Goal: Task Accomplishment & Management: Use online tool/utility

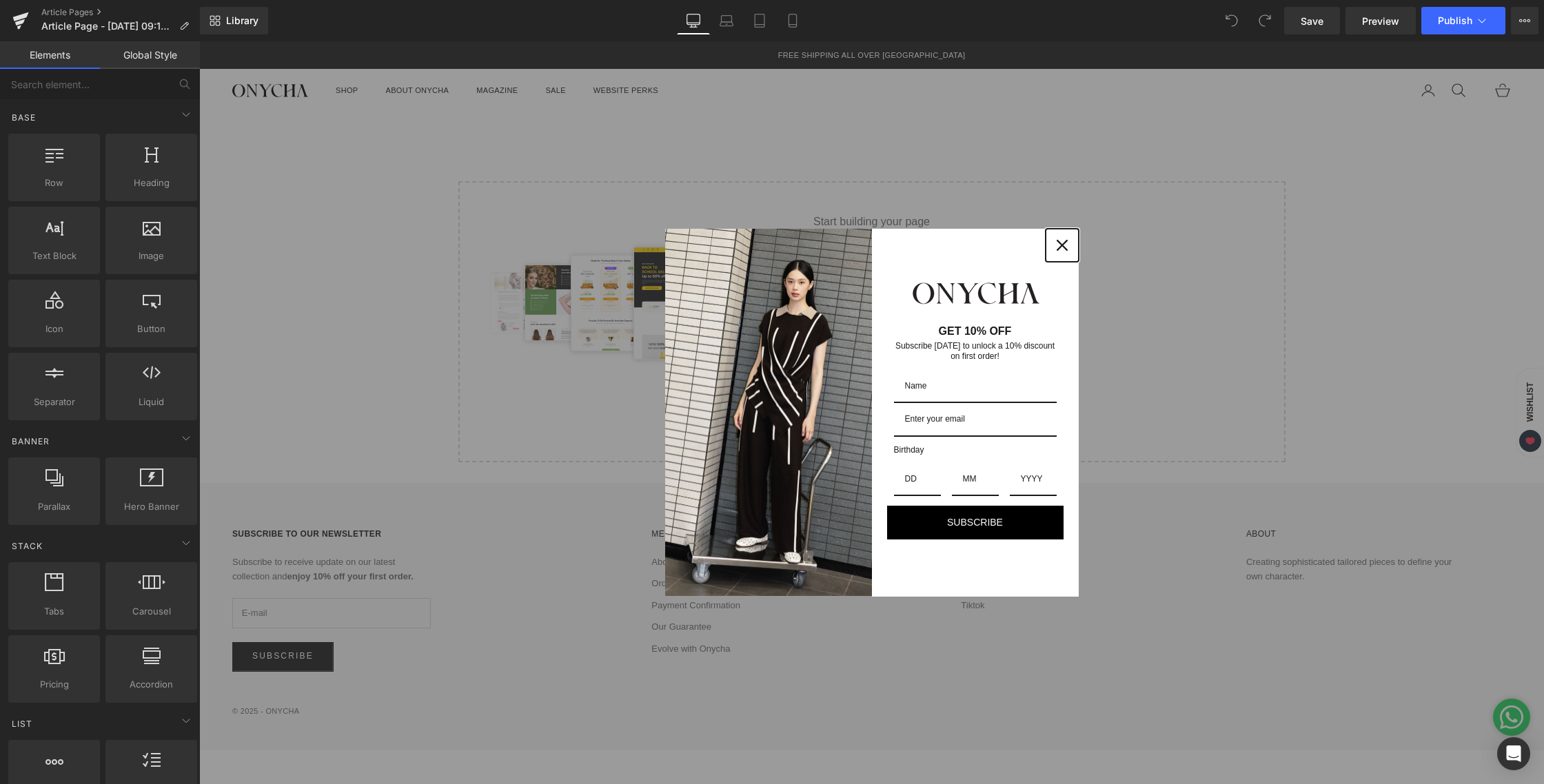
click at [1069, 240] on div "Close" at bounding box center [1062, 246] width 22 height 22
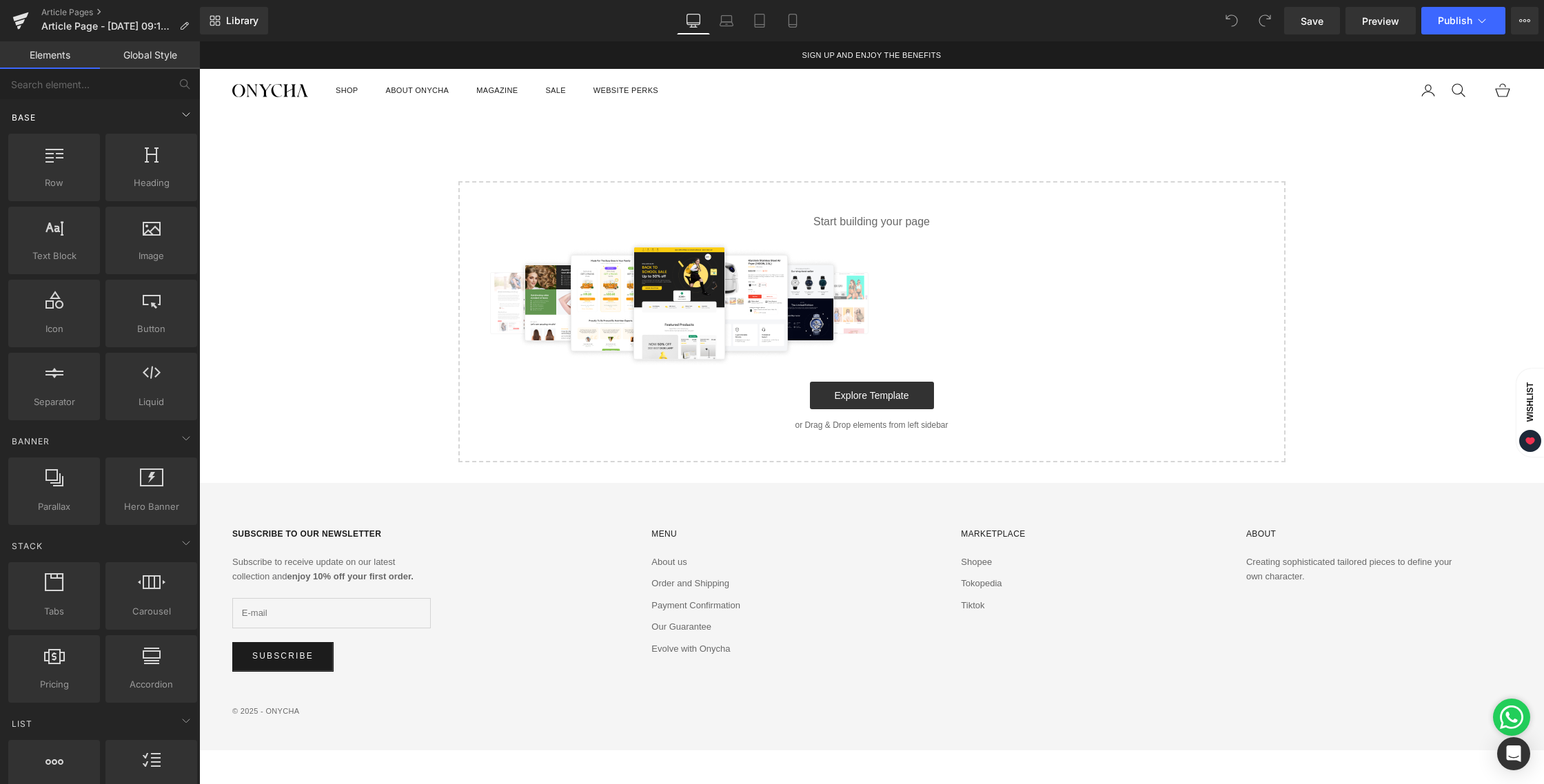
click at [167, 106] on div "Base" at bounding box center [103, 117] width 195 height 28
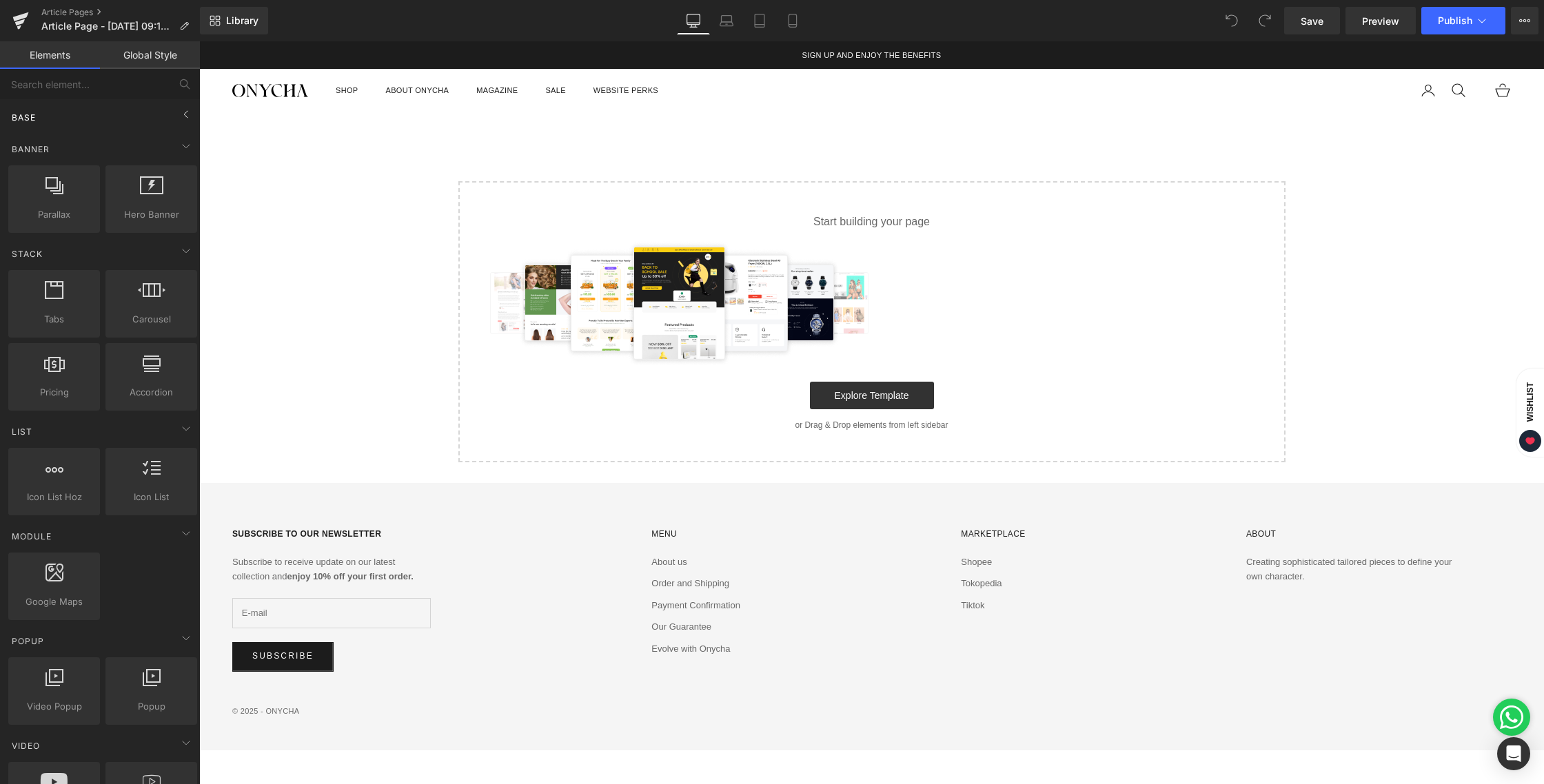
click at [167, 106] on div "Base" at bounding box center [103, 117] width 195 height 28
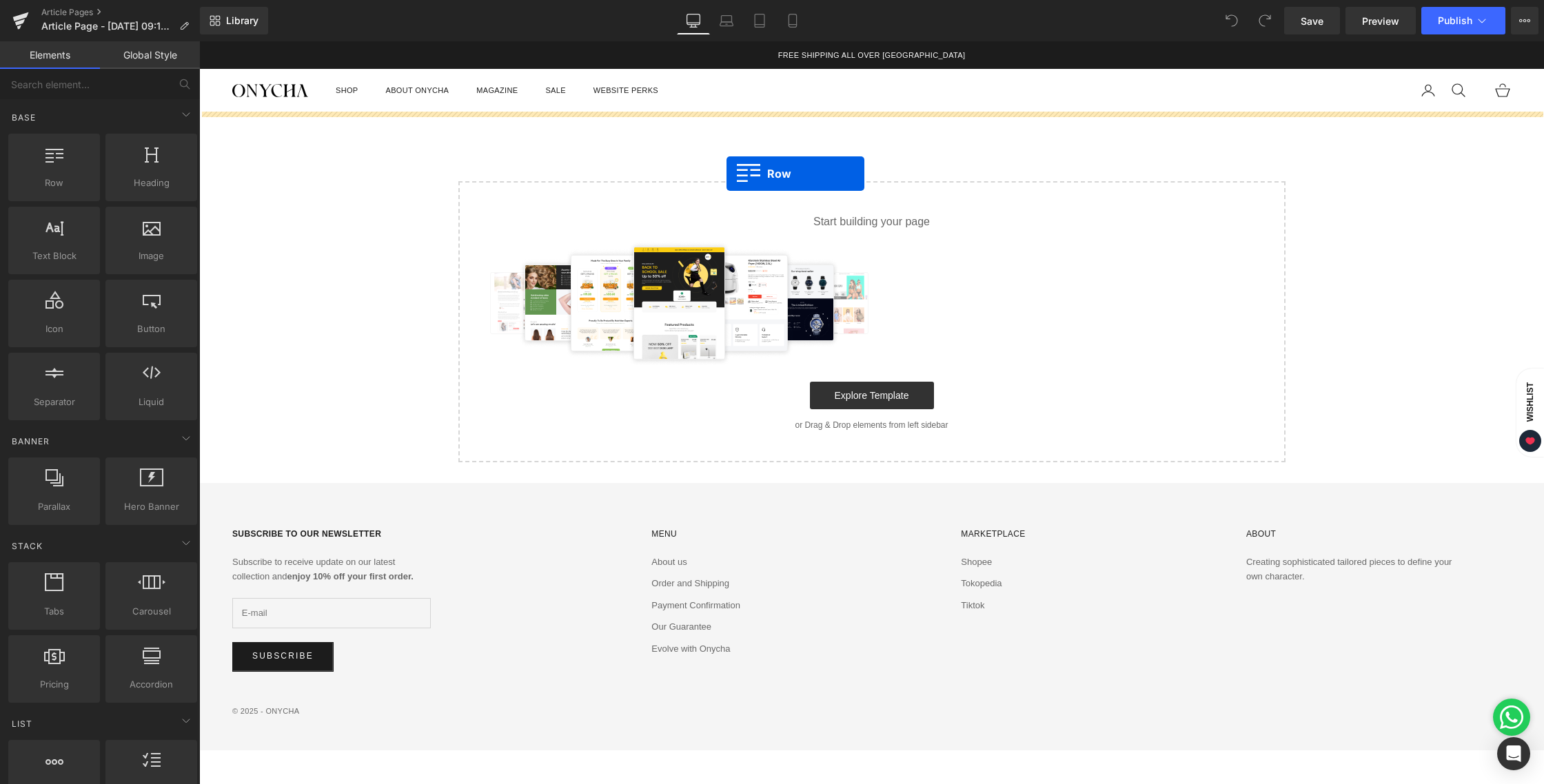
drag, startPoint x: 245, startPoint y: 204, endPoint x: 727, endPoint y: 173, distance: 483.0
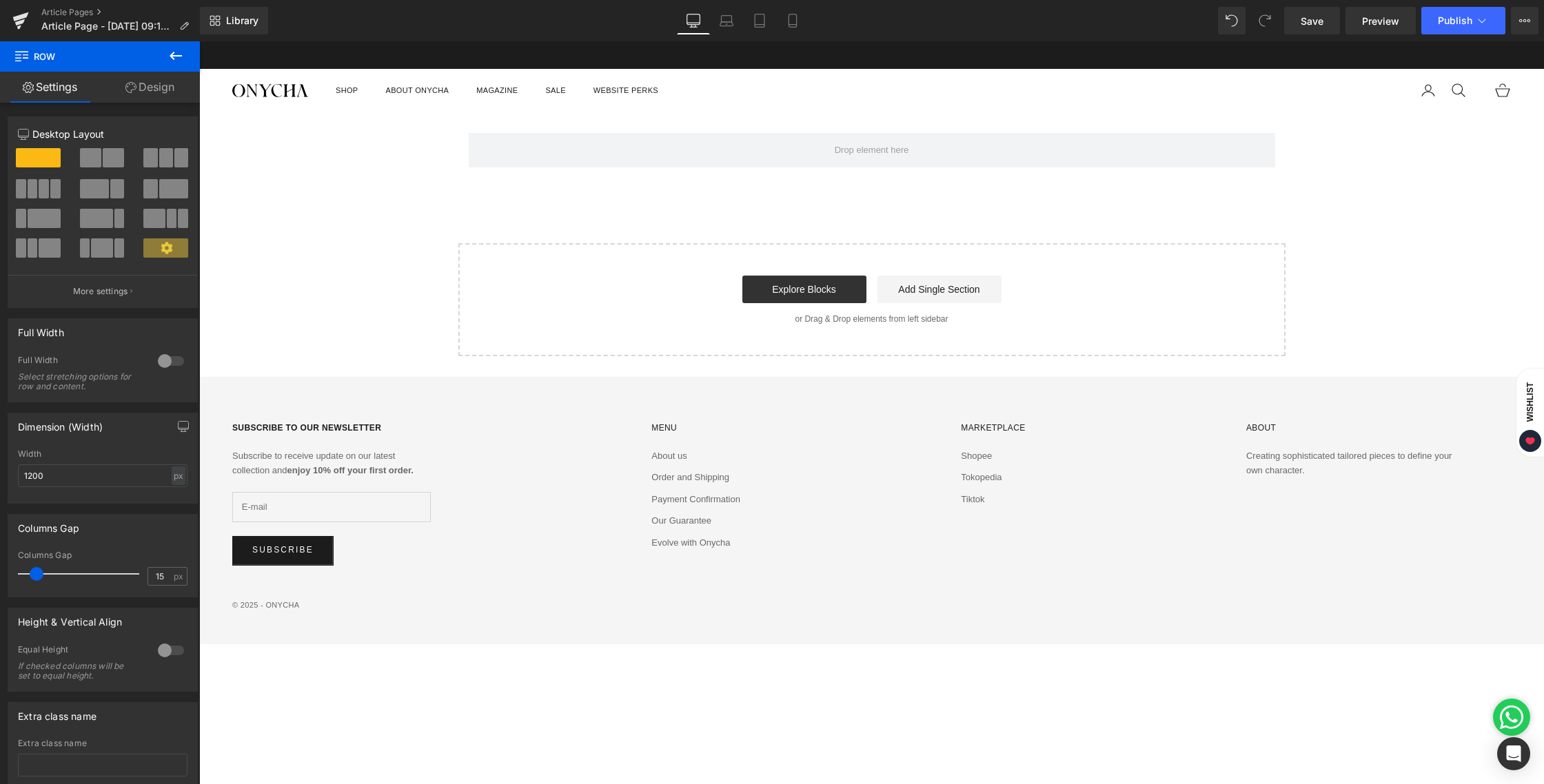
click at [177, 56] on icon at bounding box center [176, 55] width 12 height 8
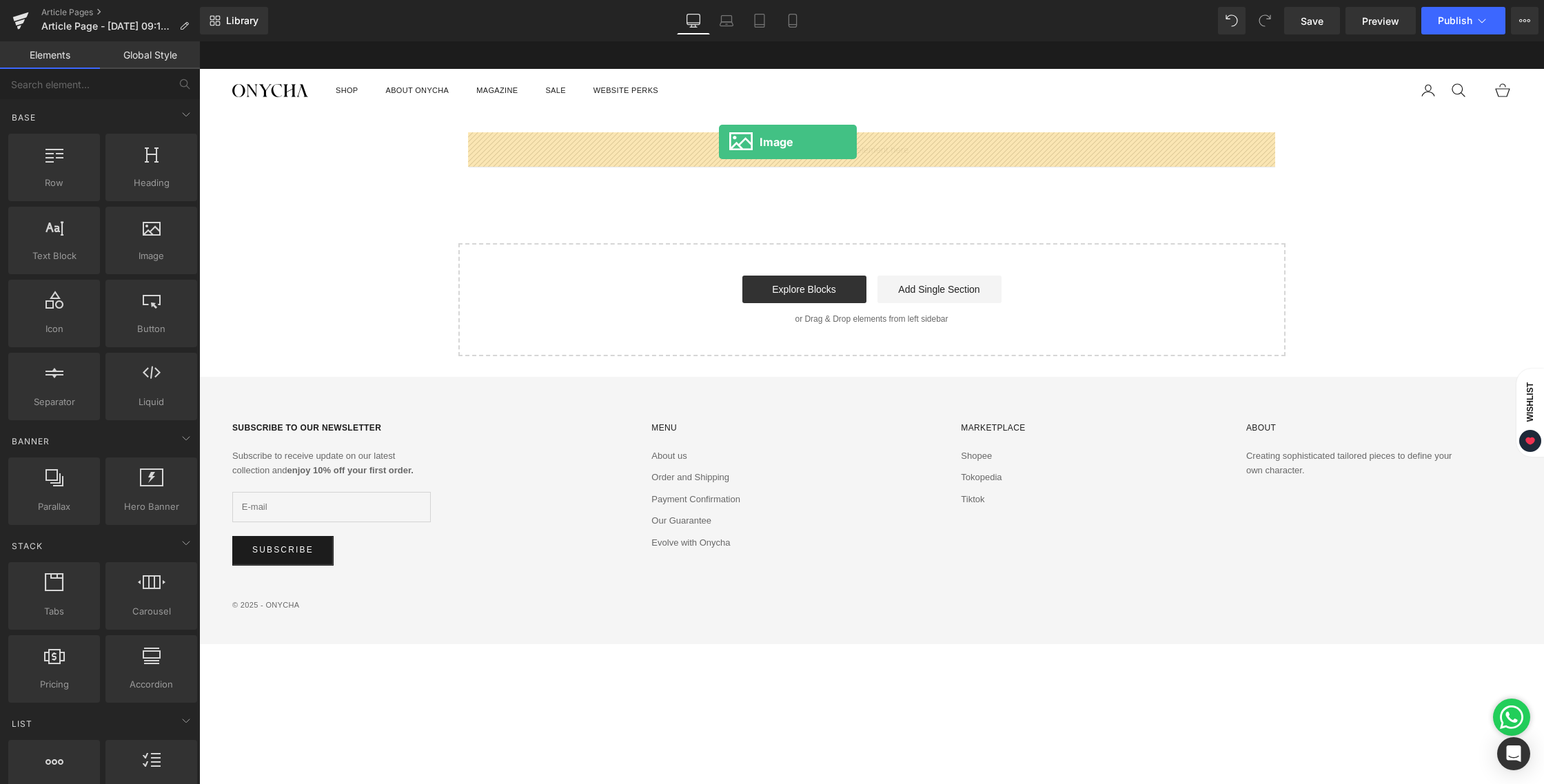
drag, startPoint x: 364, startPoint y: 273, endPoint x: 719, endPoint y: 142, distance: 378.4
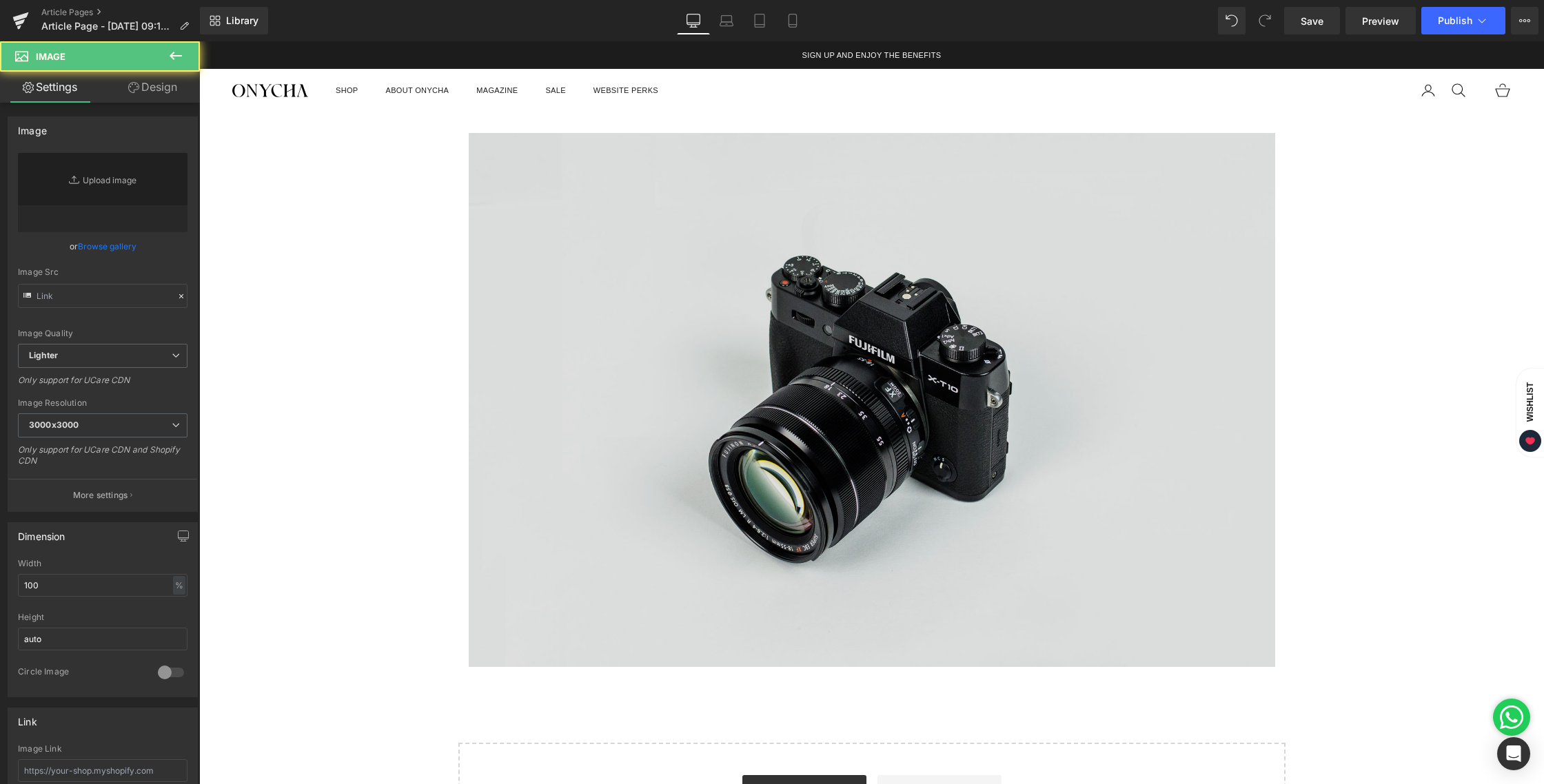
type input "//[DOMAIN_NAME][URL]"
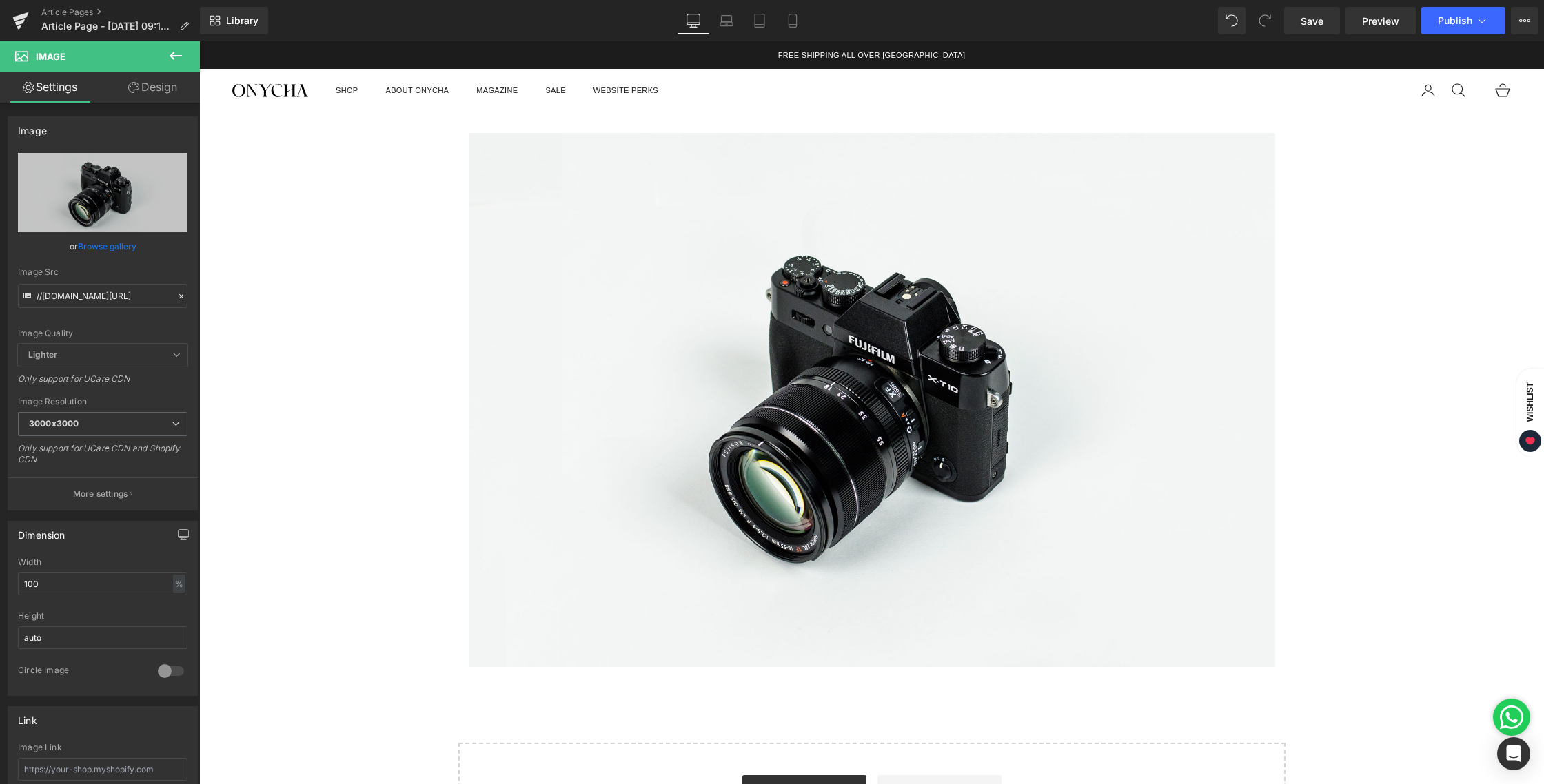
click at [184, 55] on button at bounding box center [176, 57] width 48 height 31
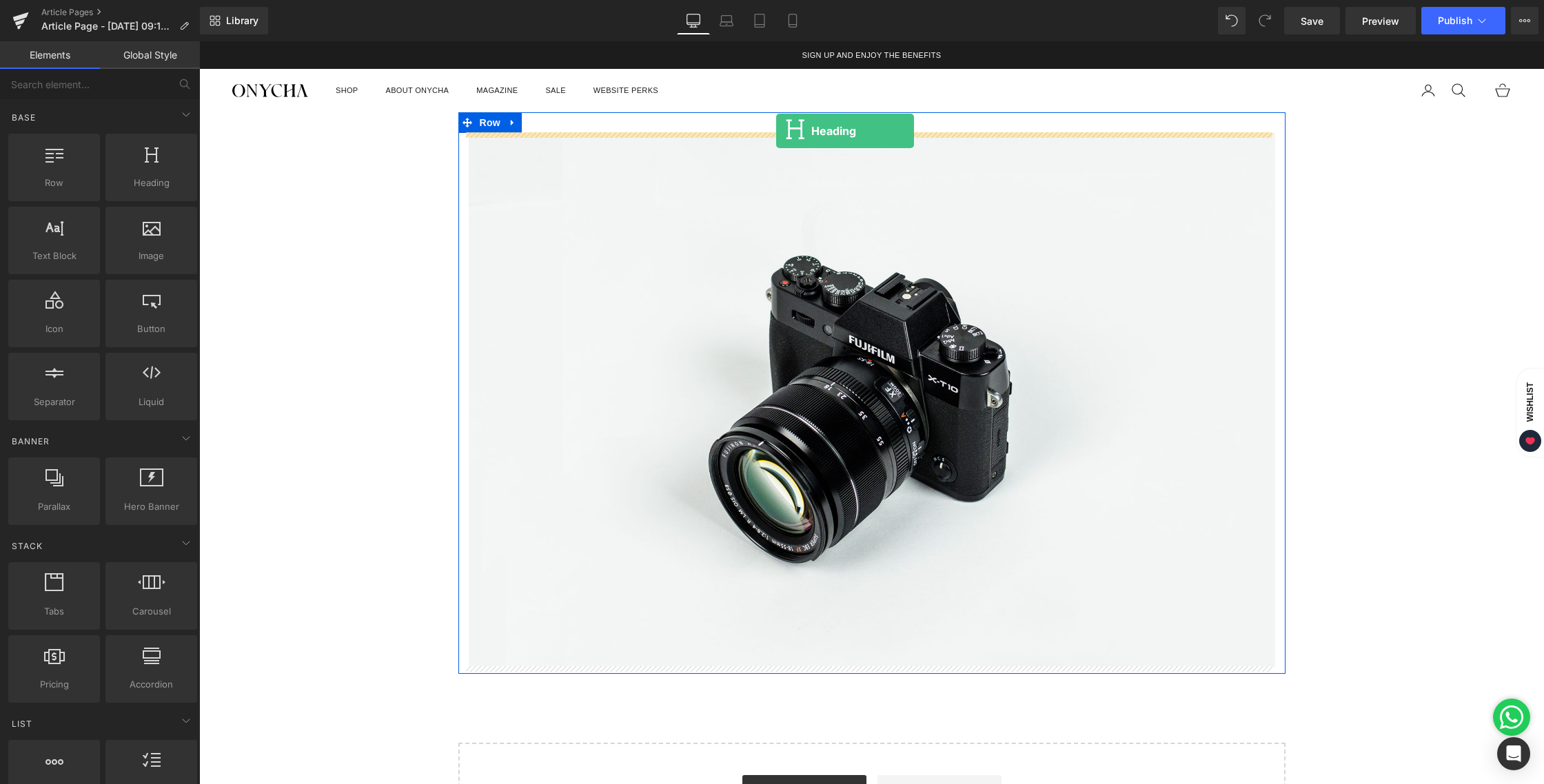
drag, startPoint x: 347, startPoint y: 210, endPoint x: 776, endPoint y: 131, distance: 436.2
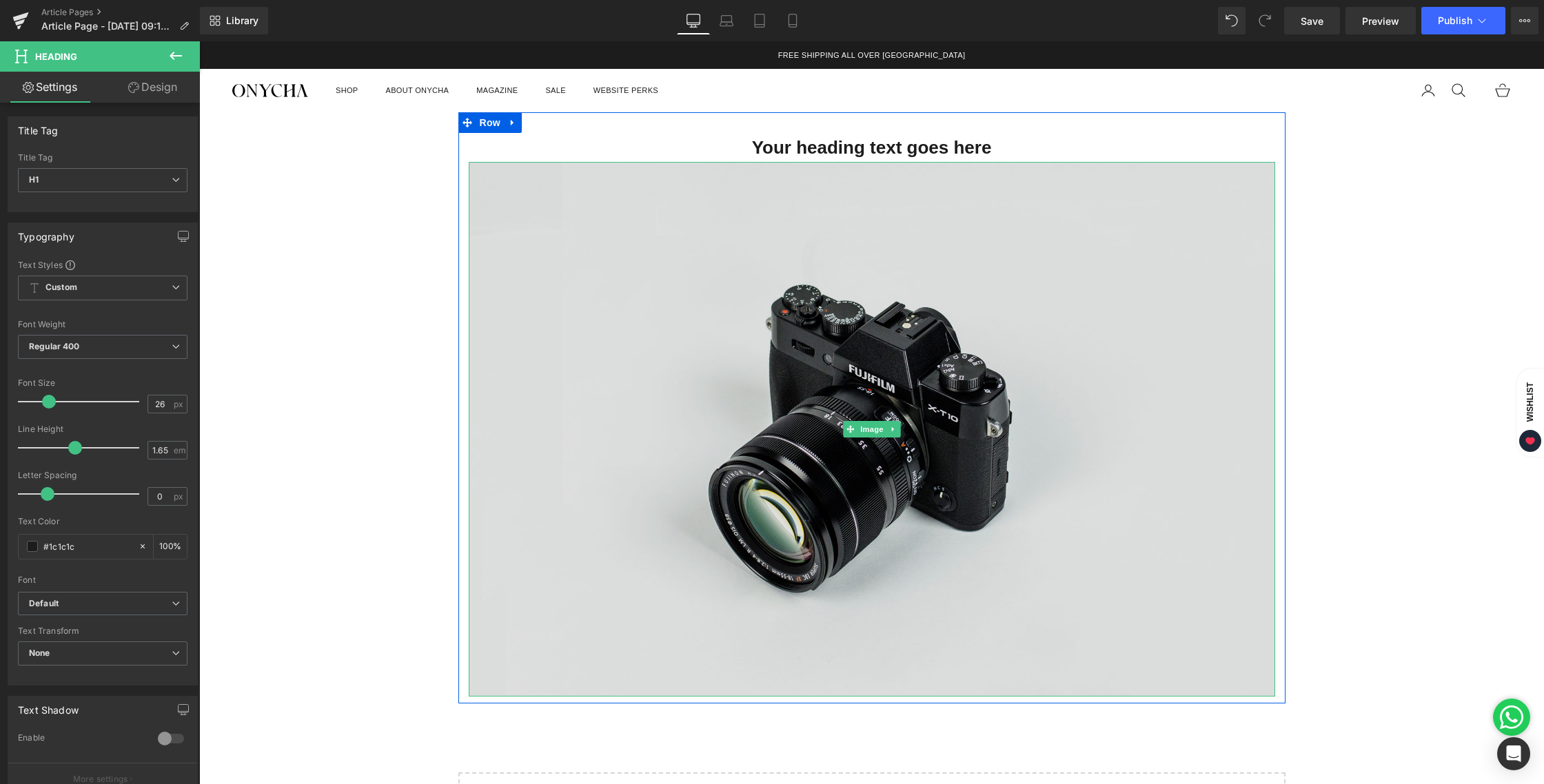
click at [811, 230] on img at bounding box center [872, 428] width 807 height 534
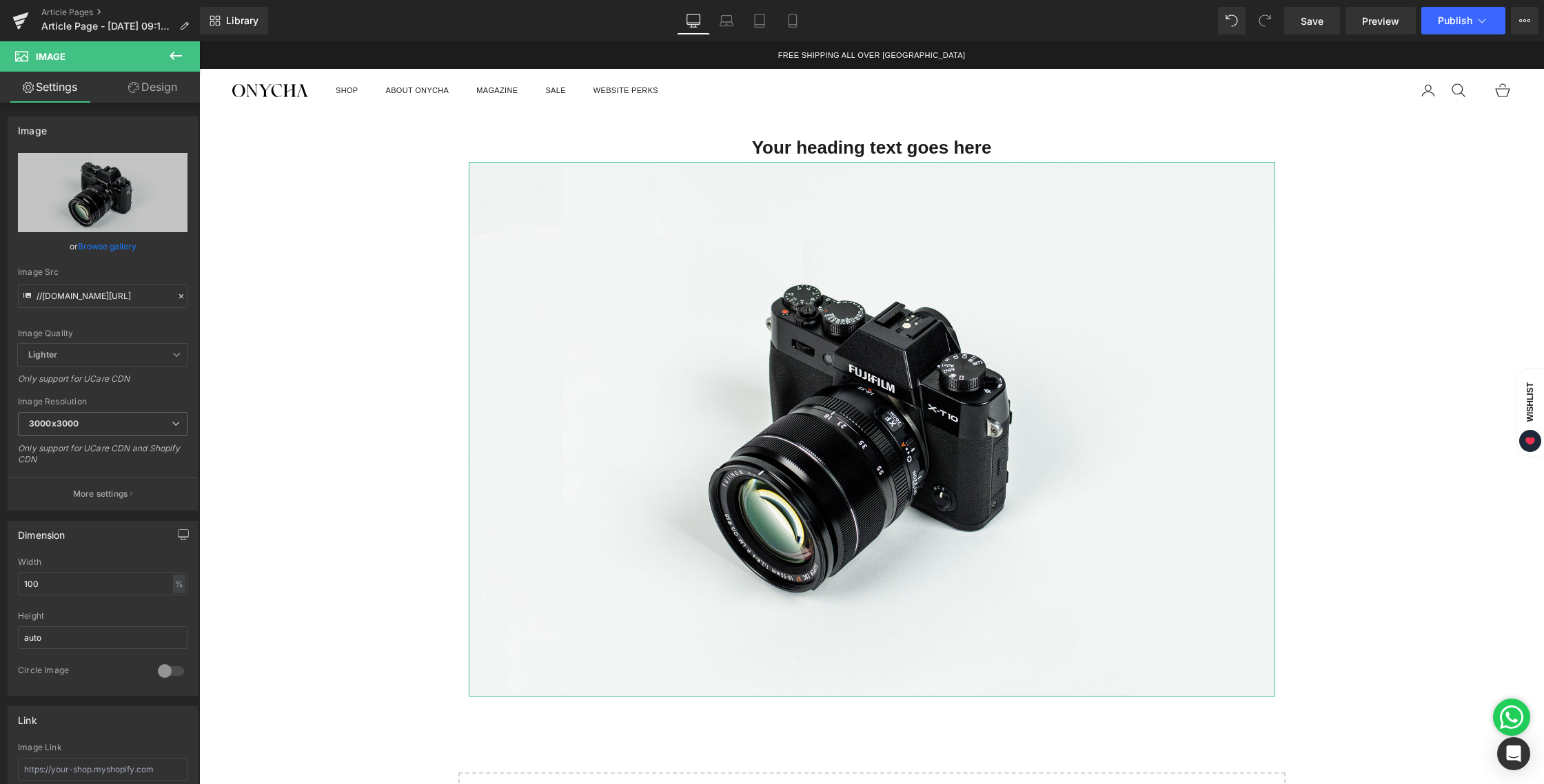
click at [146, 91] on link "Design" at bounding box center [152, 87] width 100 height 31
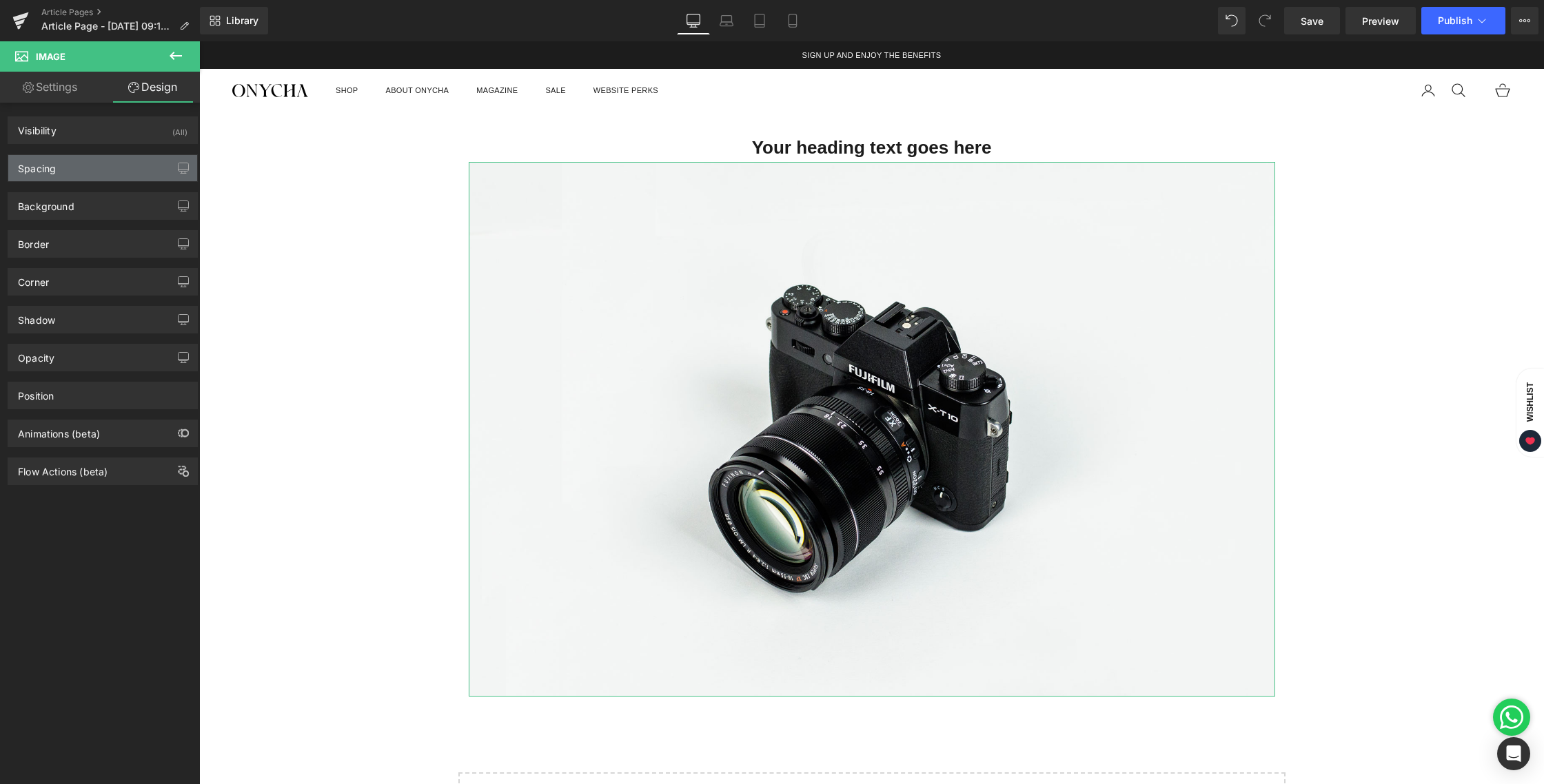
click at [66, 168] on div "Spacing" at bounding box center [102, 168] width 189 height 26
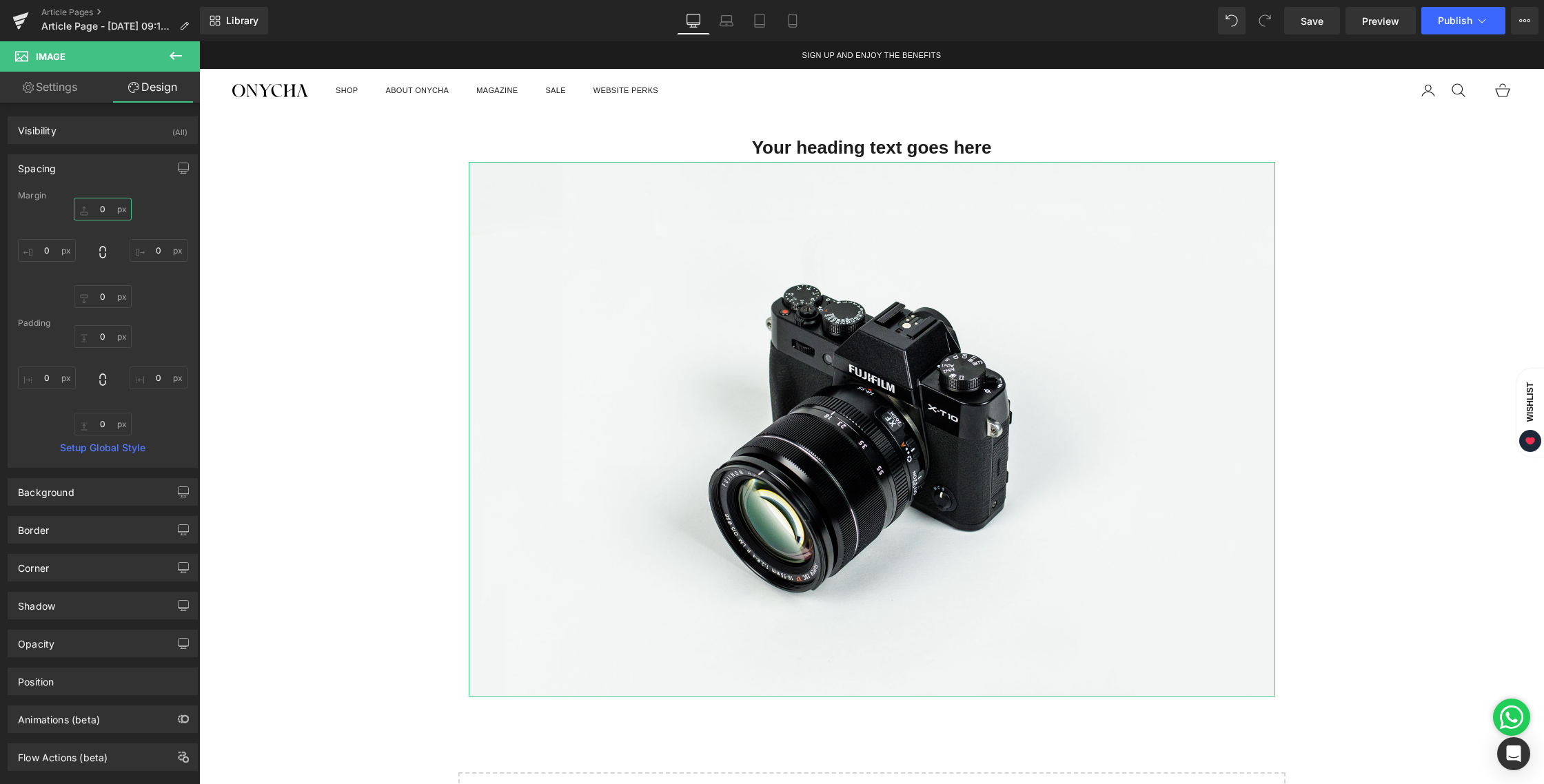
click at [106, 213] on input "0" at bounding box center [102, 208] width 58 height 23
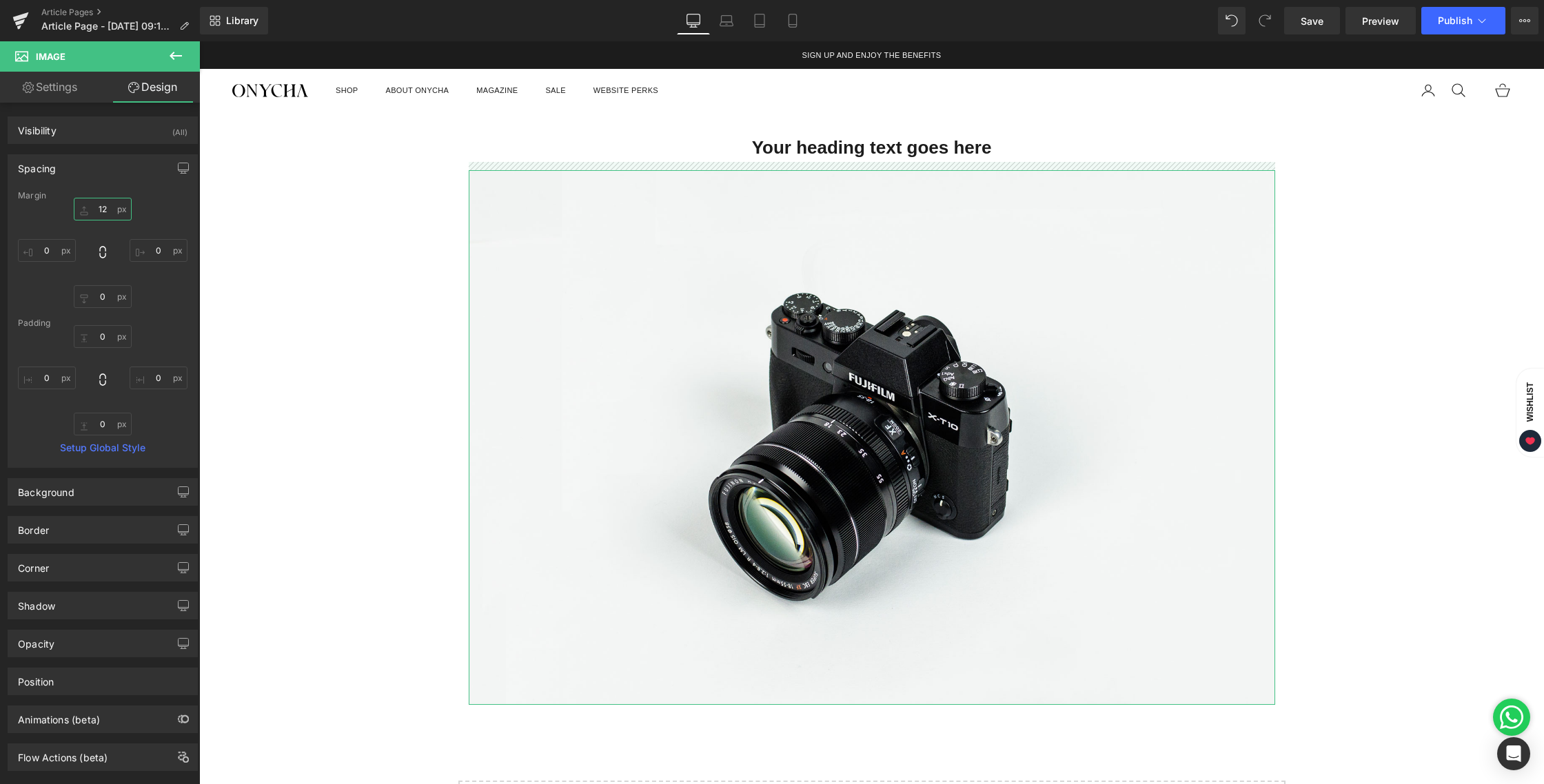
drag, startPoint x: 106, startPoint y: 211, endPoint x: 94, endPoint y: 211, distance: 12.0
click at [94, 211] on input "12" at bounding box center [102, 208] width 58 height 23
click at [104, 211] on input "12" at bounding box center [102, 208] width 58 height 23
type input "1"
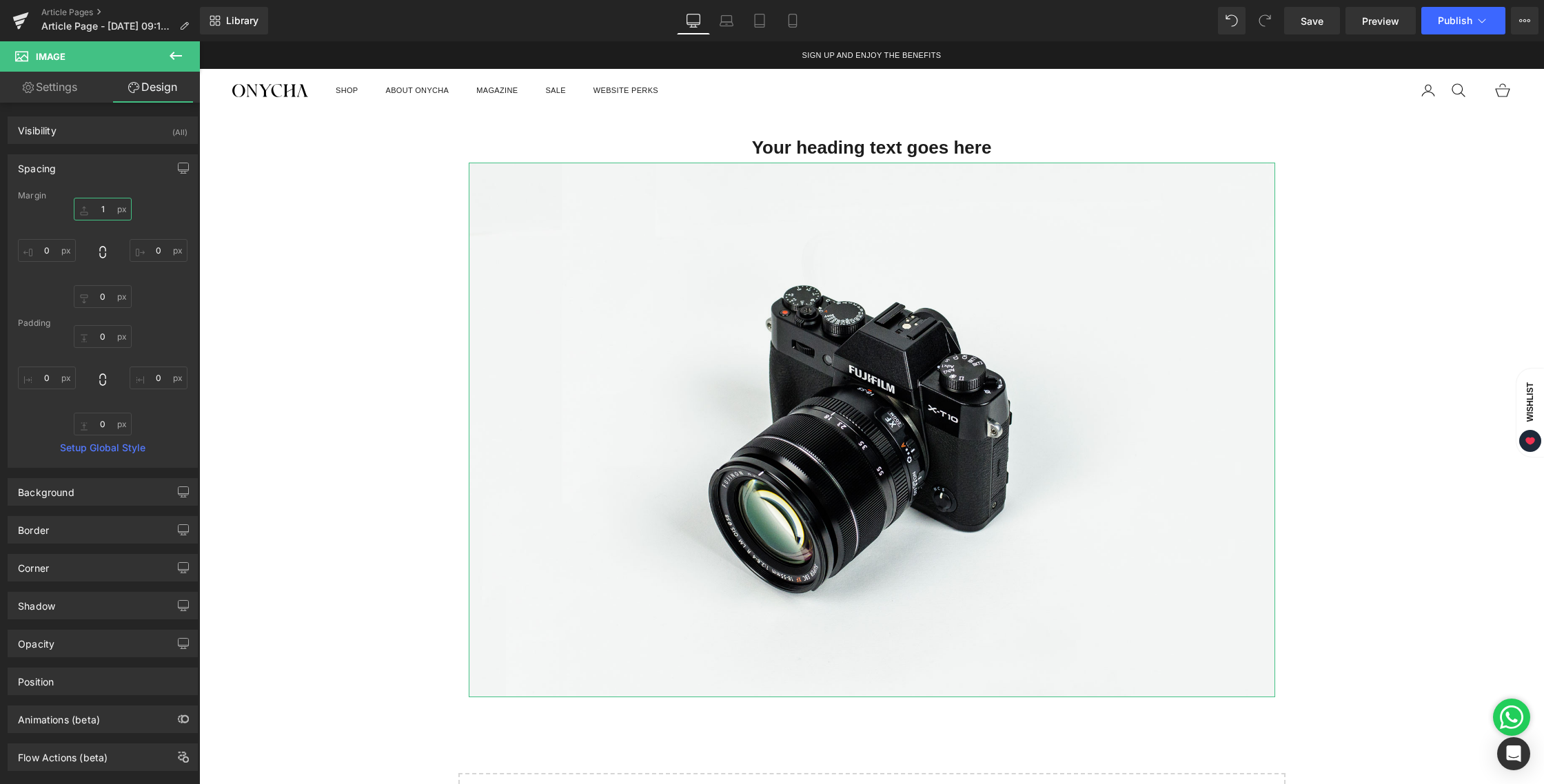
type input "16"
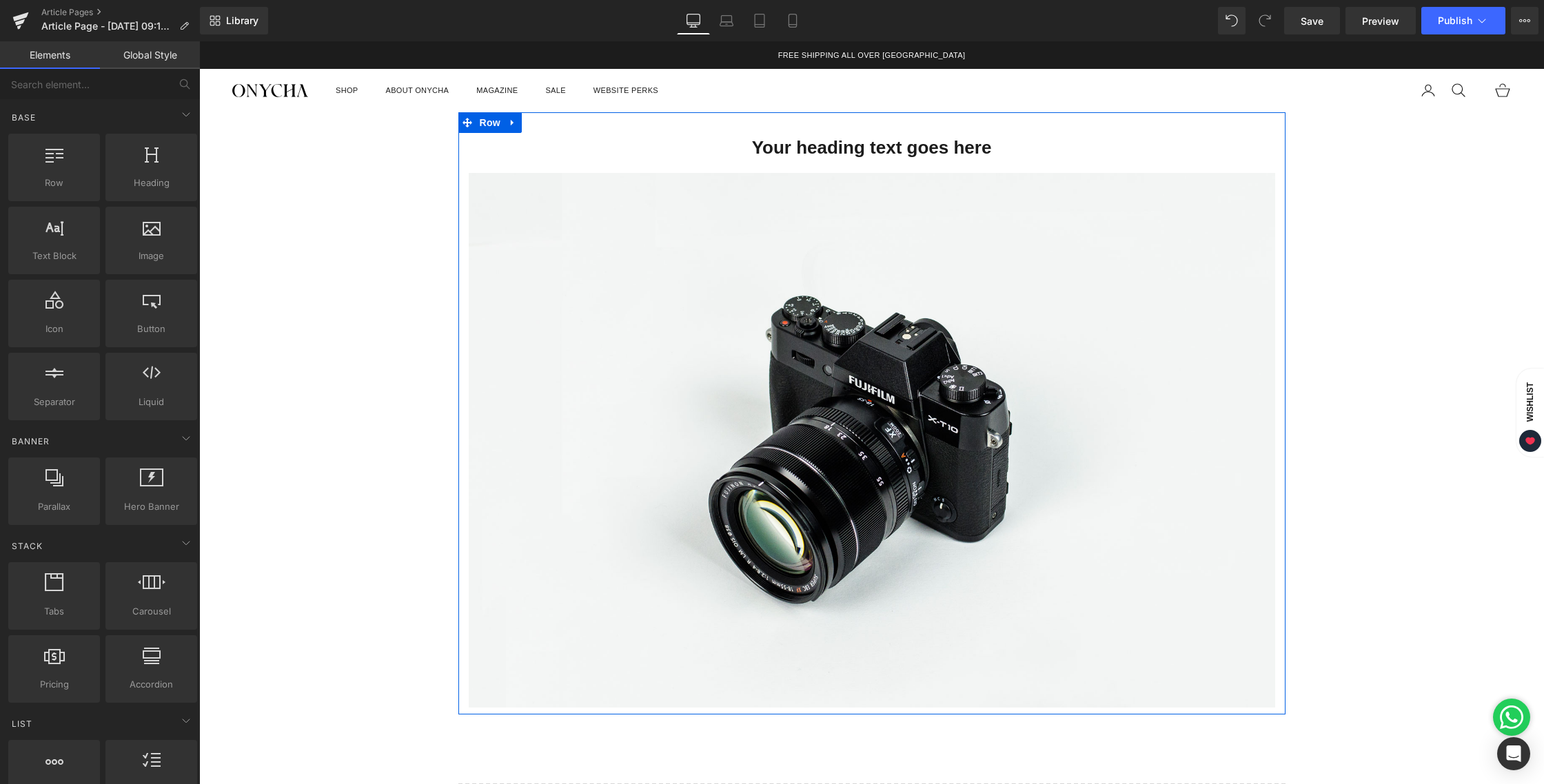
click at [445, 268] on div "Your heading text goes here Heading Image Row Select your layout" at bounding box center [871, 504] width 1345 height 784
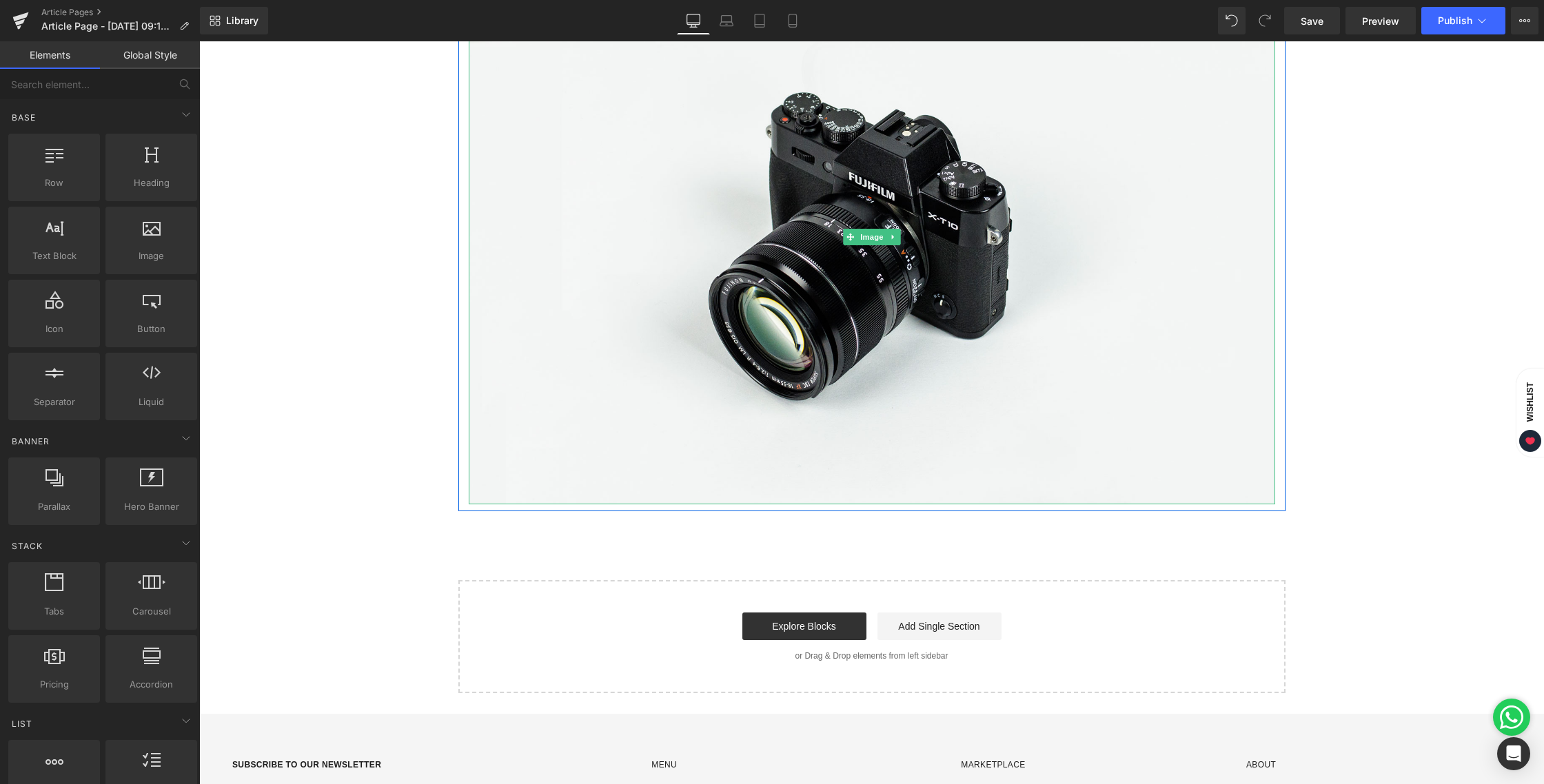
scroll to position [203, 0]
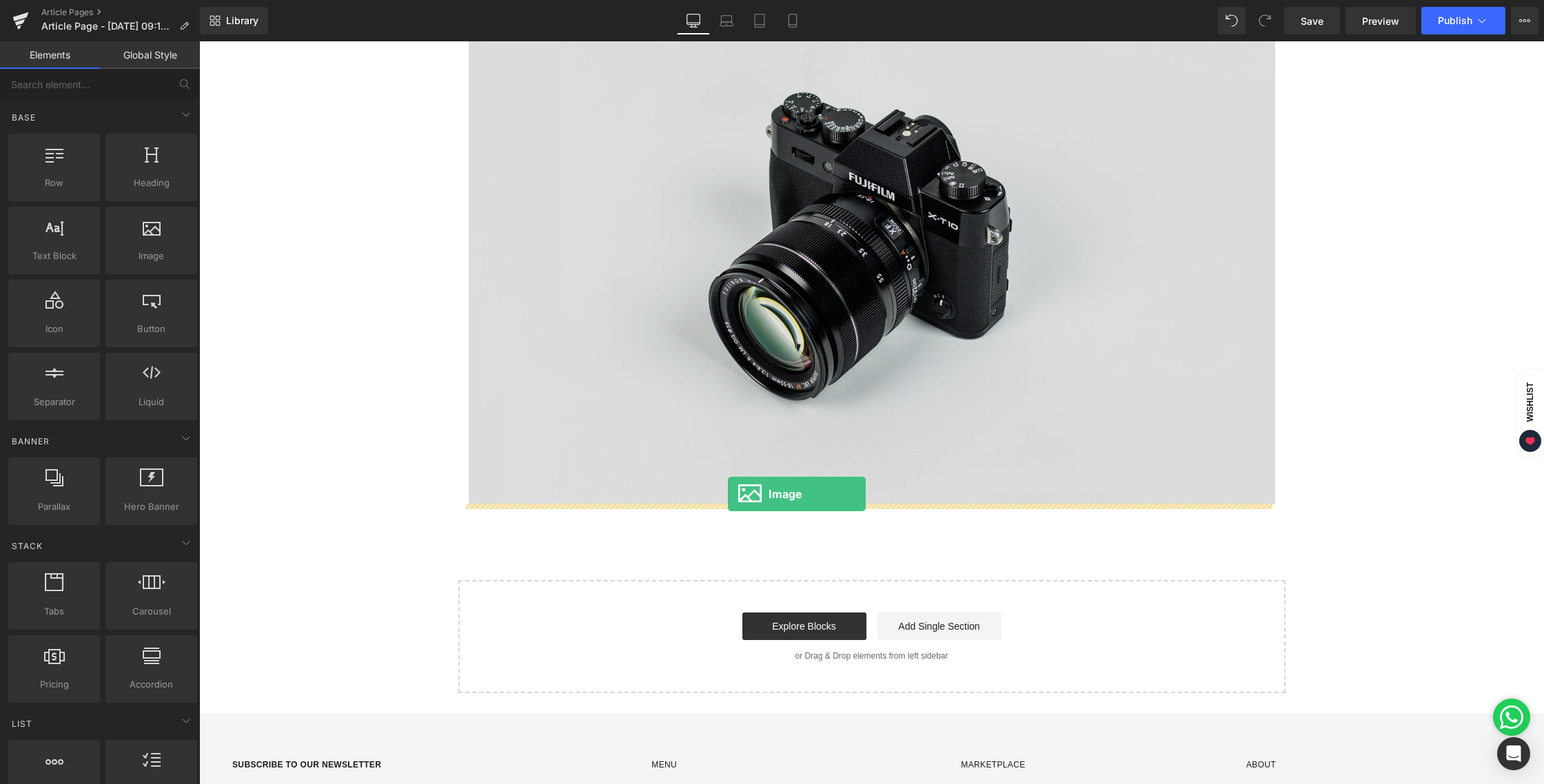
drag, startPoint x: 381, startPoint y: 295, endPoint x: 728, endPoint y: 494, distance: 400.0
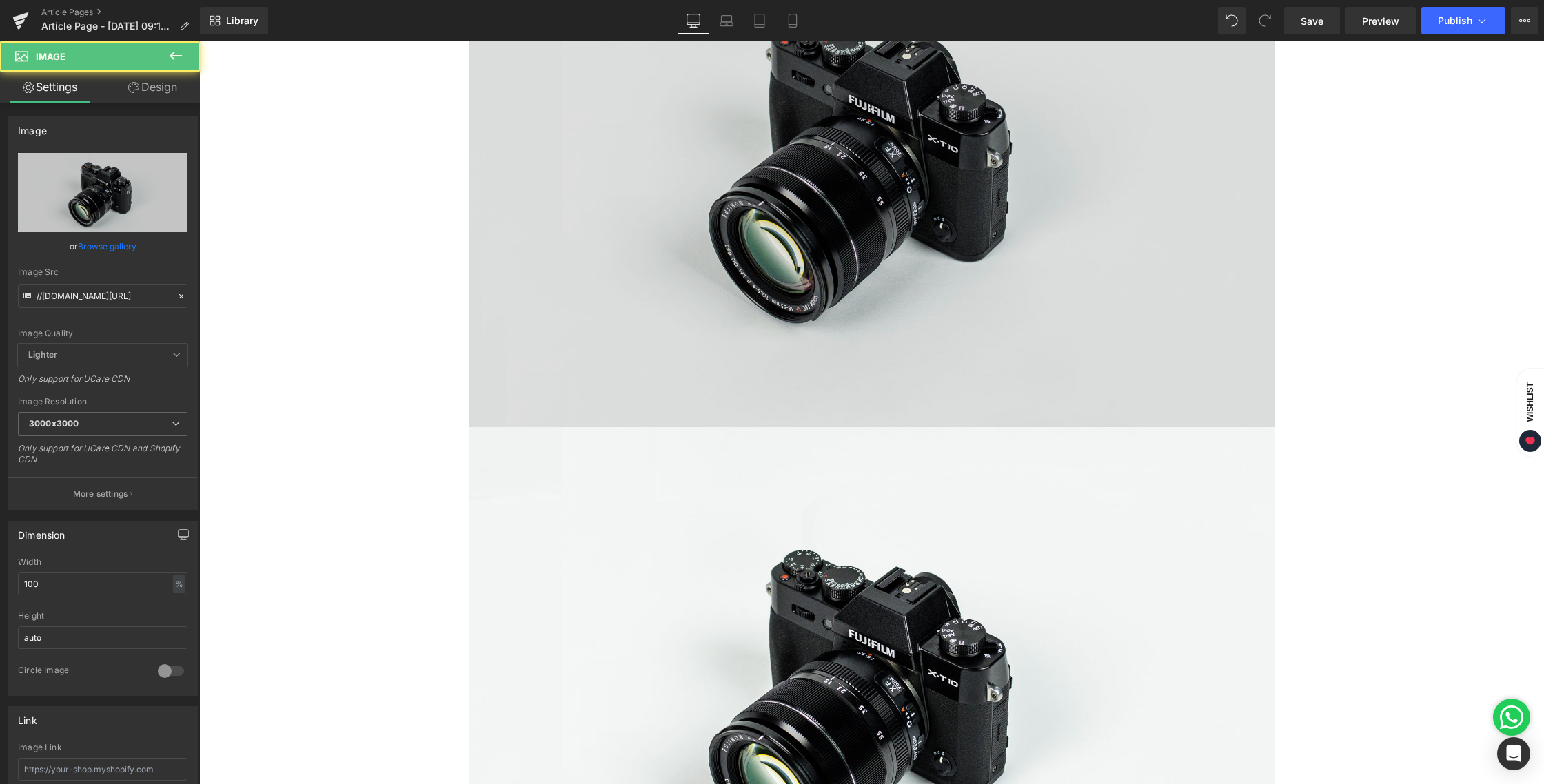
scroll to position [593, 0]
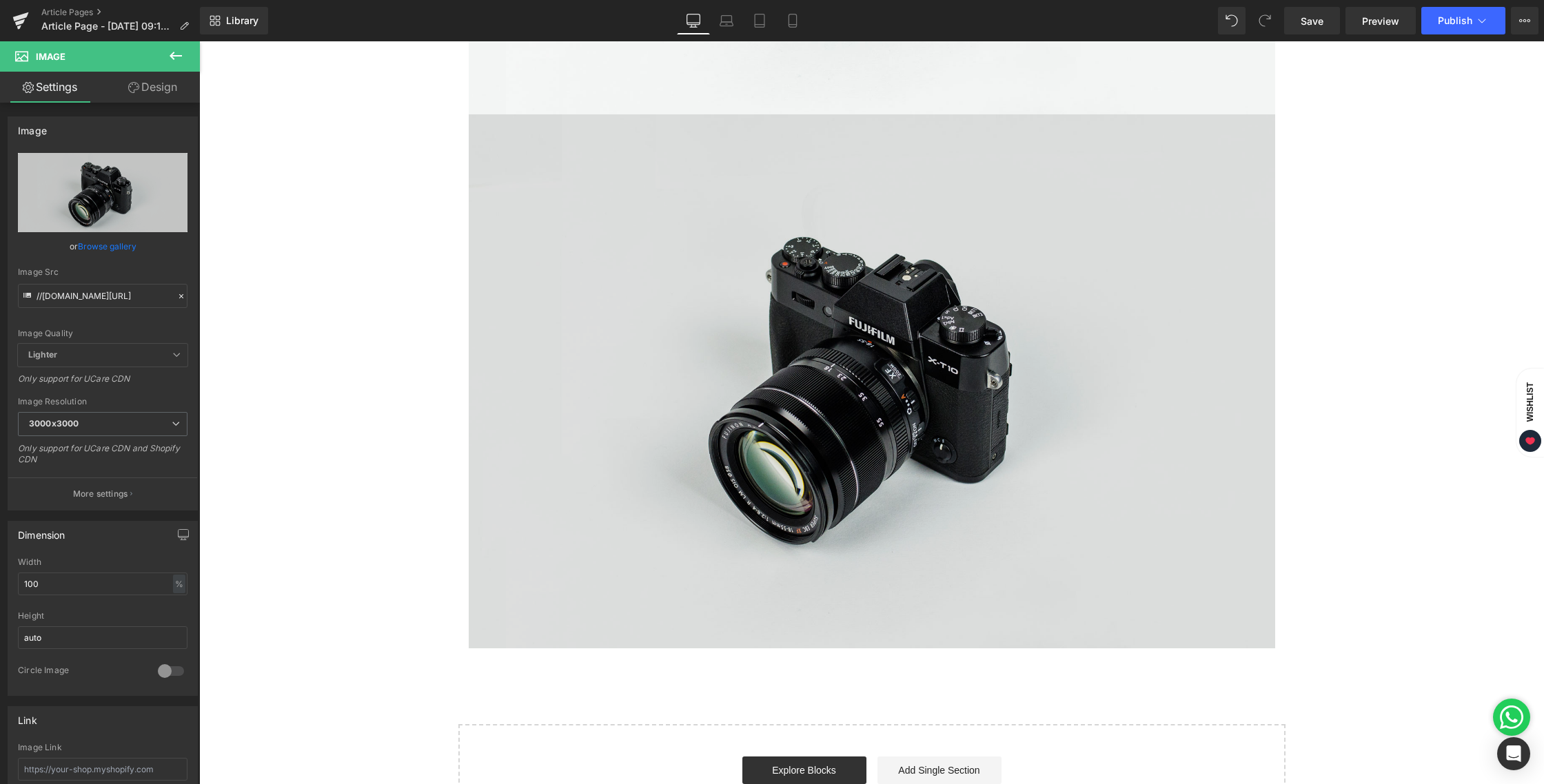
click at [779, 345] on img at bounding box center [872, 381] width 807 height 534
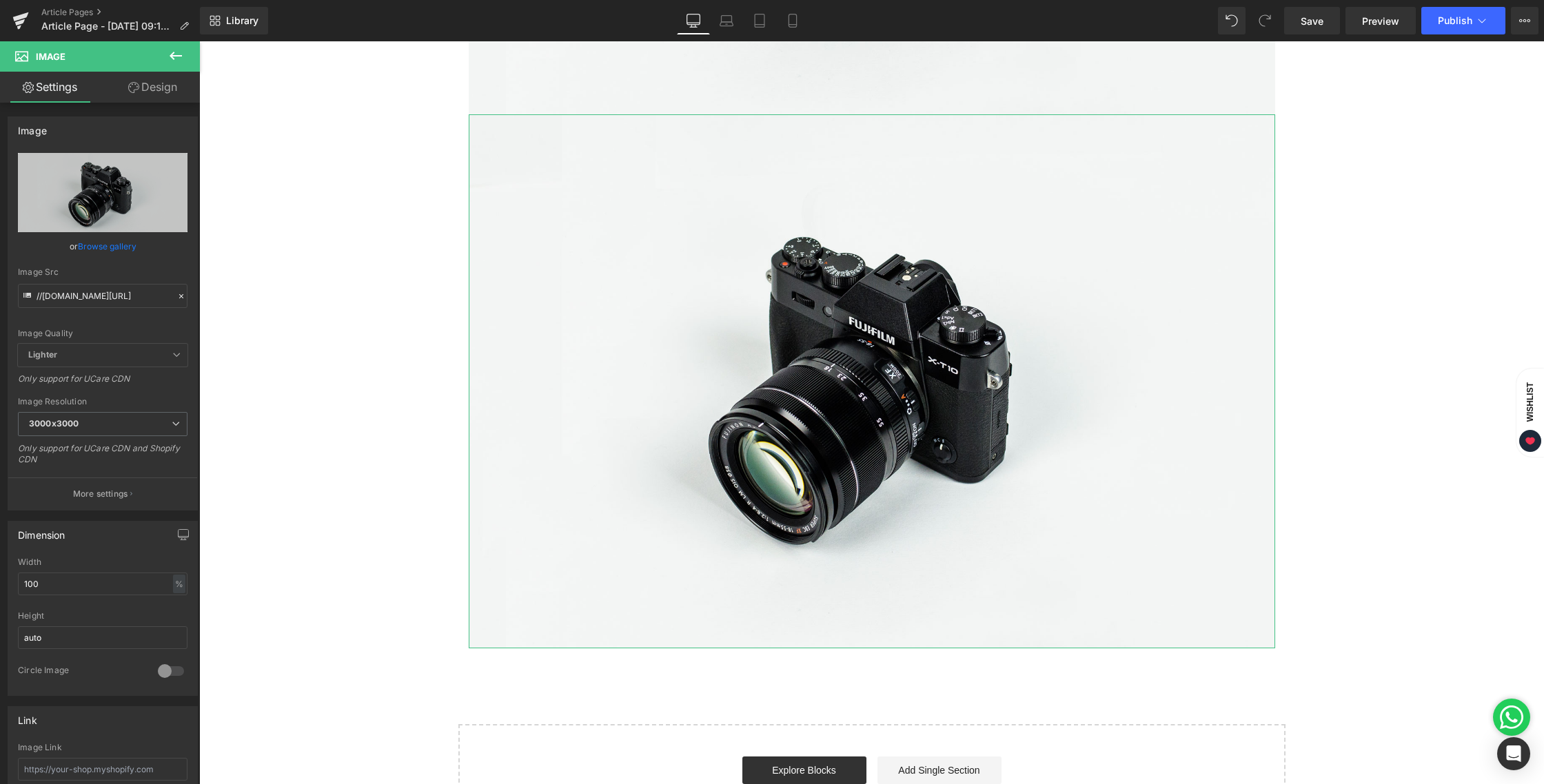
click at [161, 86] on link "Design" at bounding box center [152, 87] width 100 height 31
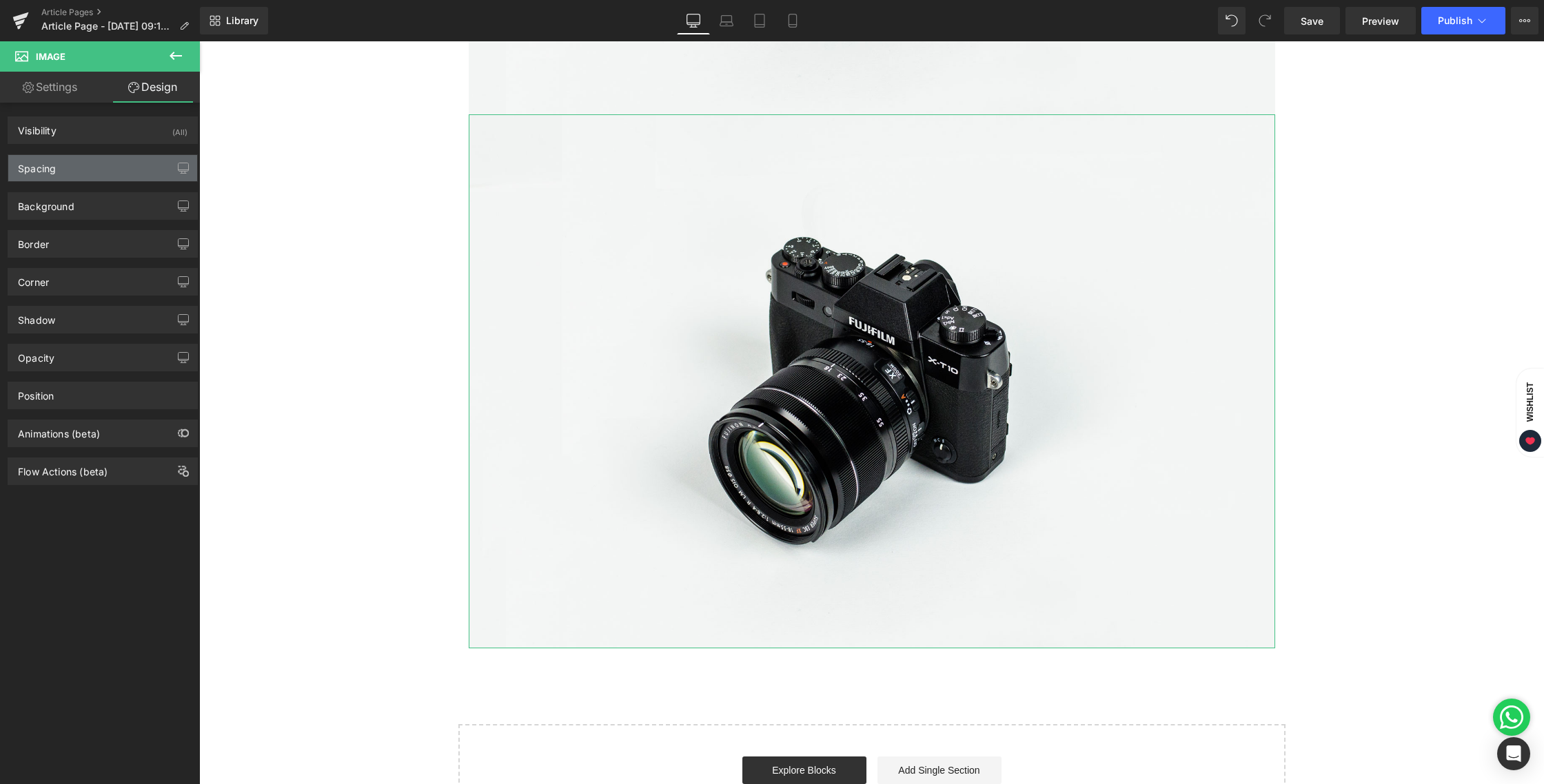
click at [91, 168] on div "Spacing" at bounding box center [102, 168] width 189 height 26
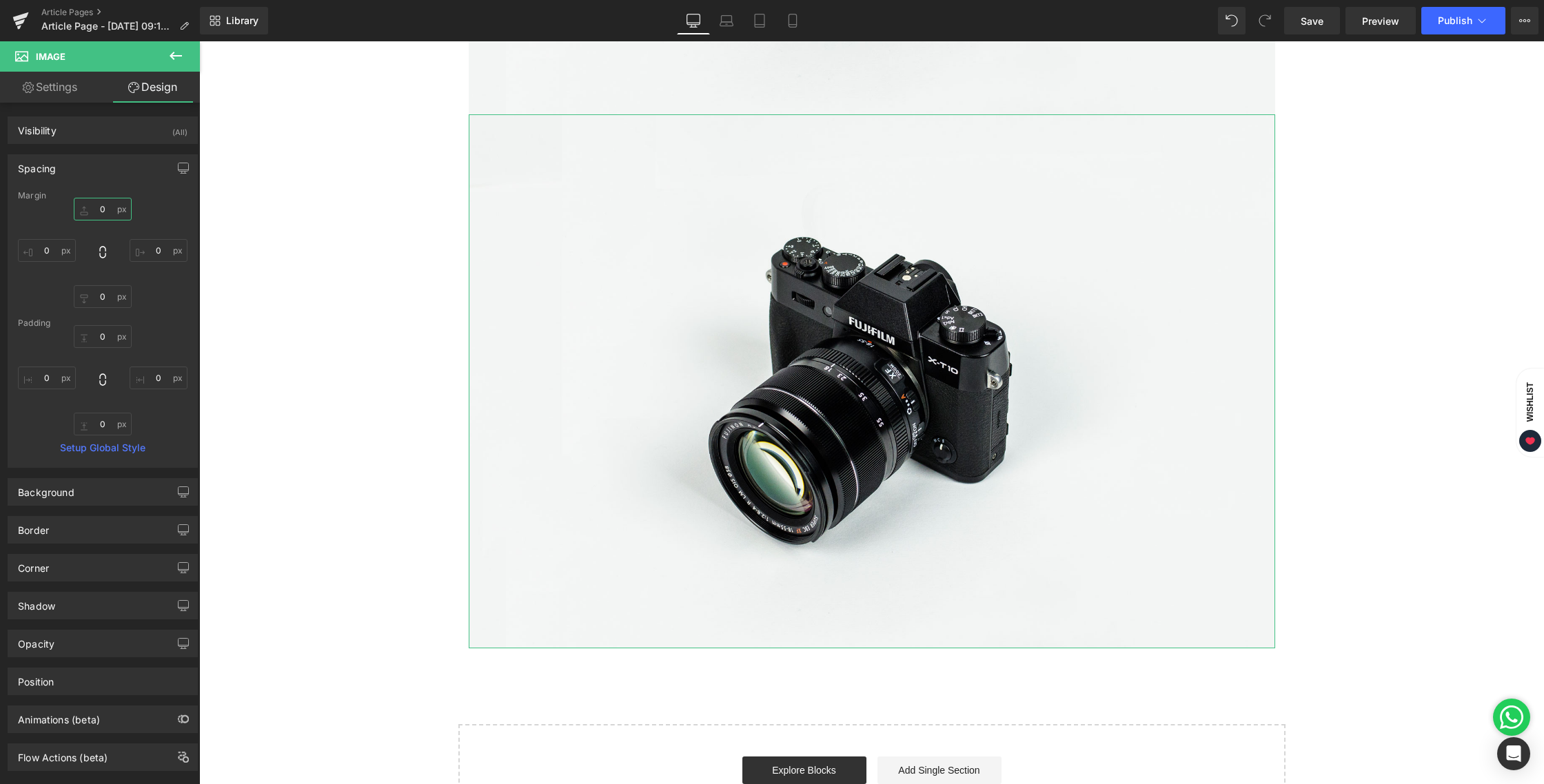
click at [104, 200] on input "0" at bounding box center [102, 208] width 58 height 23
type input "12"
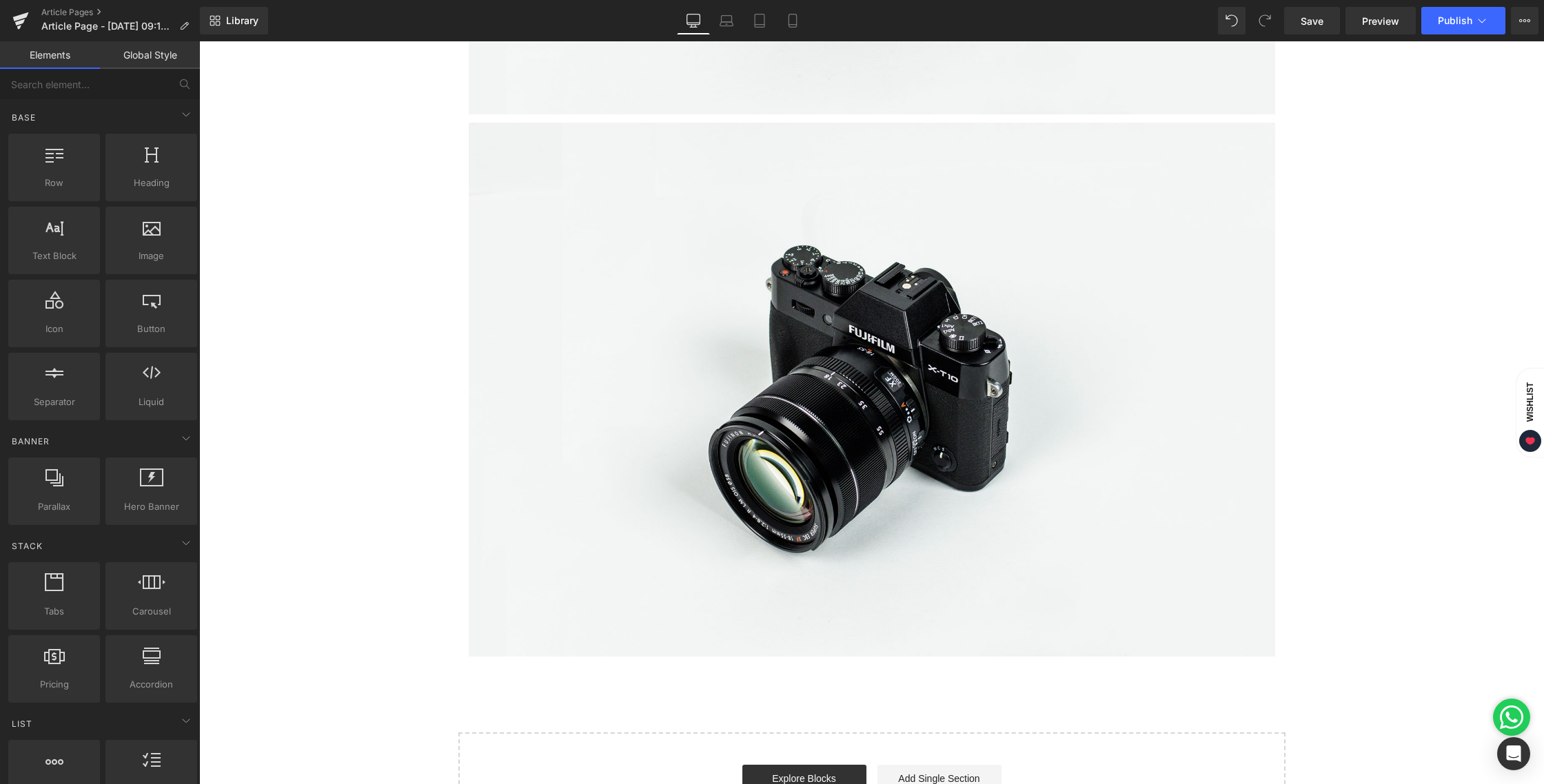
click at [367, 237] on div "Your heading text goes here Heading Image Image Row Select your layout" at bounding box center [871, 182] width 1345 height 1327
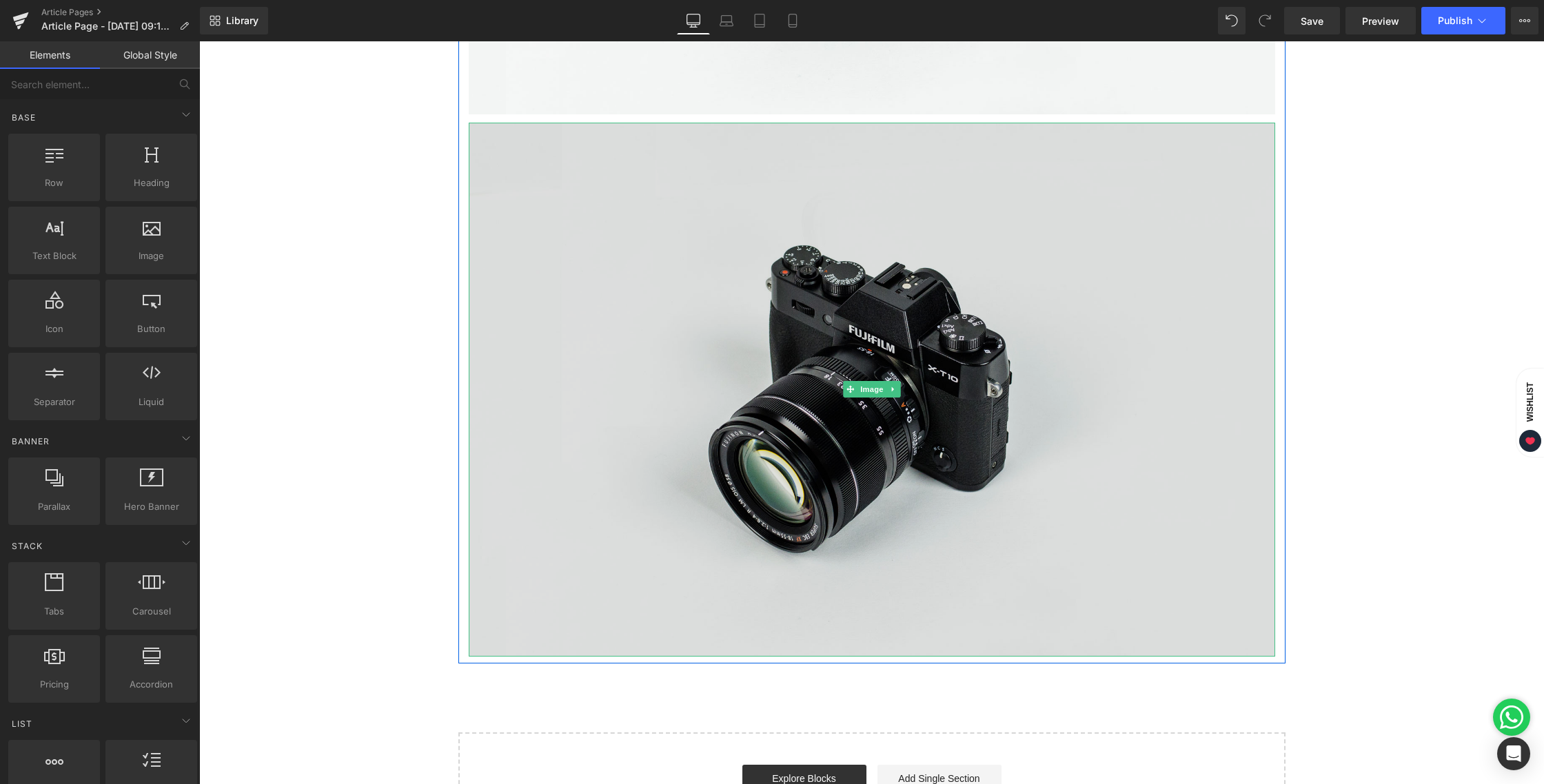
click at [859, 196] on img at bounding box center [872, 389] width 807 height 534
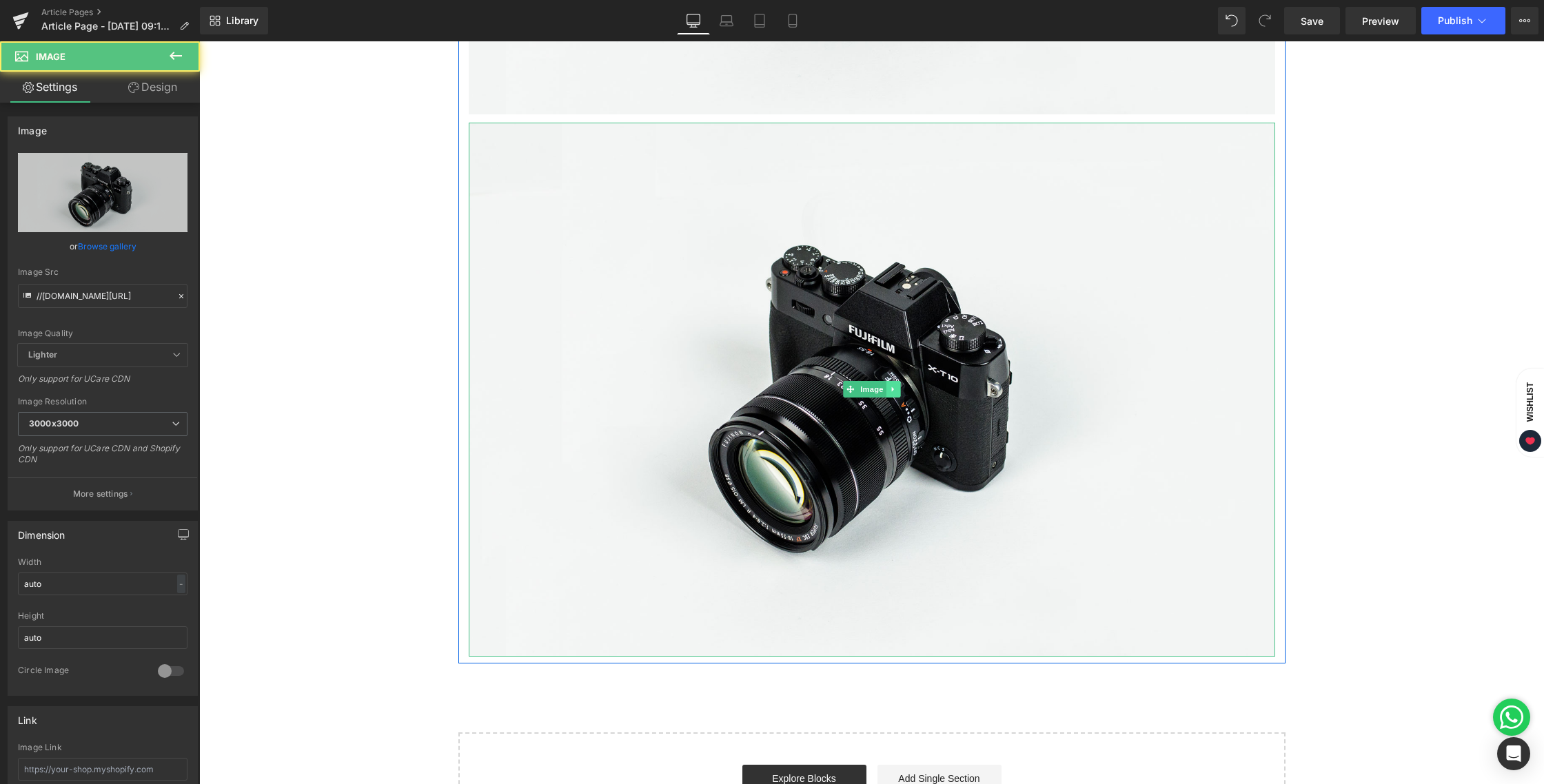
click at [894, 388] on link at bounding box center [893, 389] width 15 height 17
click at [885, 388] on link at bounding box center [886, 389] width 15 height 17
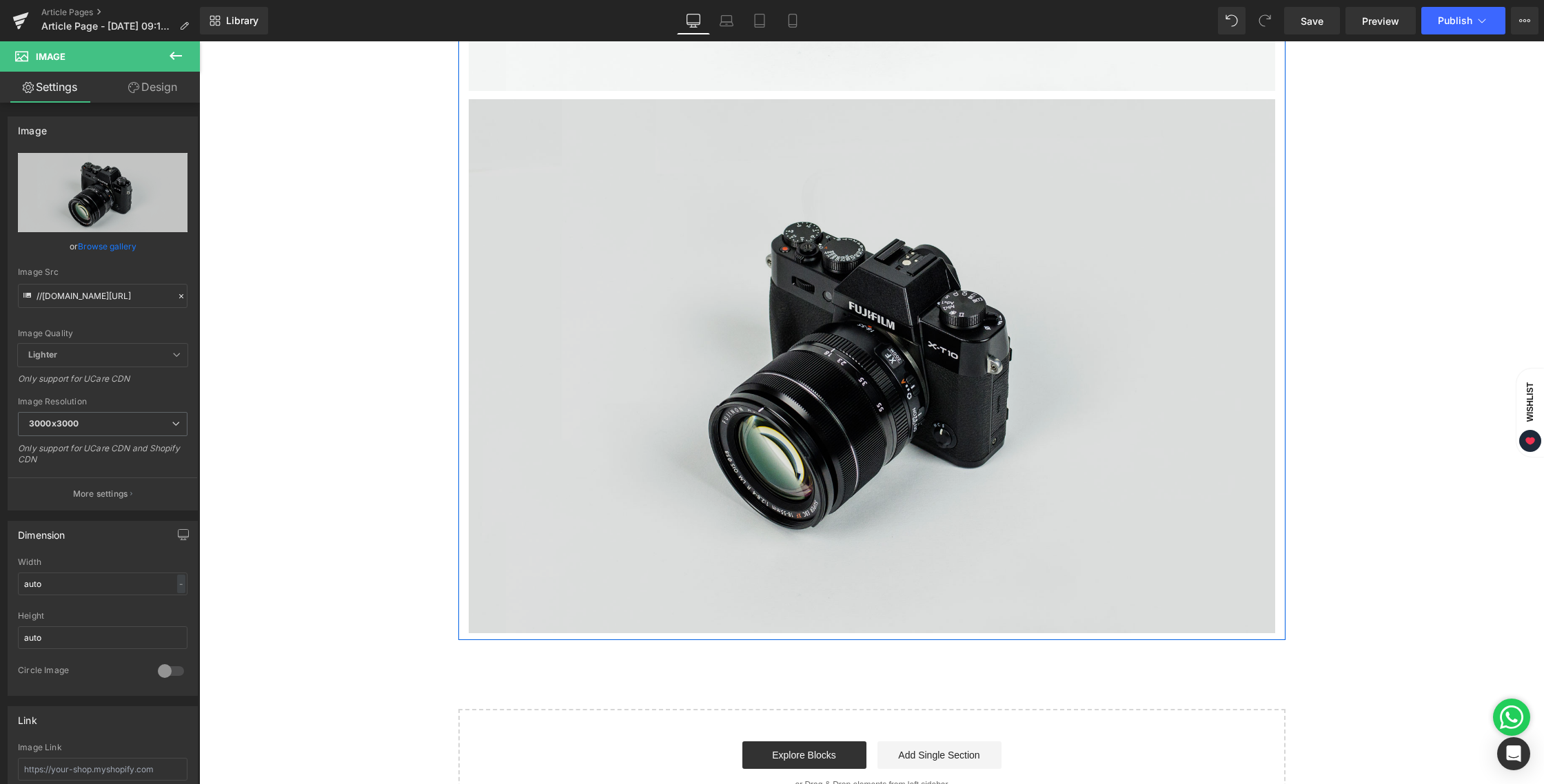
scroll to position [1161, 0]
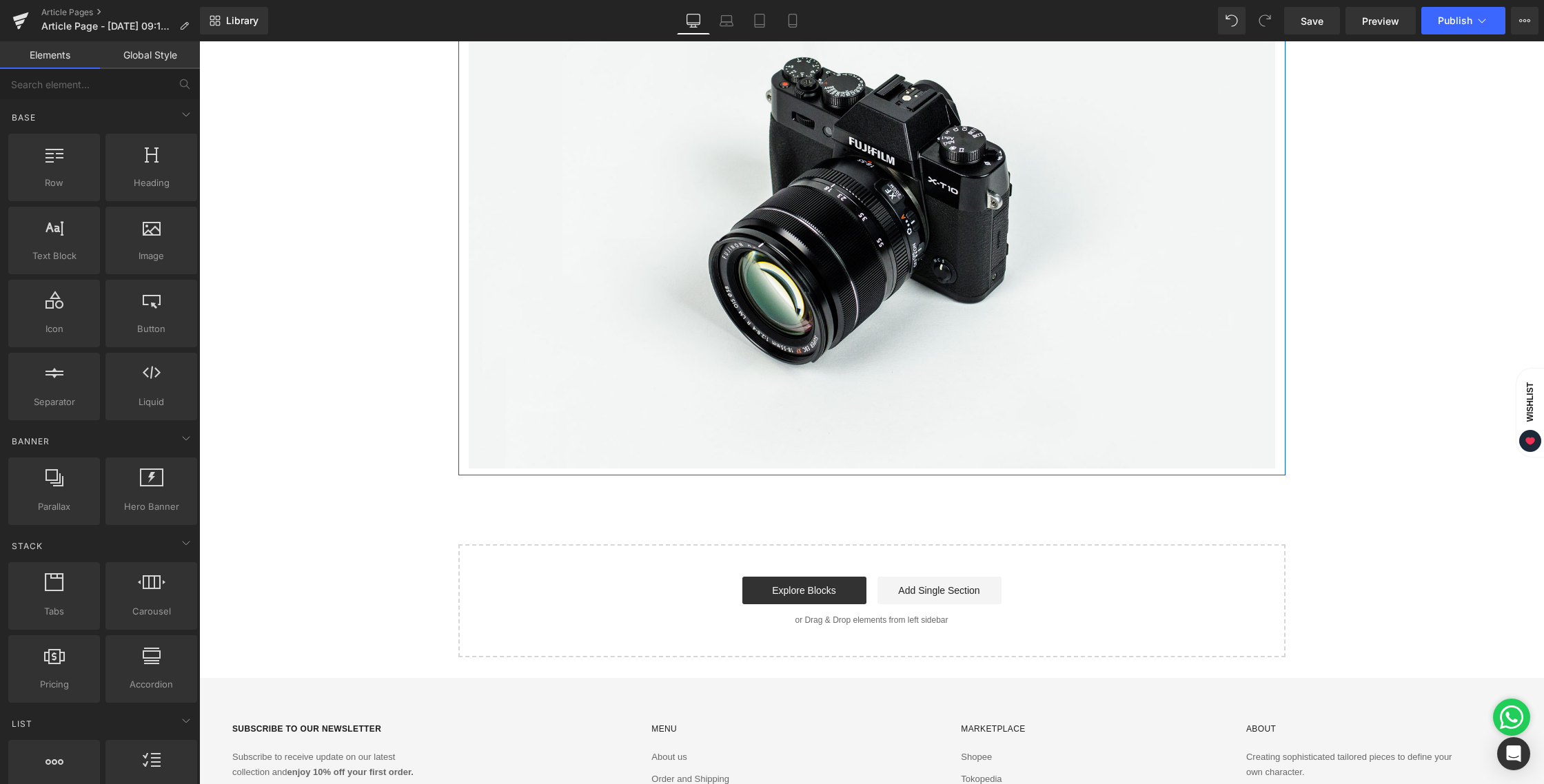
scroll to position [1485, 0]
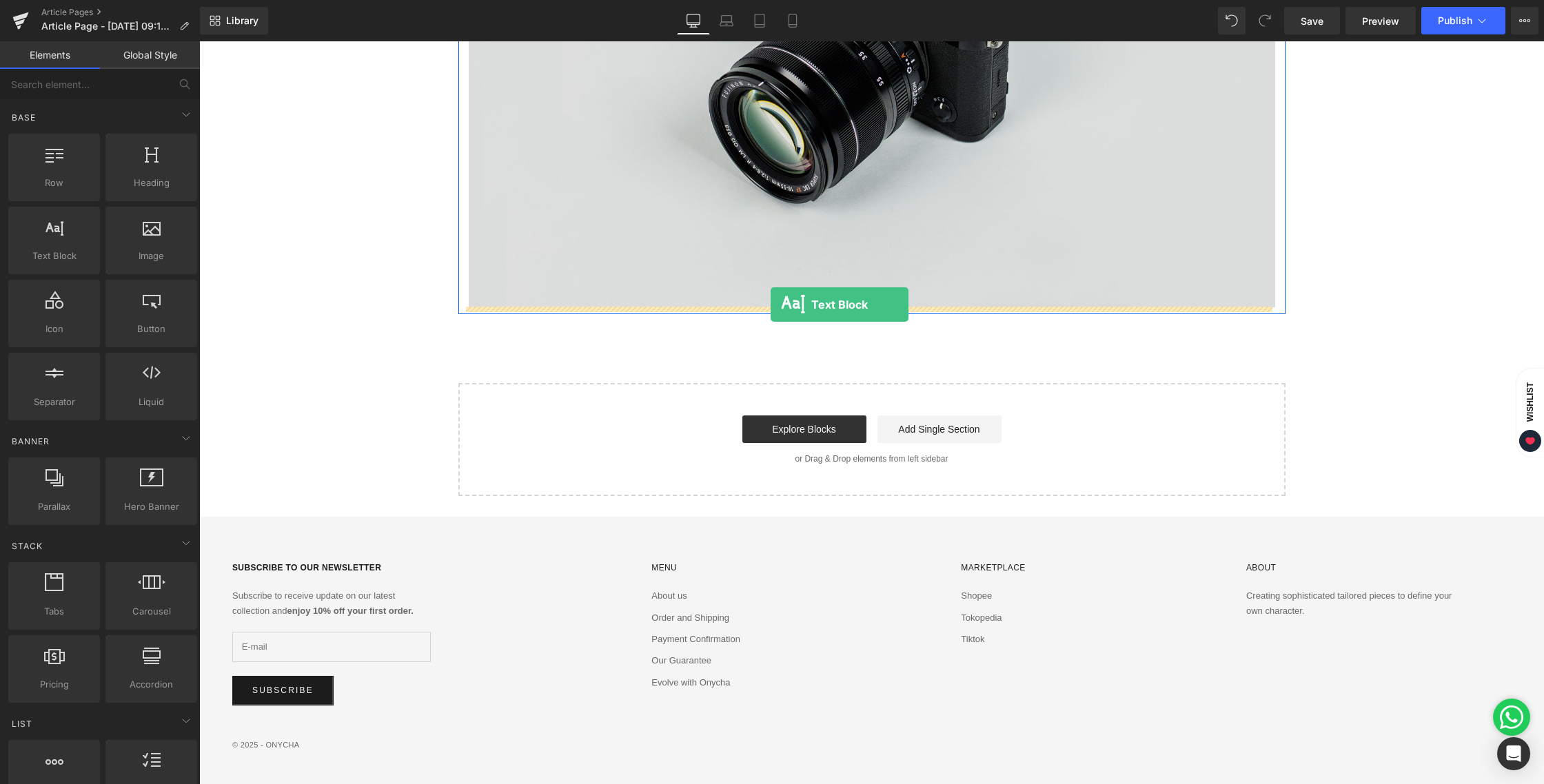
drag, startPoint x: 267, startPoint y: 291, endPoint x: 771, endPoint y: 305, distance: 504.2
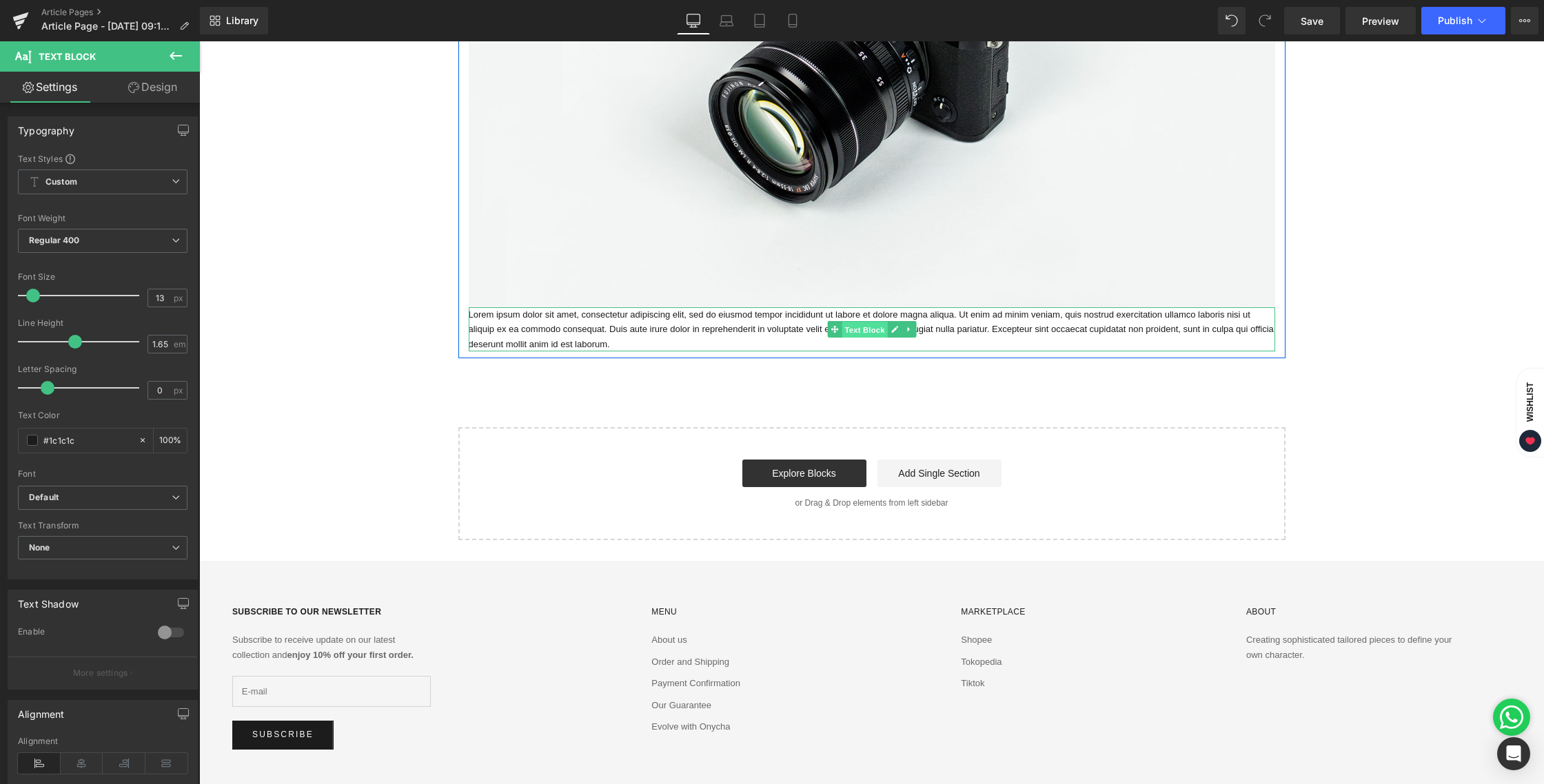
click at [855, 331] on span "Text Block" at bounding box center [865, 330] width 45 height 17
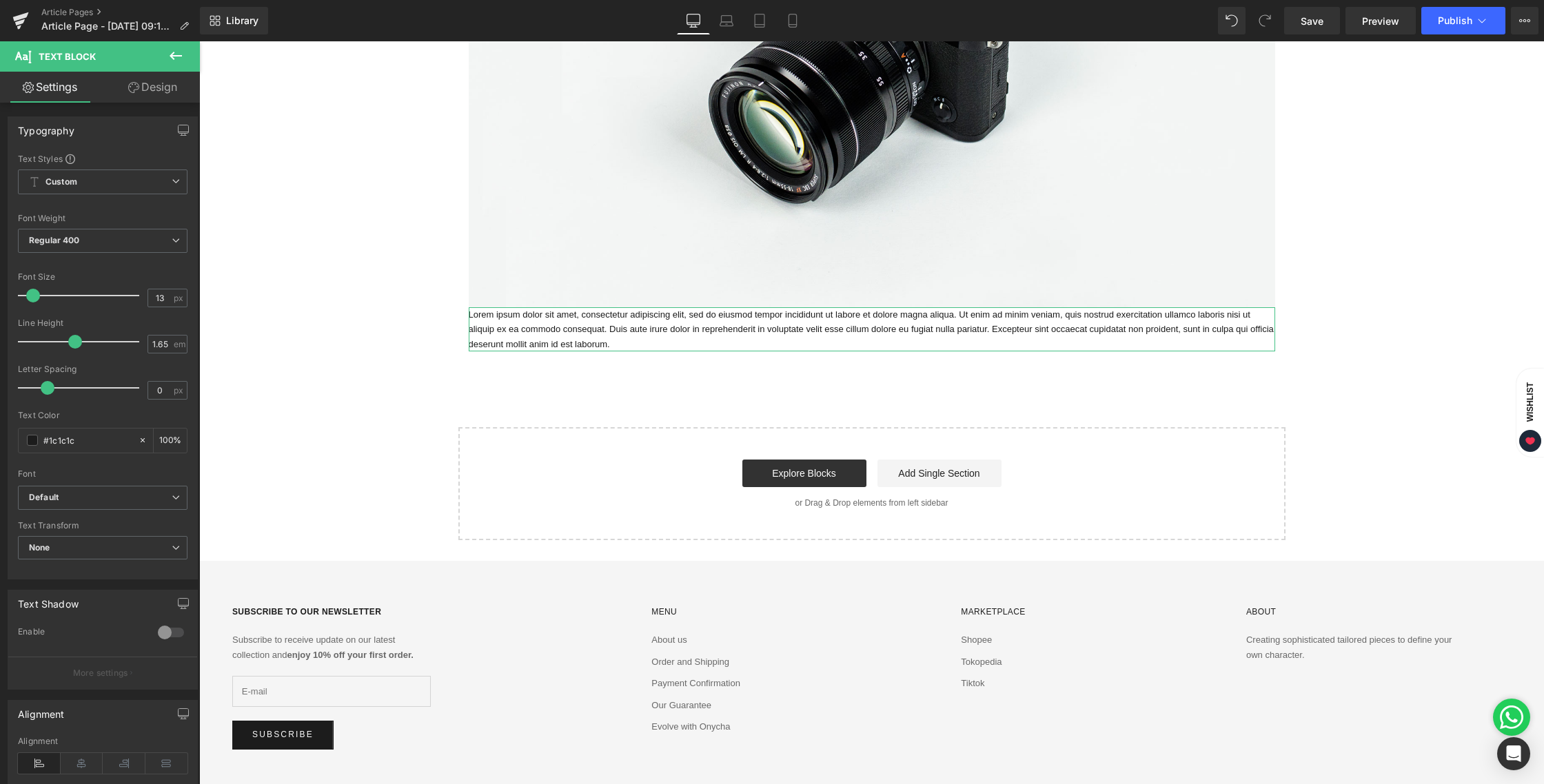
click at [173, 89] on link "Design" at bounding box center [152, 87] width 100 height 31
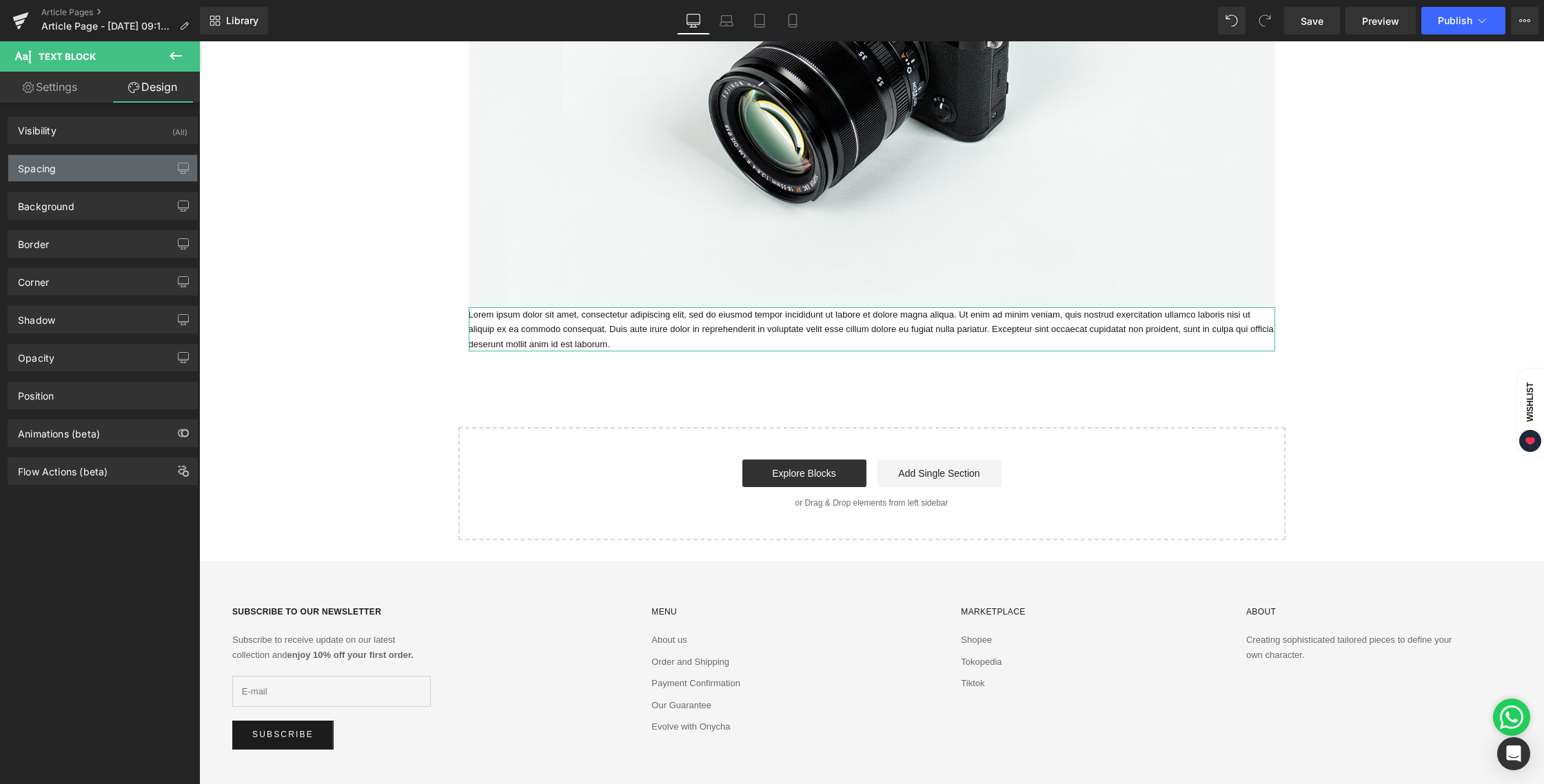
click at [112, 171] on div "Spacing" at bounding box center [102, 168] width 189 height 26
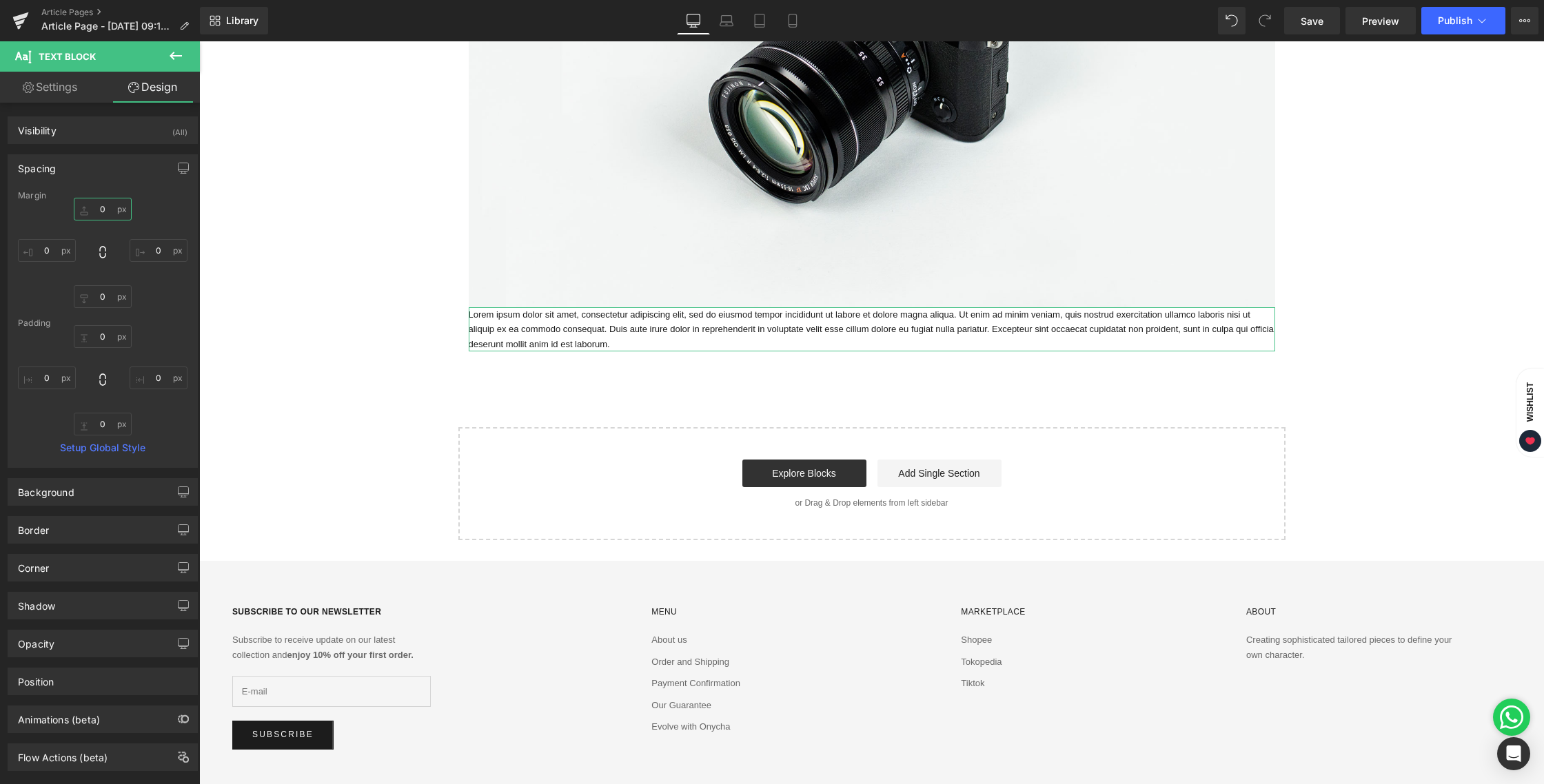
click at [101, 206] on input "0" at bounding box center [102, 208] width 58 height 23
type input "12"
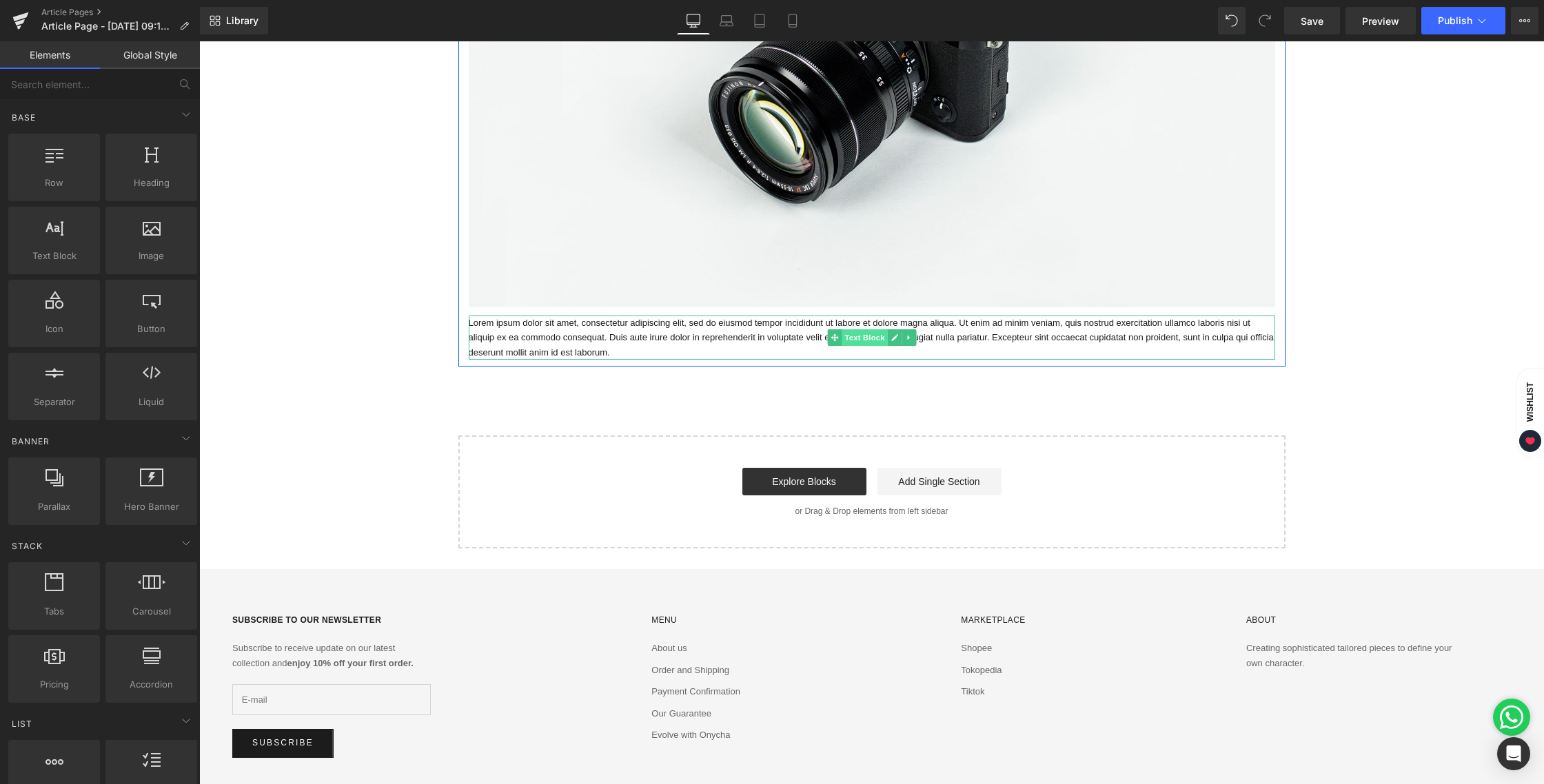
click at [864, 337] on span "Text Block" at bounding box center [865, 337] width 45 height 17
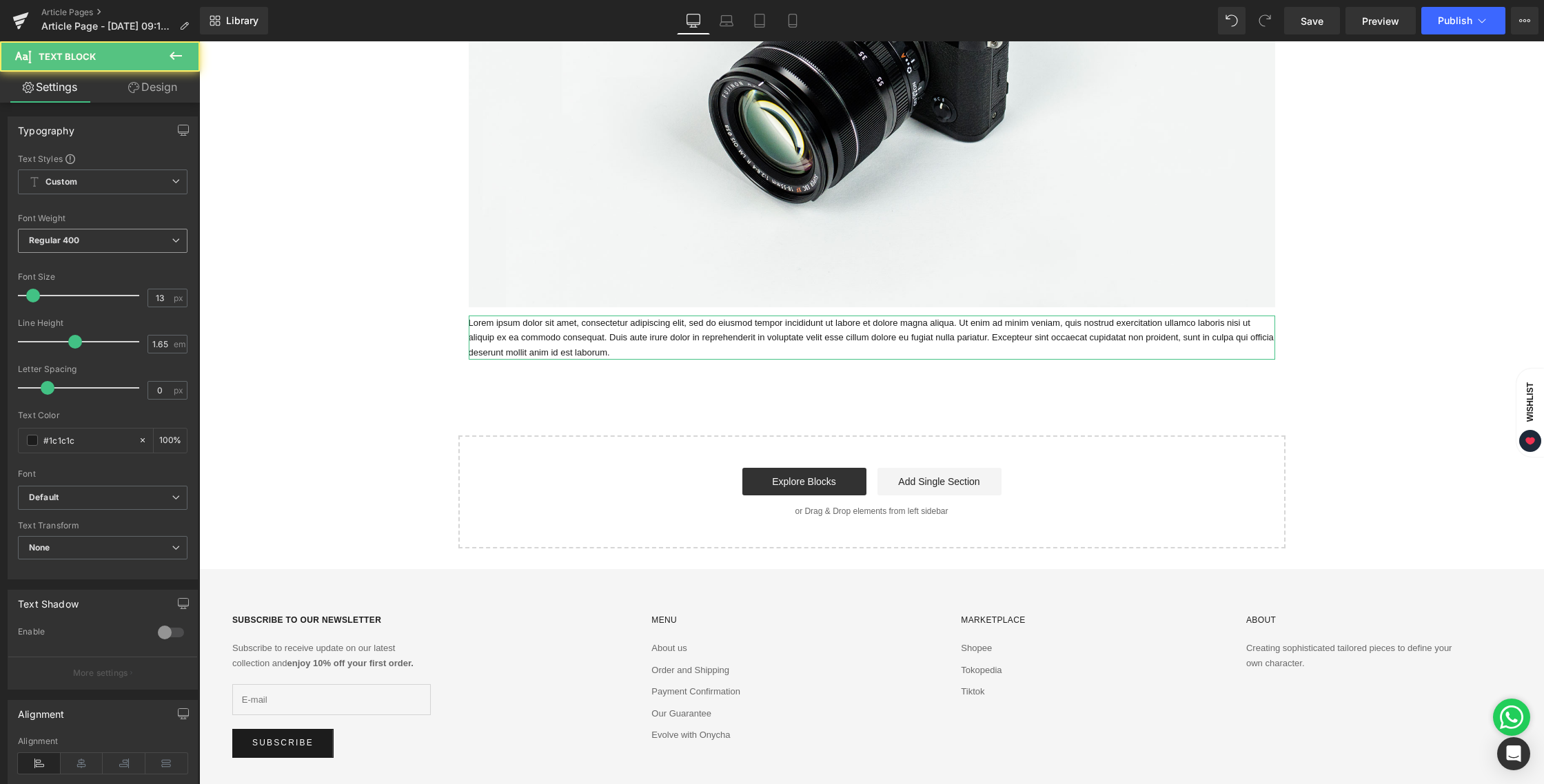
click at [82, 246] on span "Regular 400" at bounding box center [103, 240] width 170 height 24
click at [66, 411] on div "Text Color" at bounding box center [103, 415] width 170 height 9
click at [75, 497] on b "Default" at bounding box center [101, 498] width 143 height 12
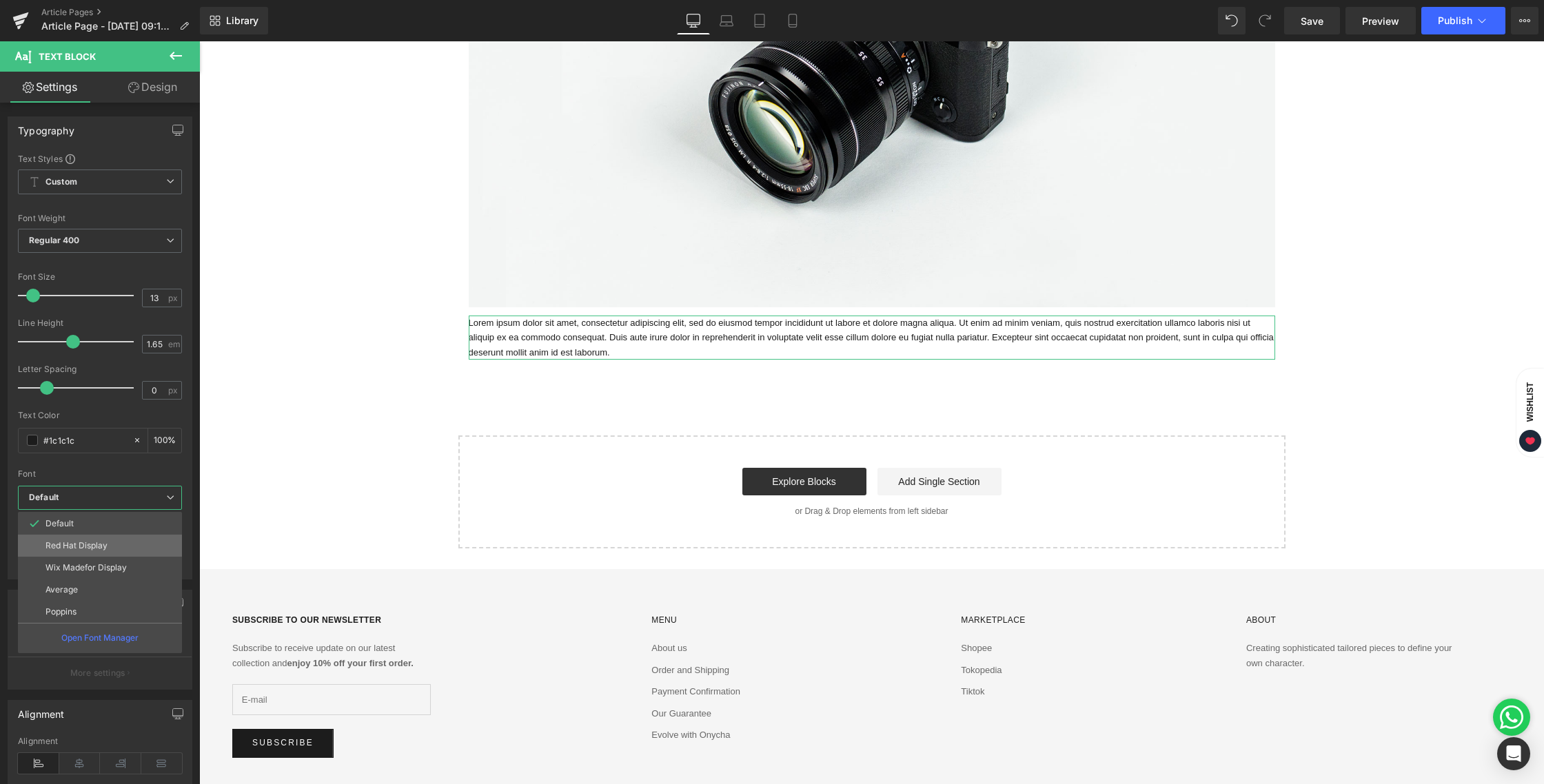
click at [107, 550] on p "Red Hat Display" at bounding box center [76, 545] width 62 height 9
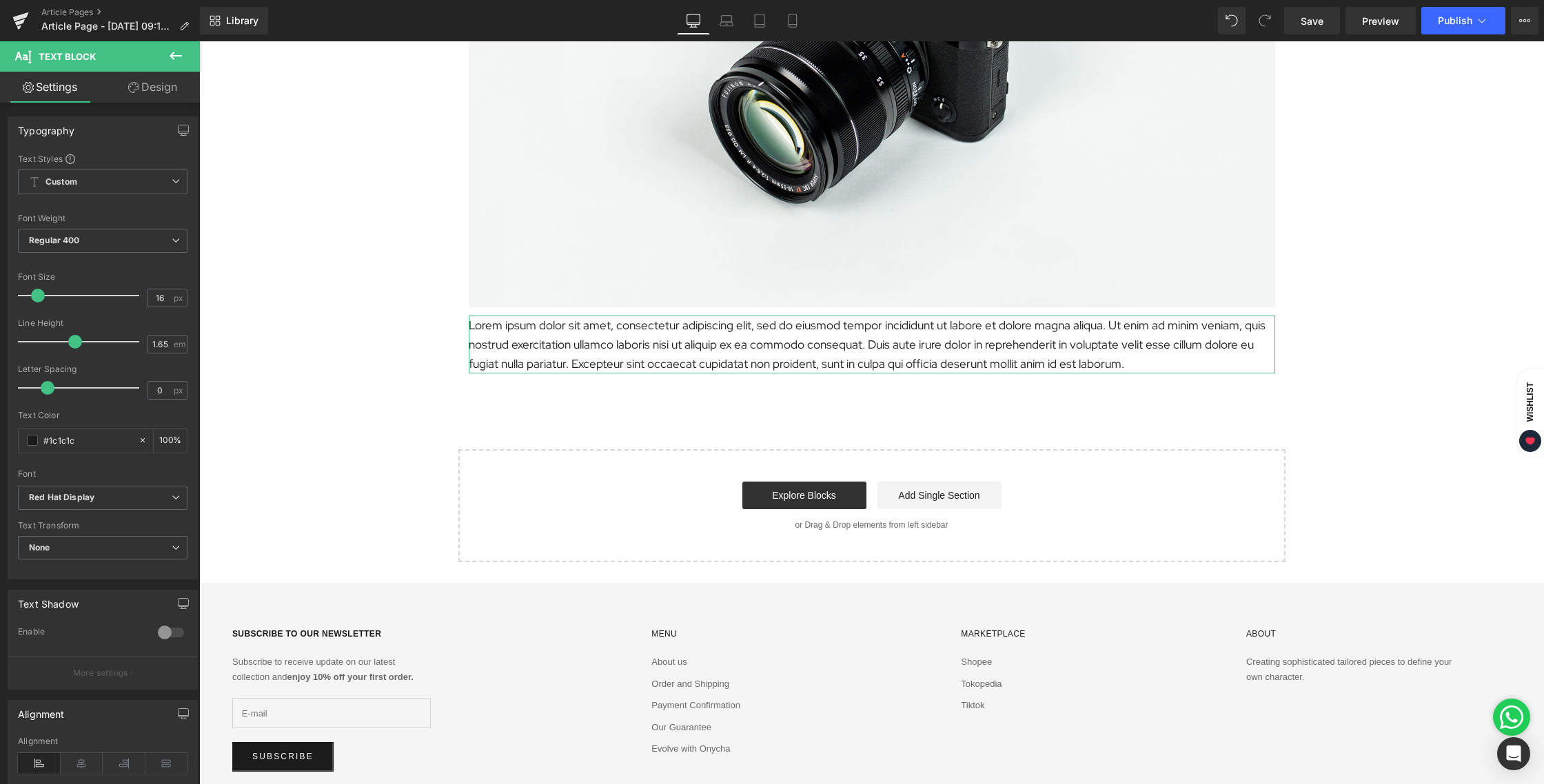
type input "15"
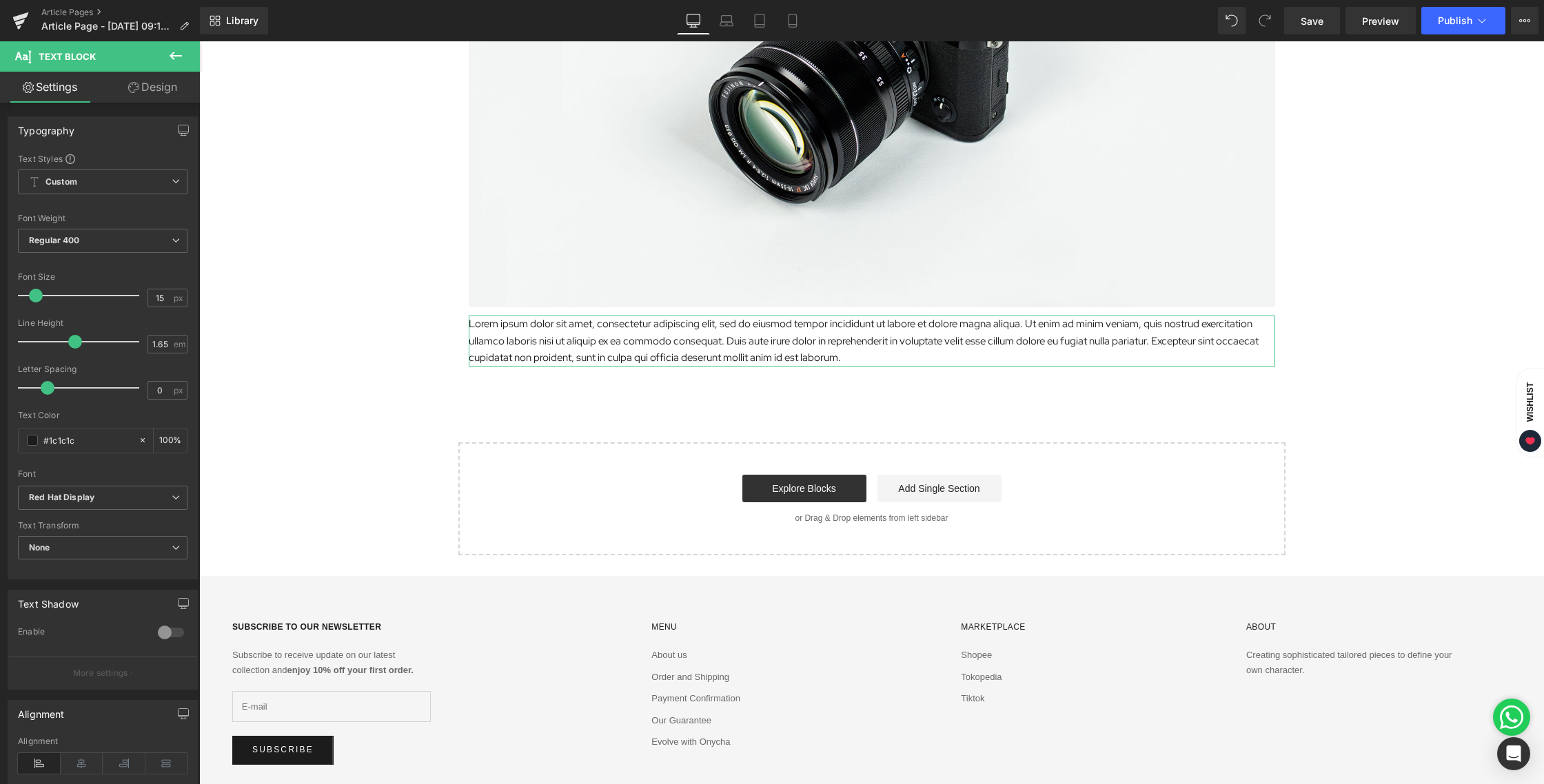
click at [39, 297] on span at bounding box center [36, 295] width 14 height 14
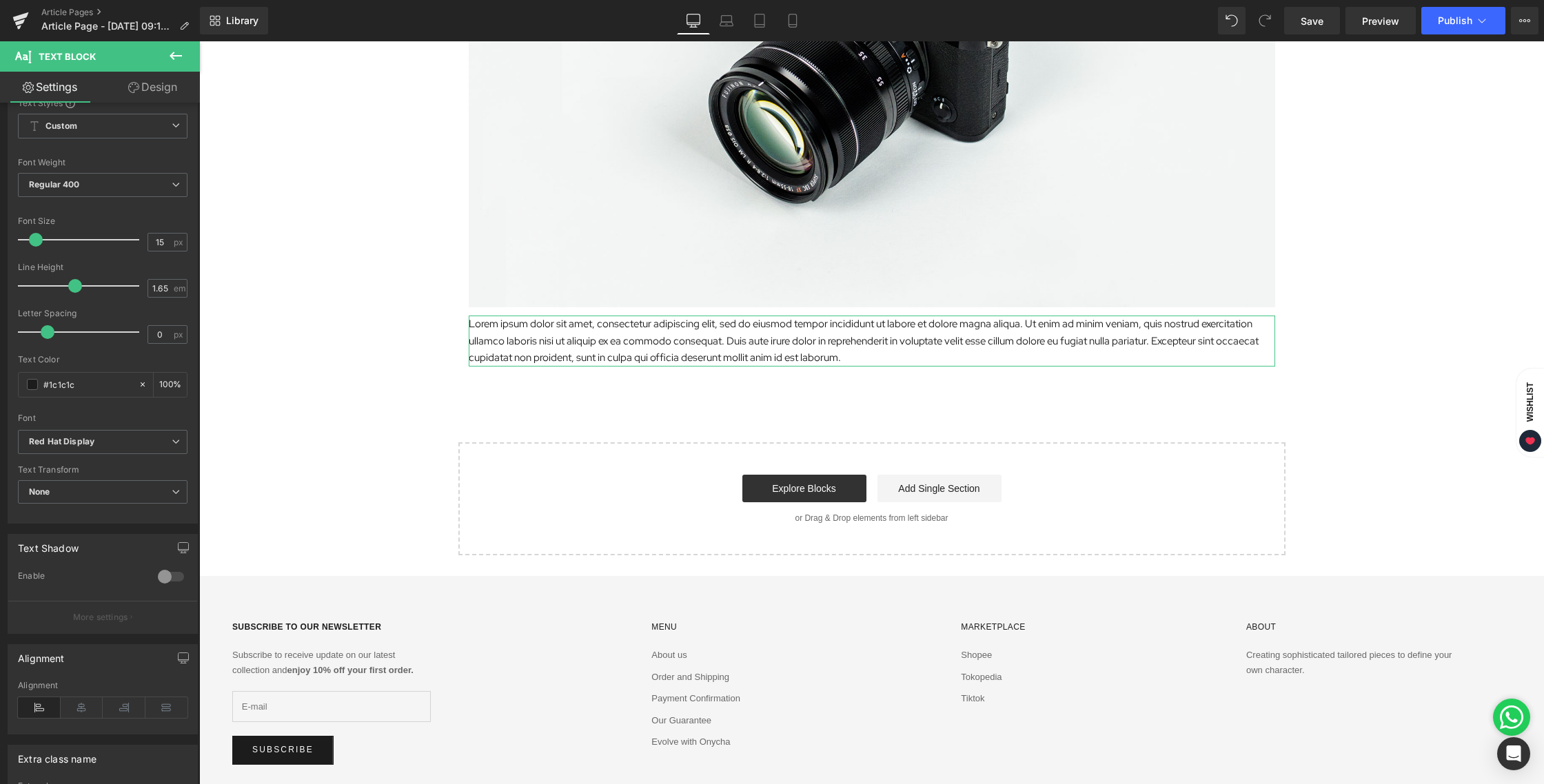
scroll to position [190, 0]
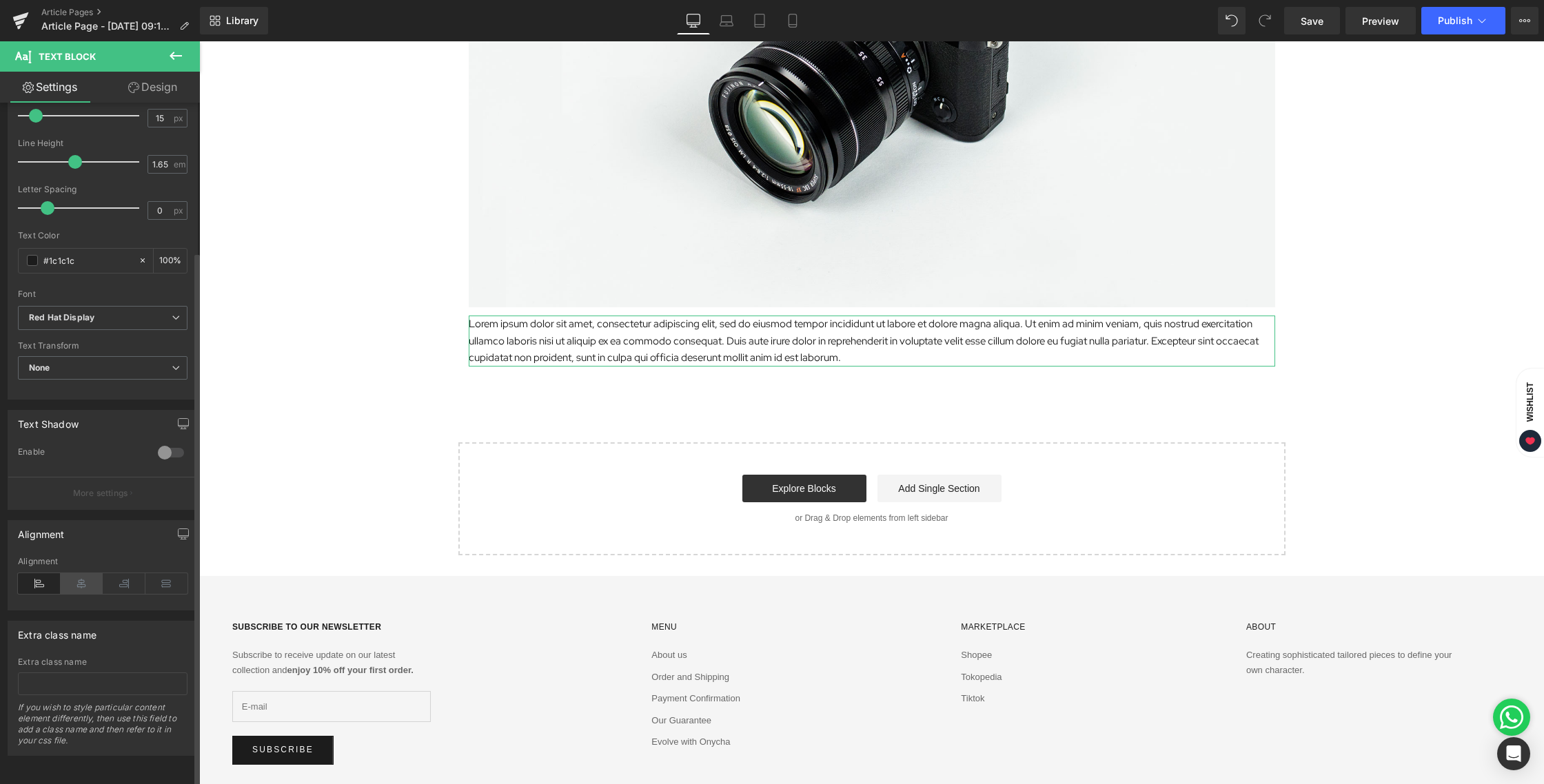
click at [77, 573] on icon at bounding box center [82, 584] width 43 height 20
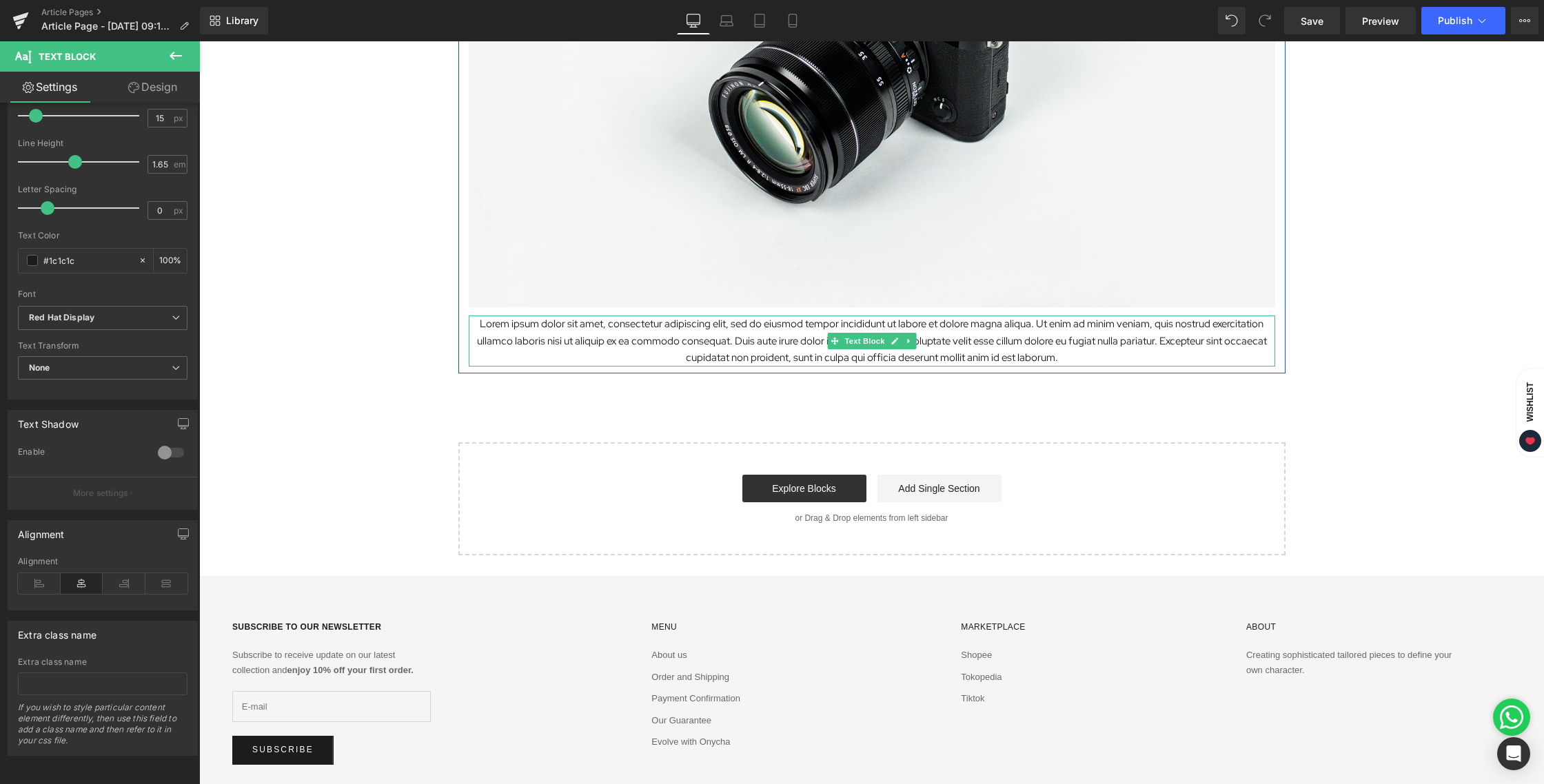
click at [814, 346] on p "Lorem ipsum dolor sit amet, consectetur adipiscing elit, sed do eiusmod tempor …" at bounding box center [872, 341] width 807 height 51
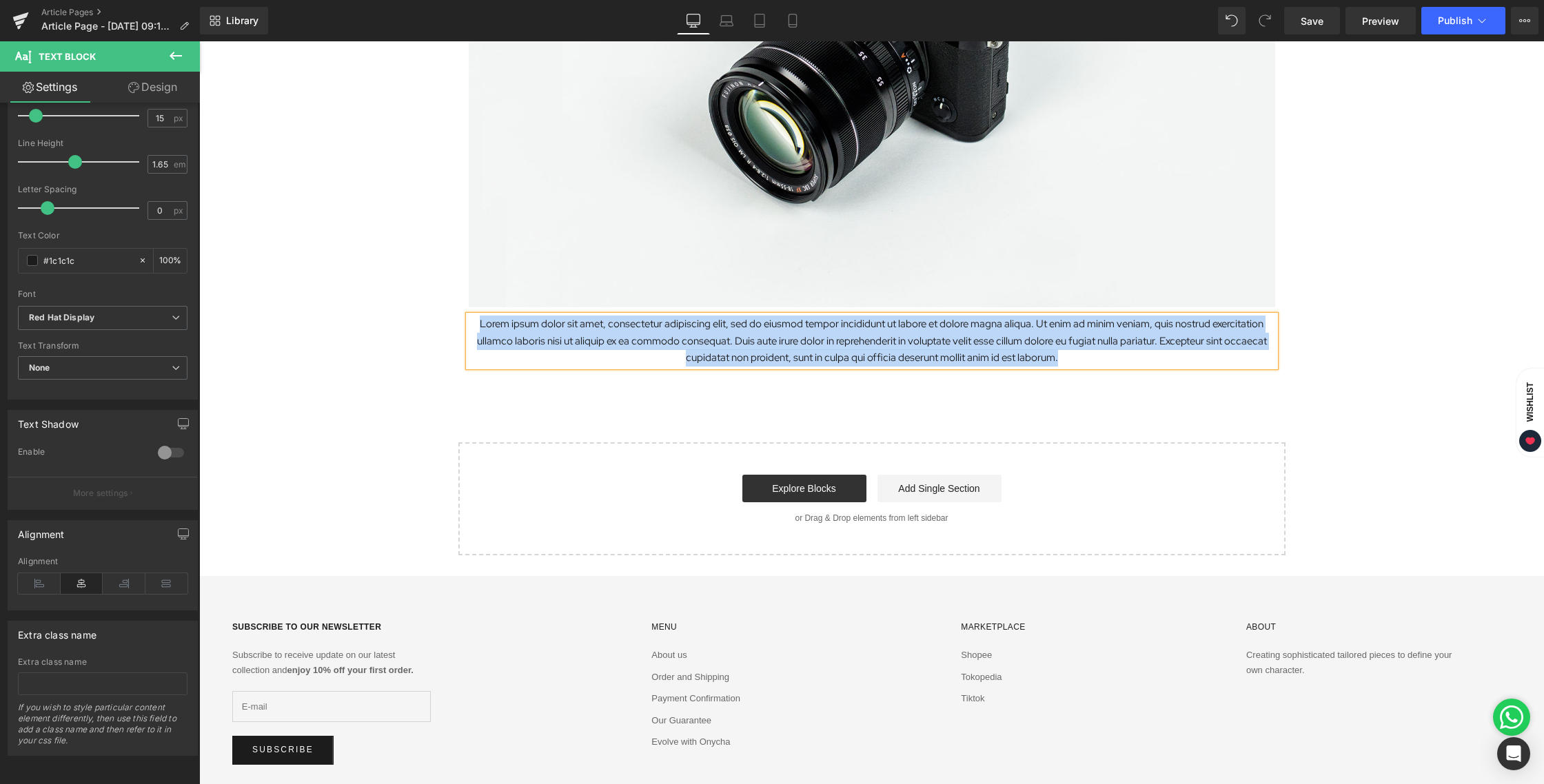
paste div
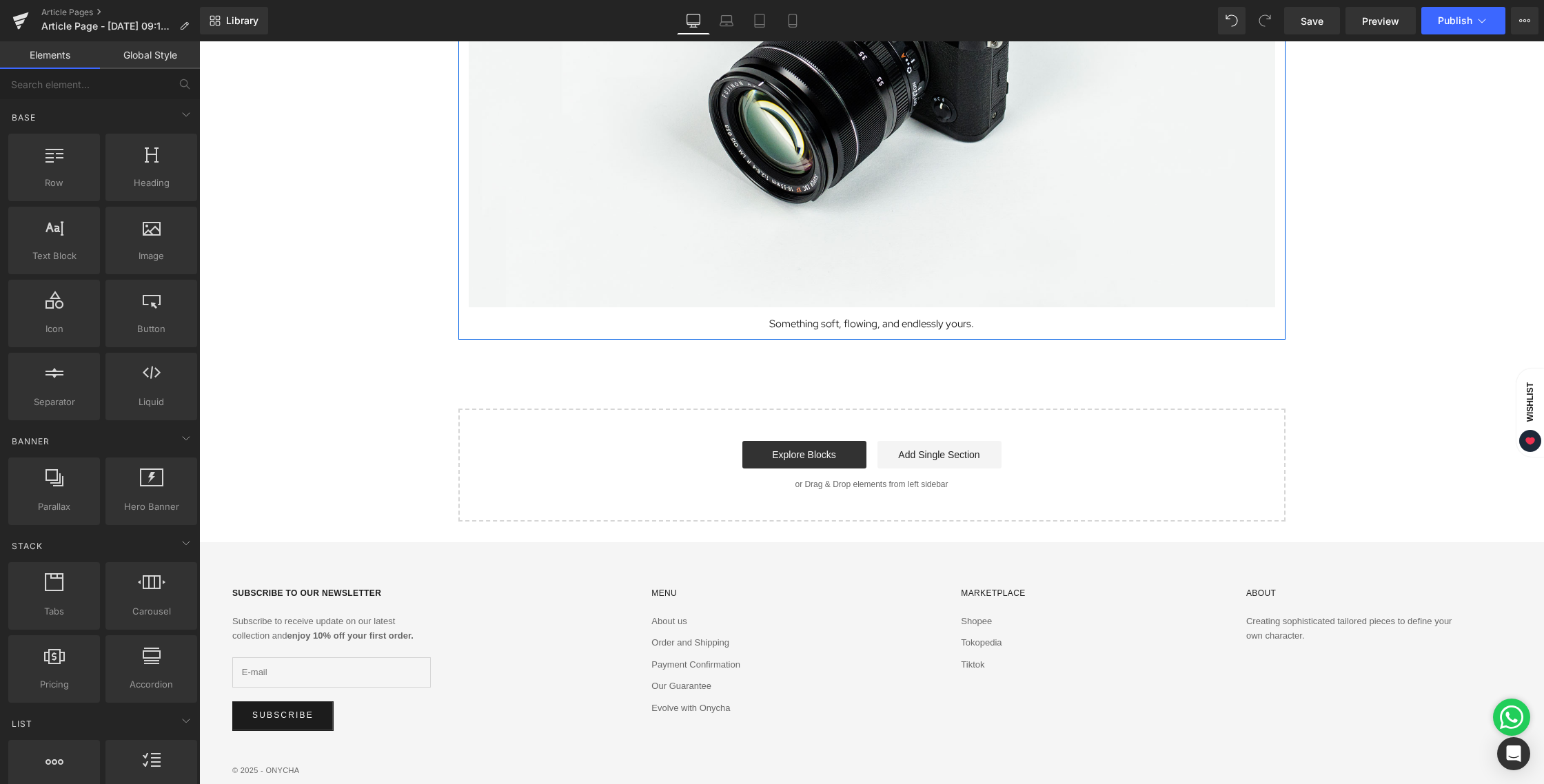
click at [985, 320] on p "Something soft, flowing, and endlessly yours." at bounding box center [872, 324] width 807 height 17
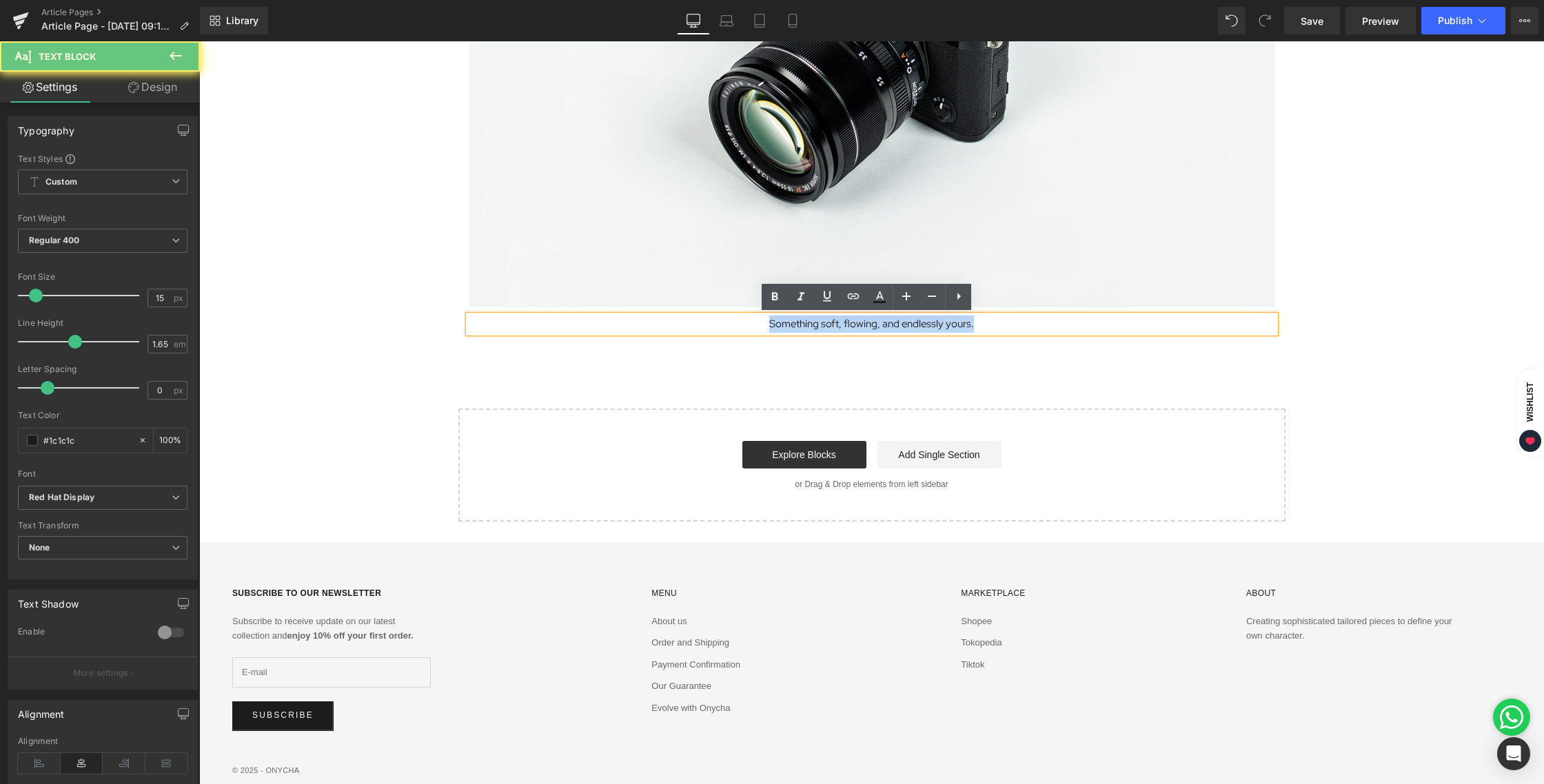
drag, startPoint x: 943, startPoint y: 324, endPoint x: 729, endPoint y: 324, distance: 214.0
click at [729, 324] on p "Something soft, flowing, and endlessly yours." at bounding box center [872, 324] width 807 height 17
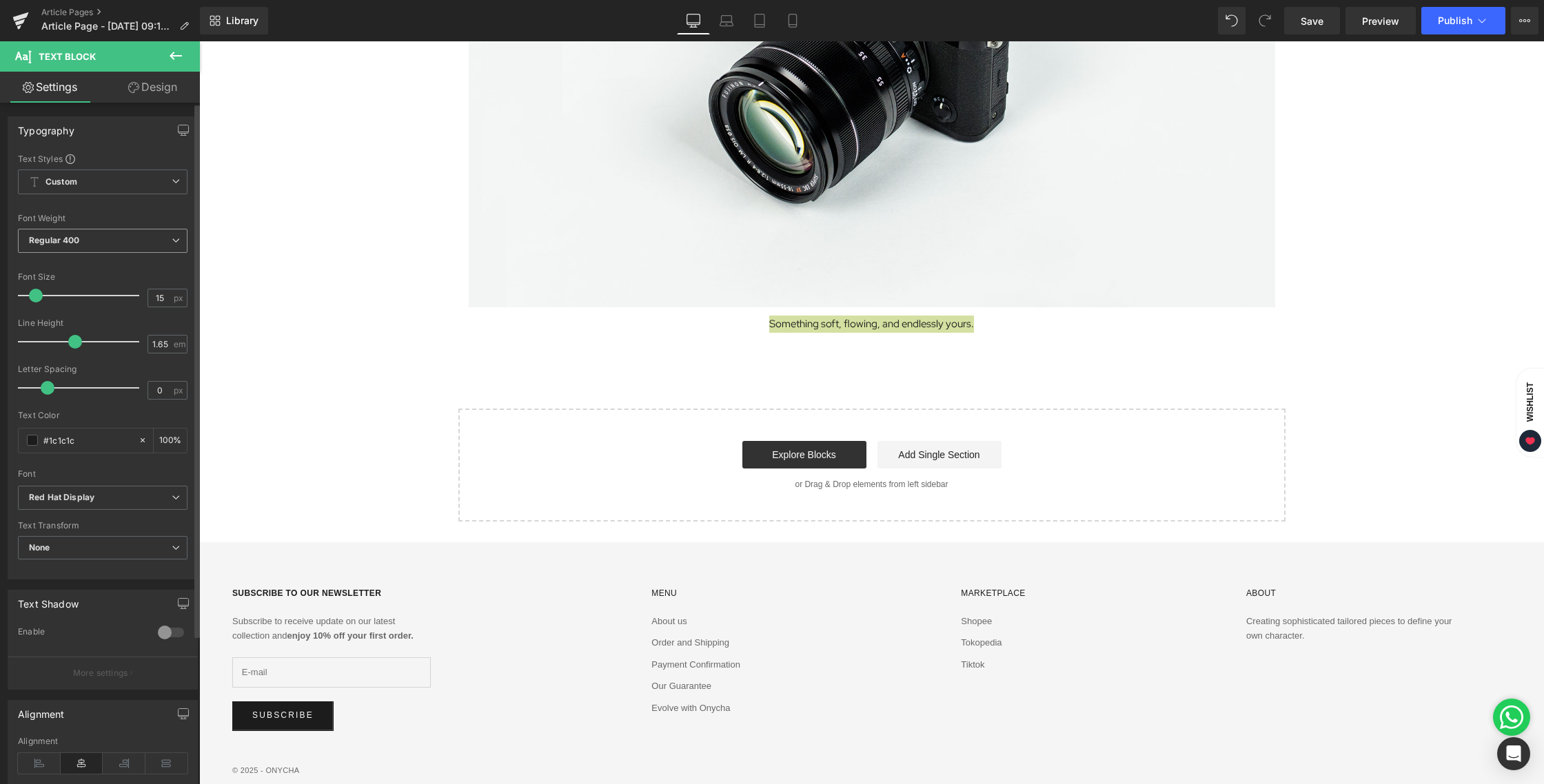
click at [98, 240] on span "Regular 400" at bounding box center [103, 240] width 170 height 24
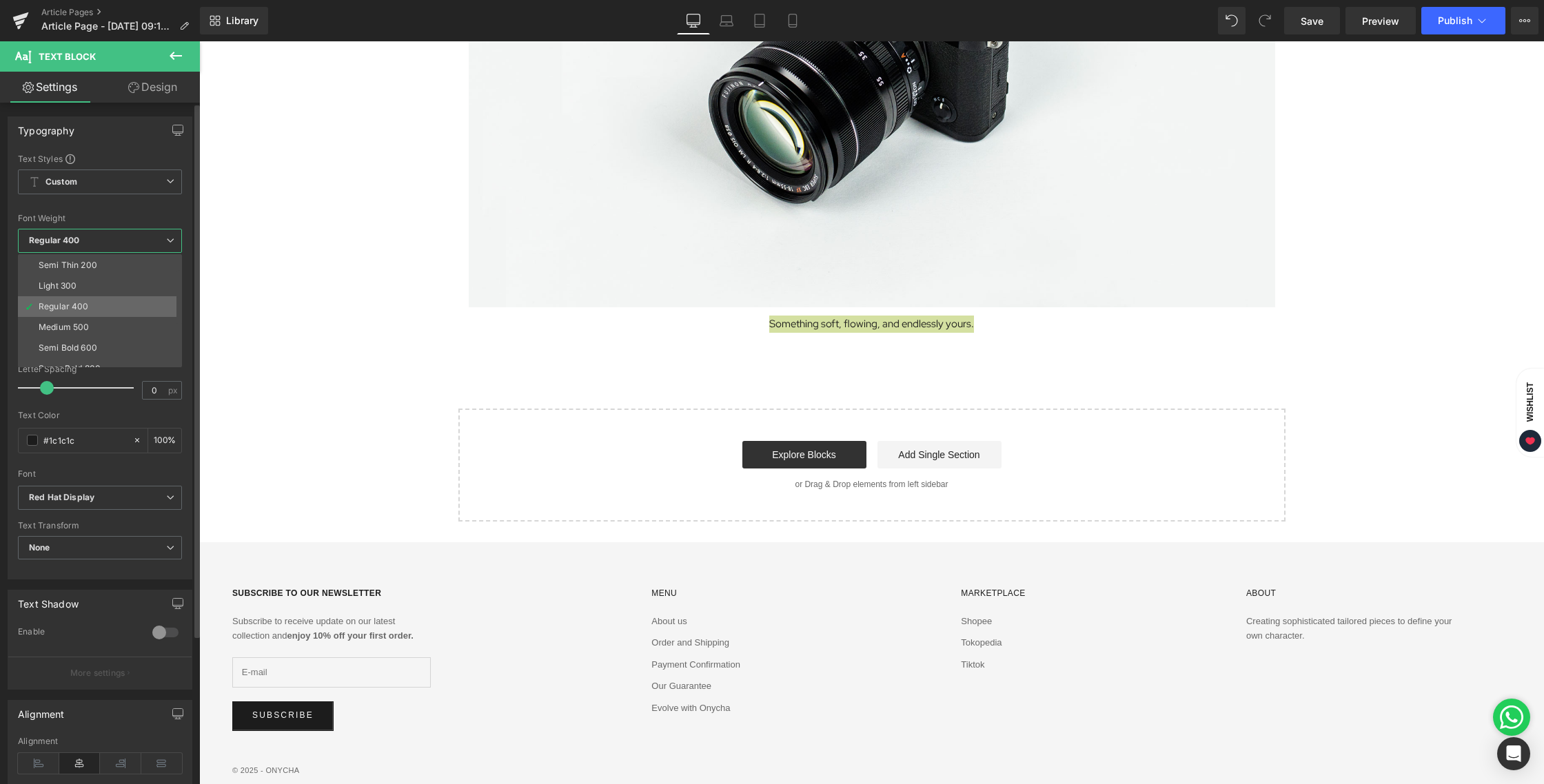
scroll to position [31, 0]
click at [90, 332] on li "Semi Bold 600" at bounding box center [104, 337] width 171 height 20
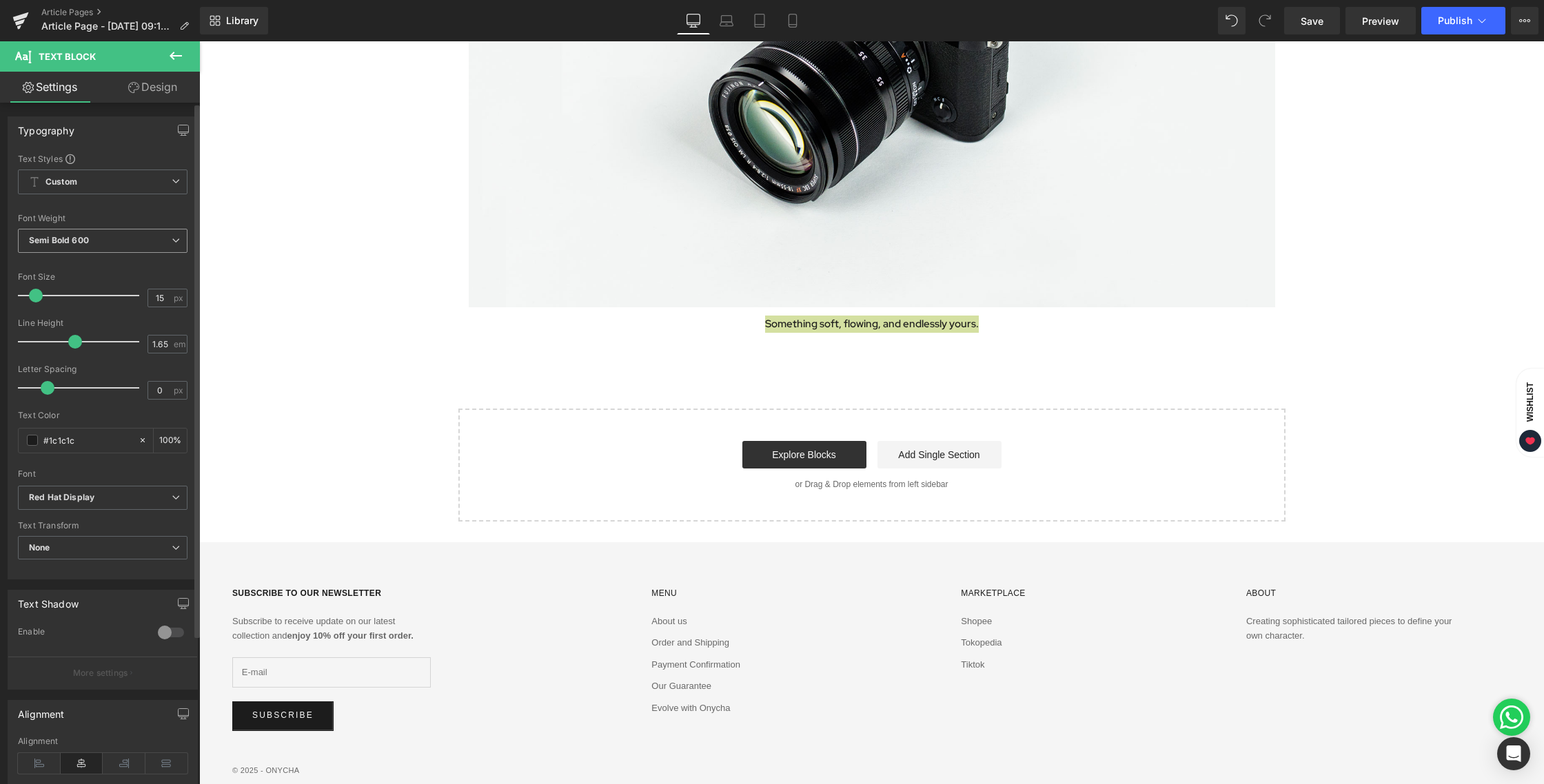
click at [101, 243] on span "Semi Bold 600" at bounding box center [103, 240] width 170 height 24
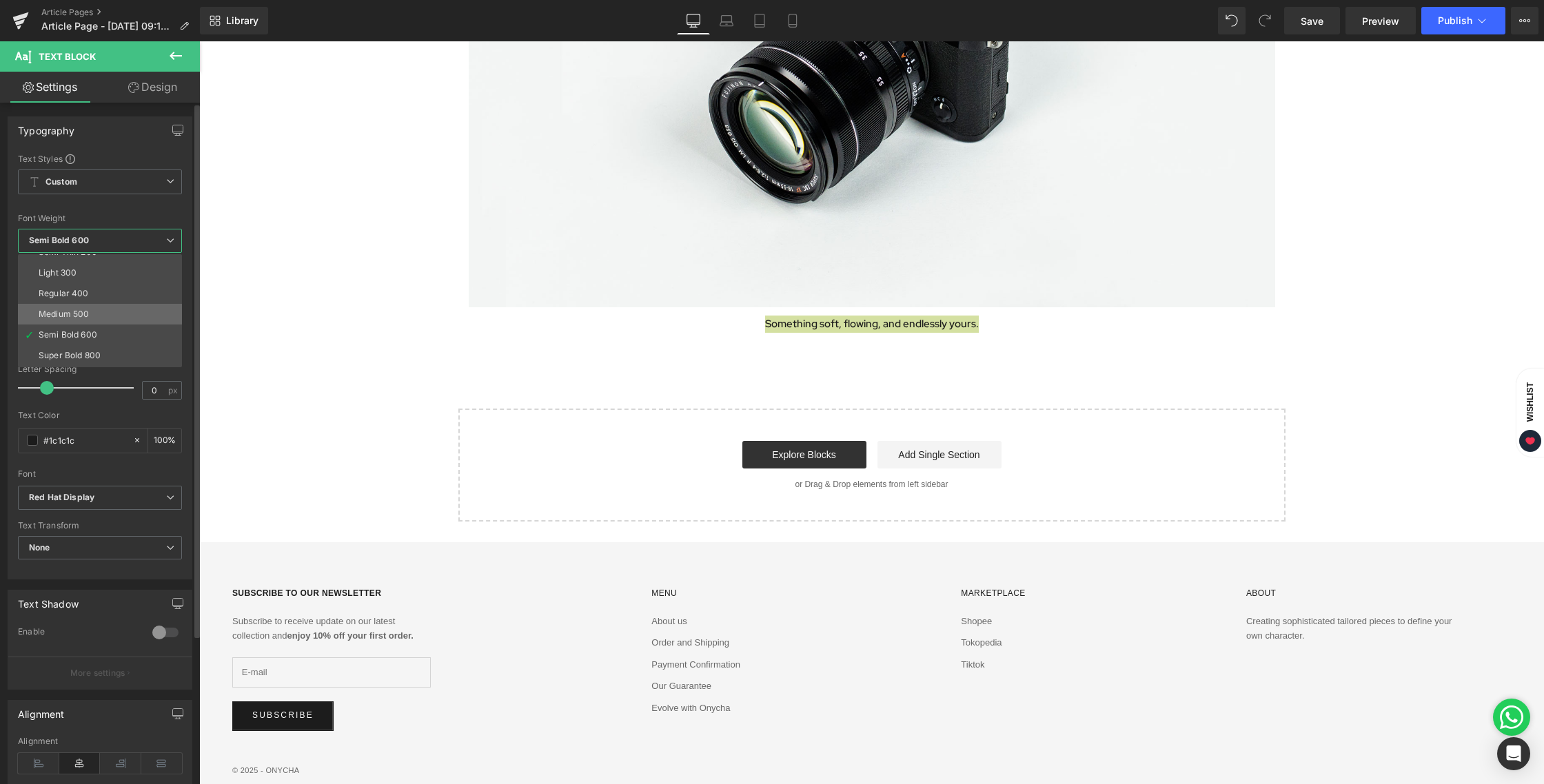
scroll to position [33, 0]
click at [98, 355] on div "Super Bold 800" at bounding box center [69, 355] width 62 height 9
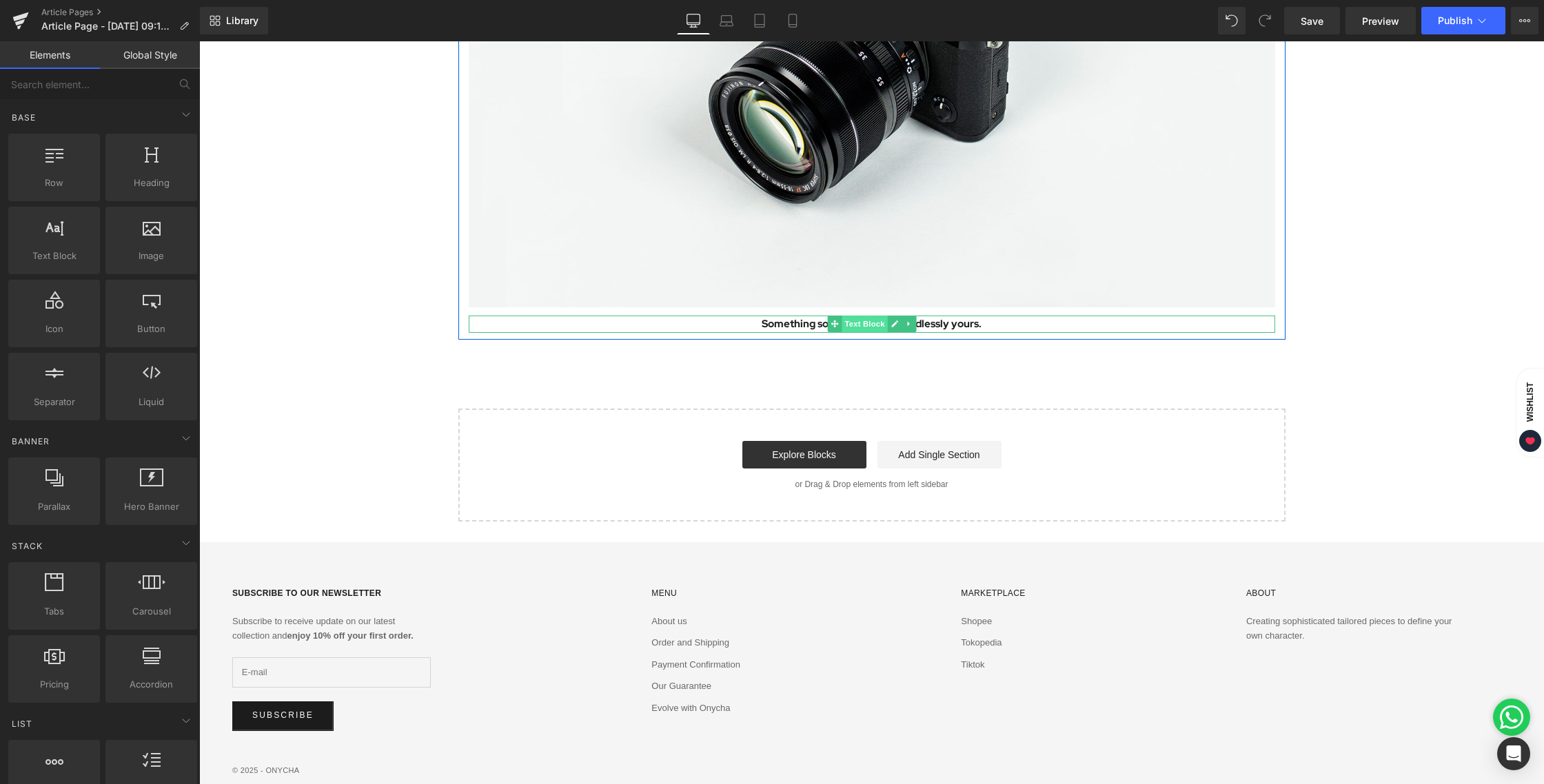
click at [860, 327] on span "Text Block" at bounding box center [865, 324] width 45 height 17
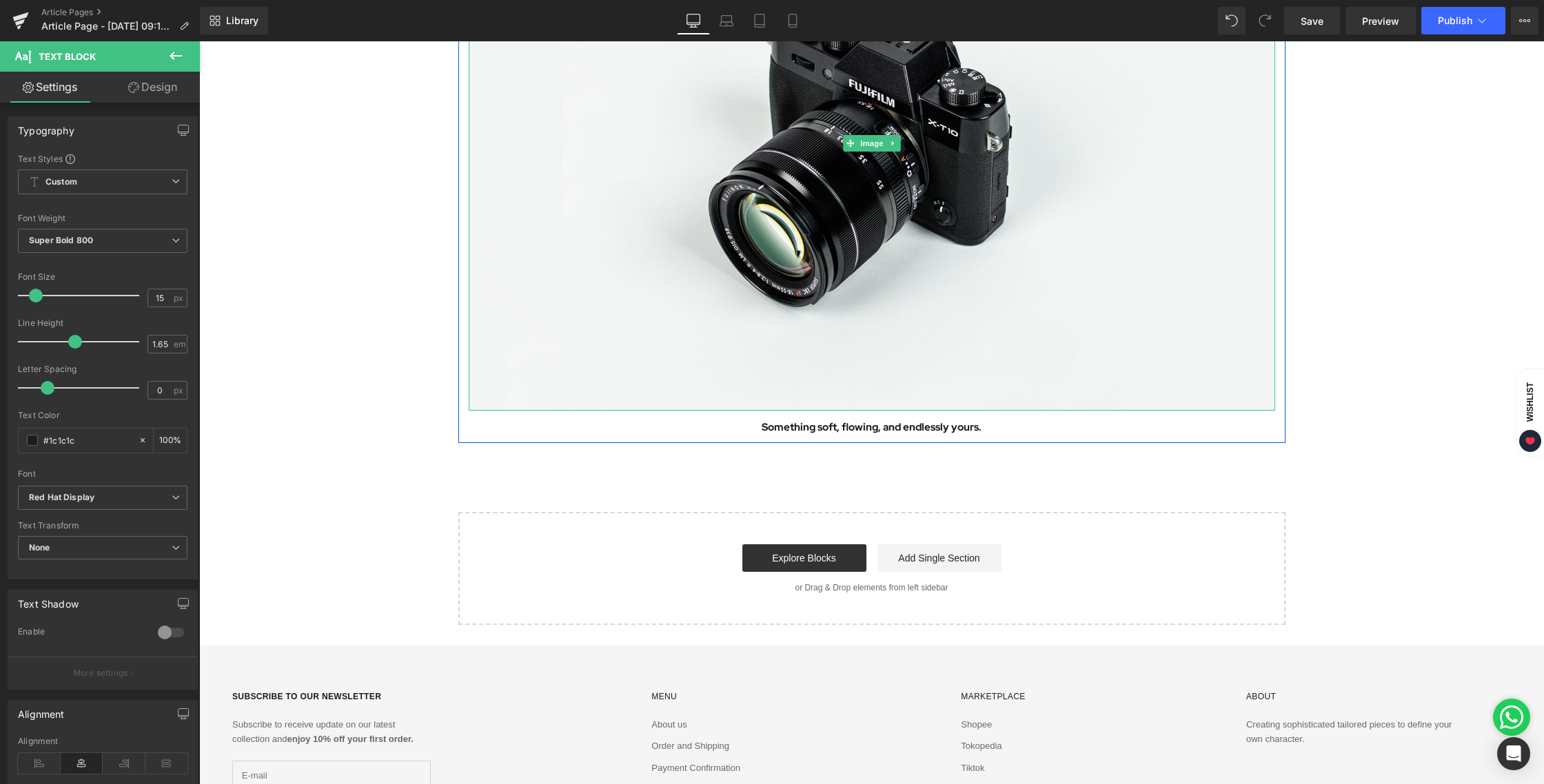
scroll to position [1359, 0]
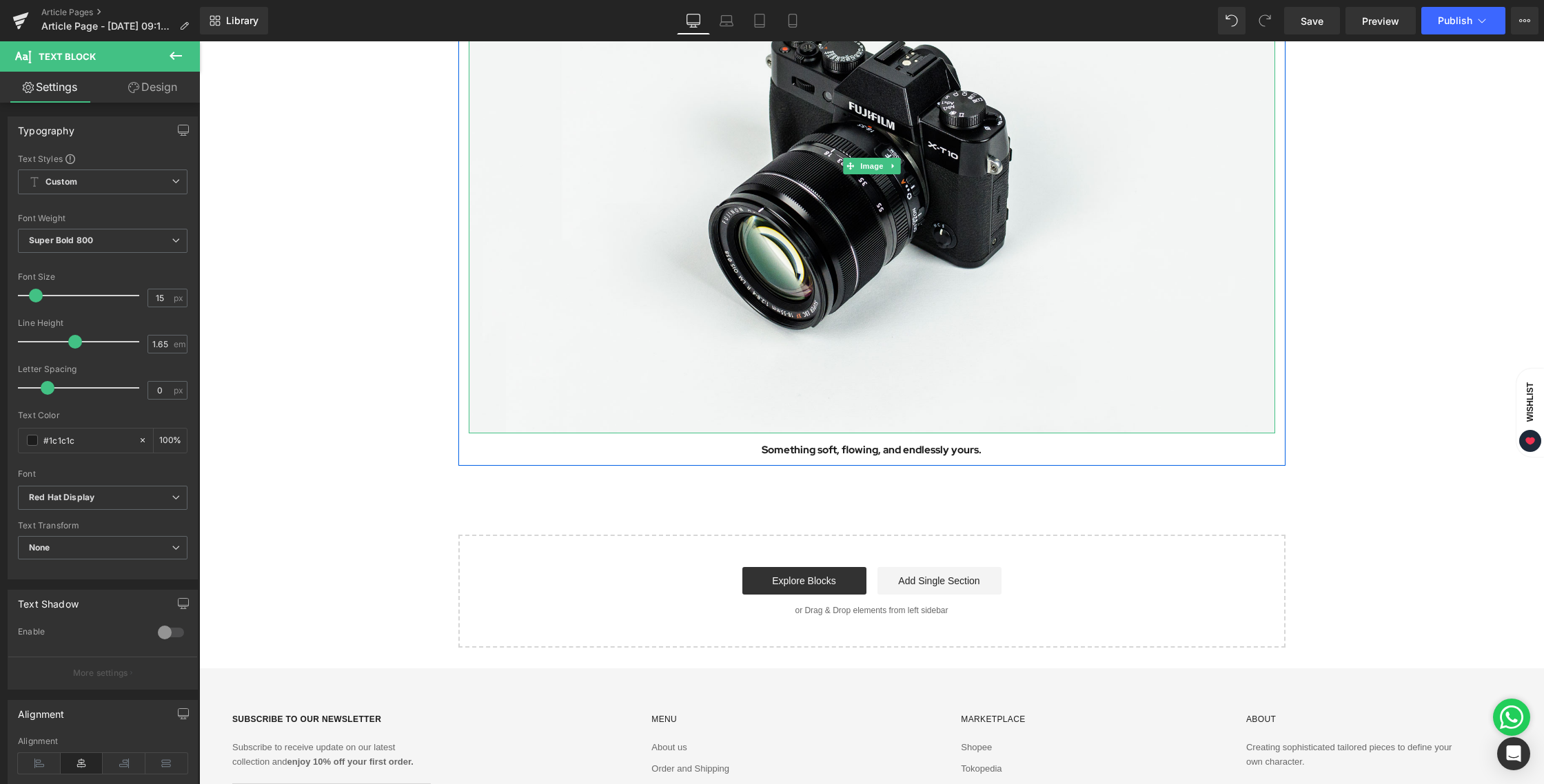
click at [889, 166] on icon at bounding box center [893, 165] width 7 height 8
click at [884, 170] on icon at bounding box center [886, 166] width 7 height 7
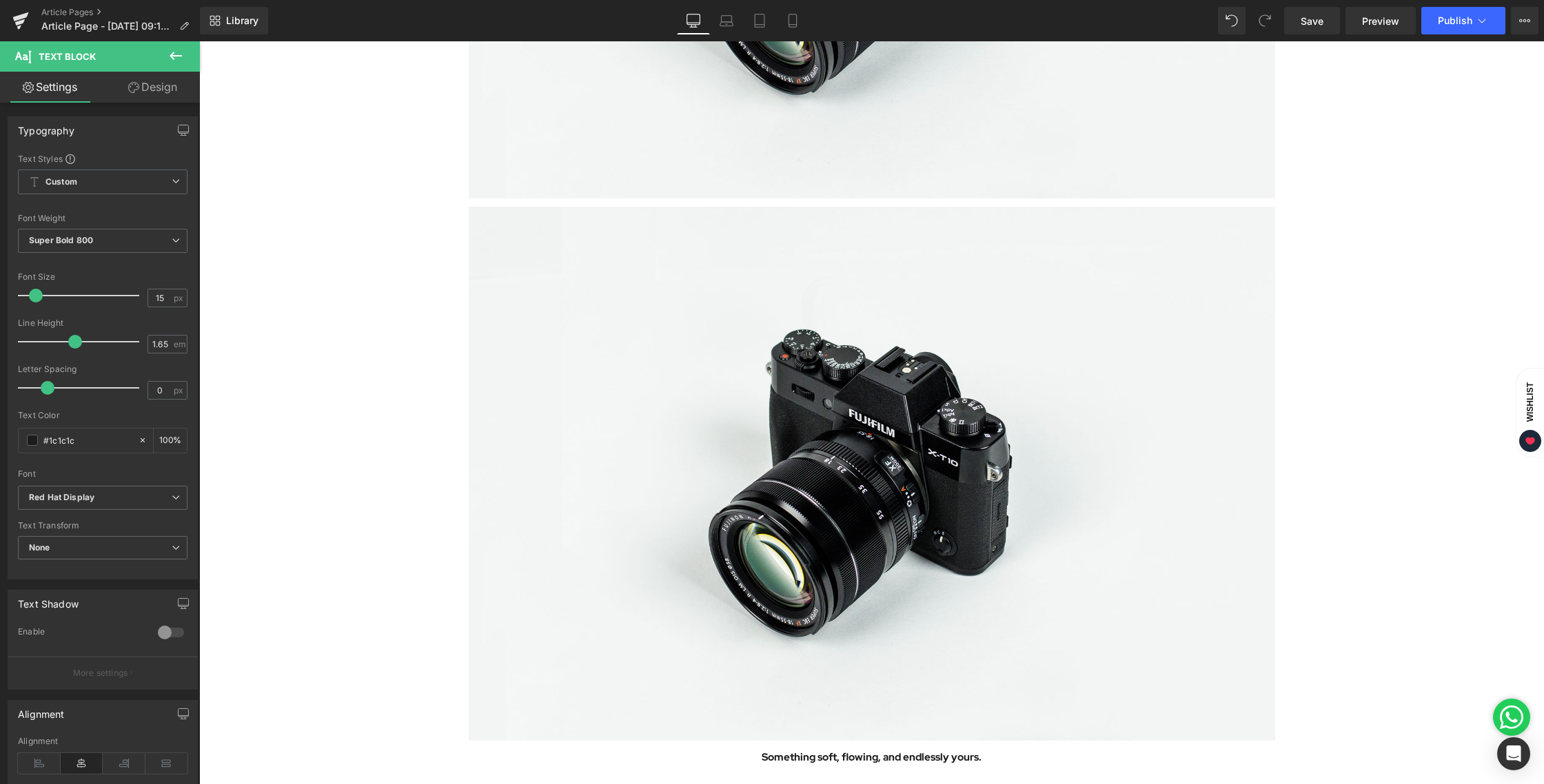
scroll to position [1855, 0]
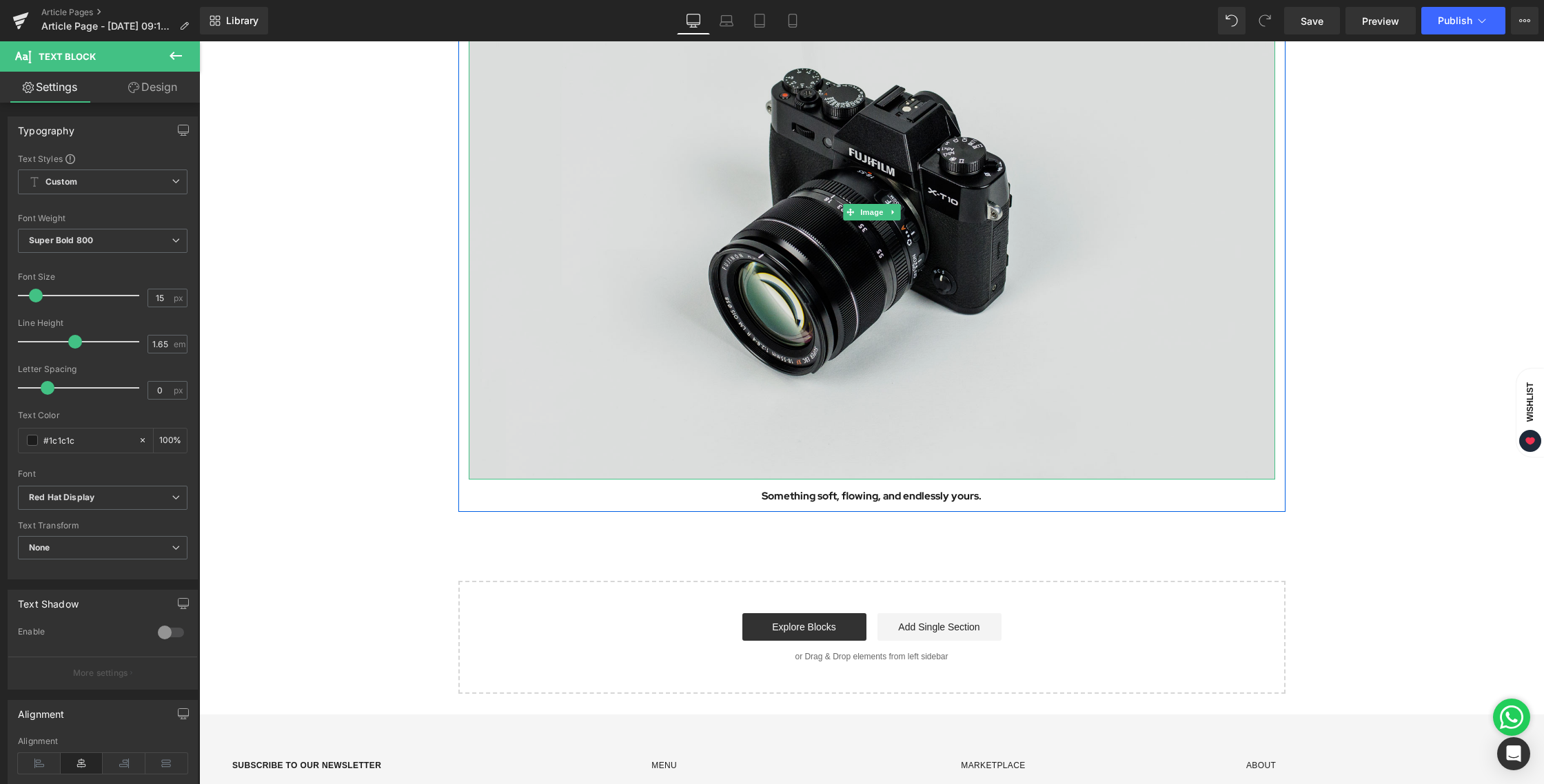
click at [854, 251] on img at bounding box center [872, 212] width 807 height 534
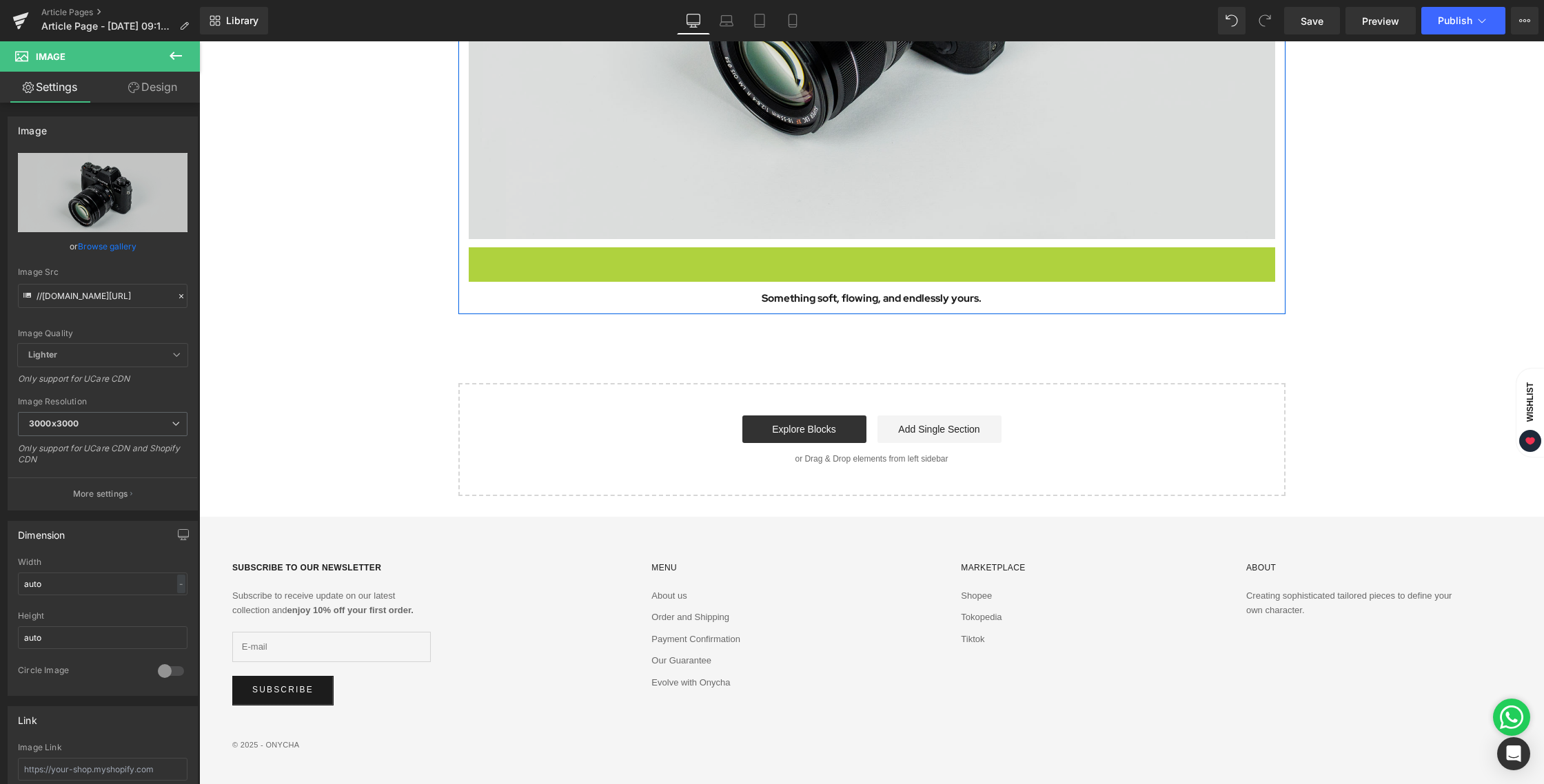
scroll to position [1369, 0]
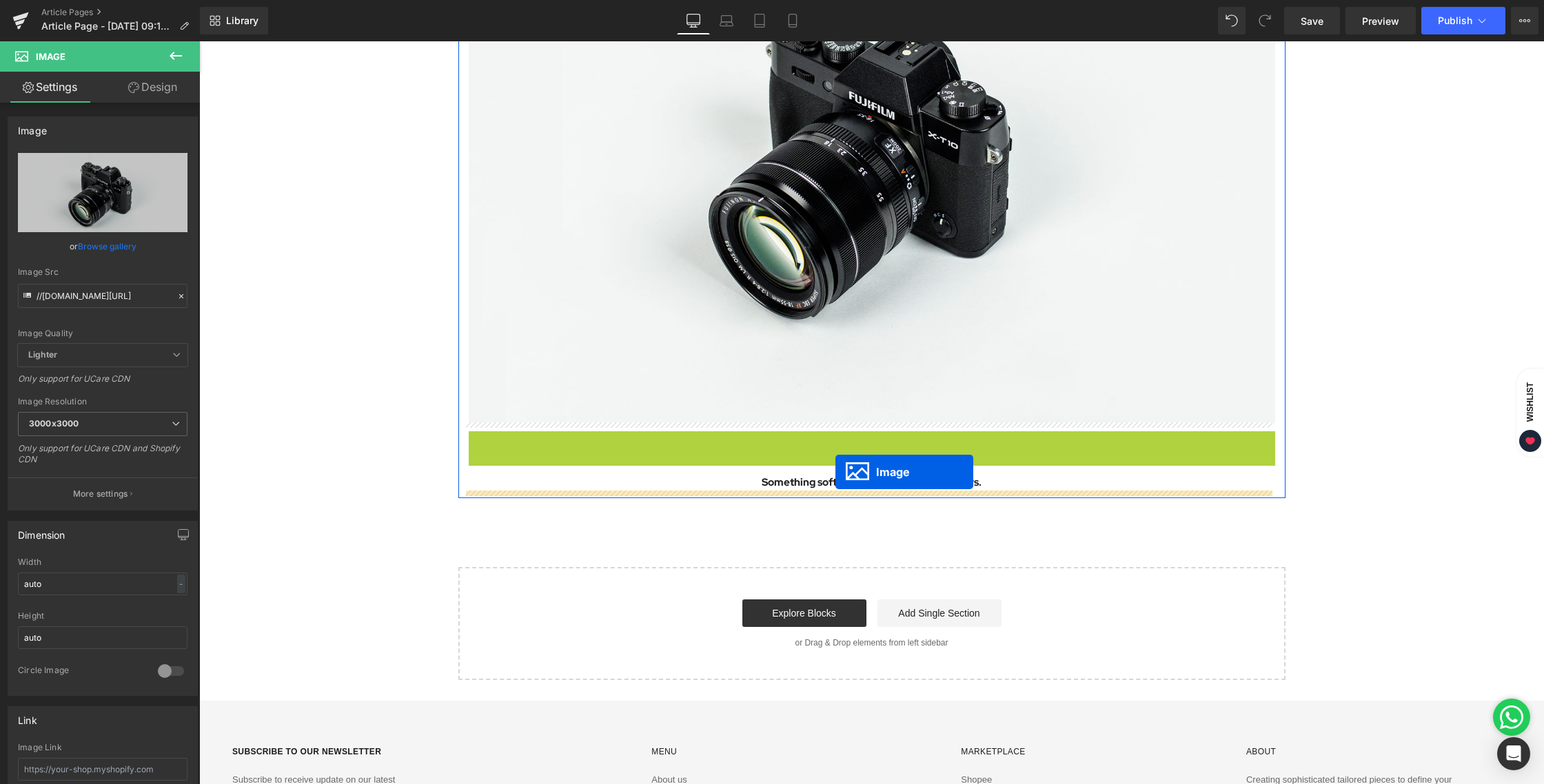
drag, startPoint x: 845, startPoint y: 213, endPoint x: 835, endPoint y: 472, distance: 259.2
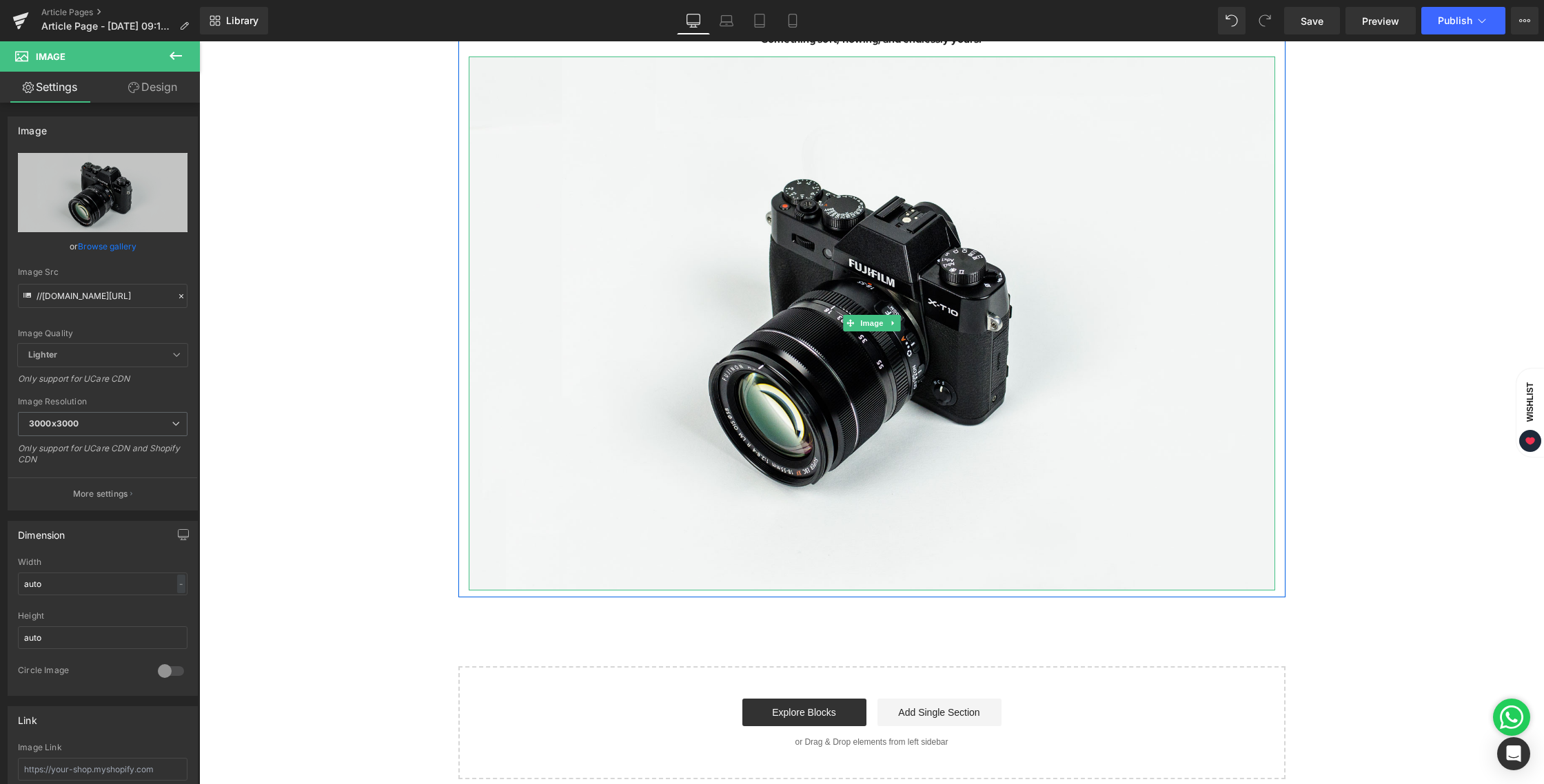
scroll to position [1775, 0]
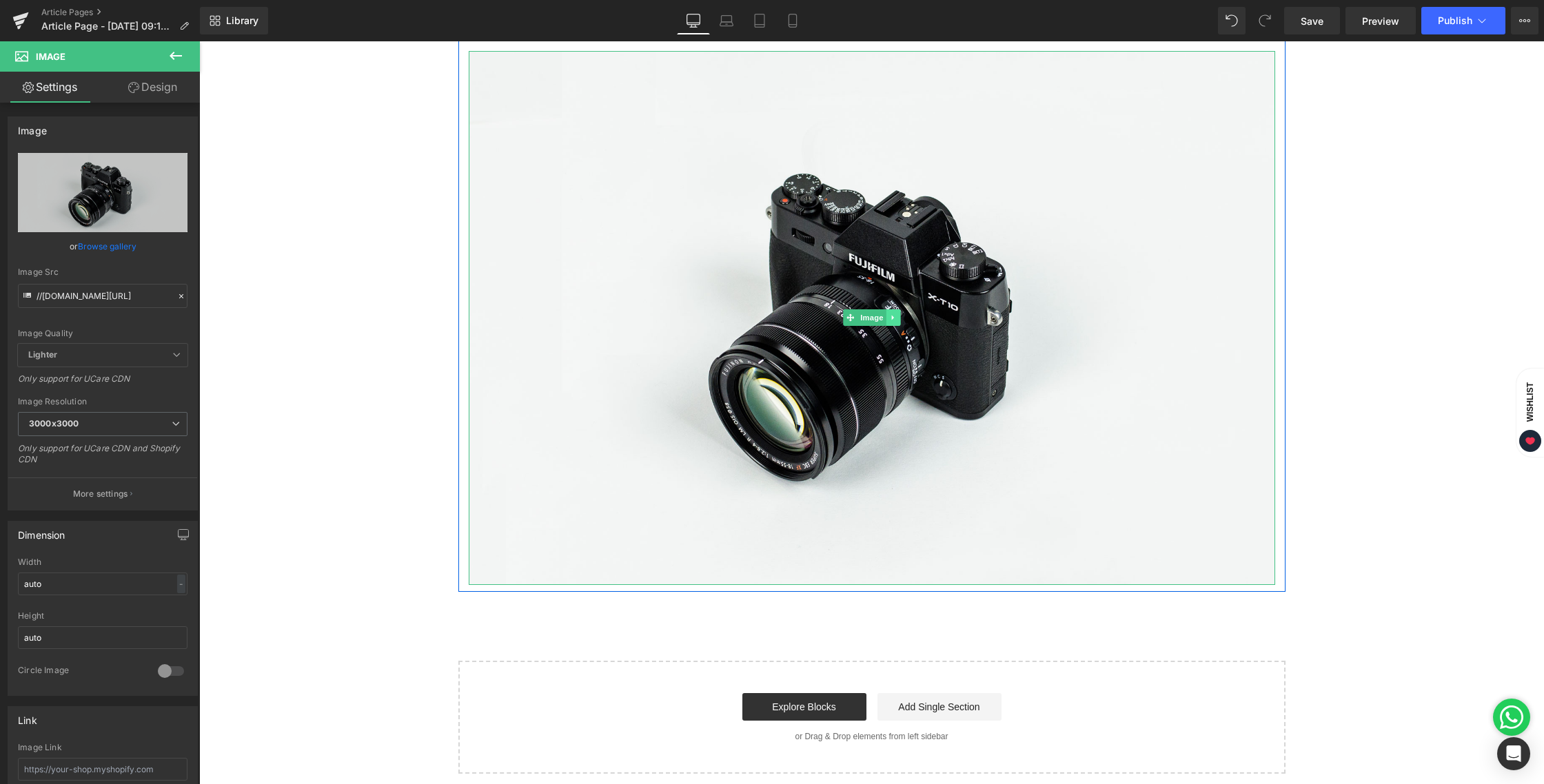
click at [888, 323] on link at bounding box center [893, 318] width 15 height 17
click at [879, 323] on link at bounding box center [886, 318] width 15 height 17
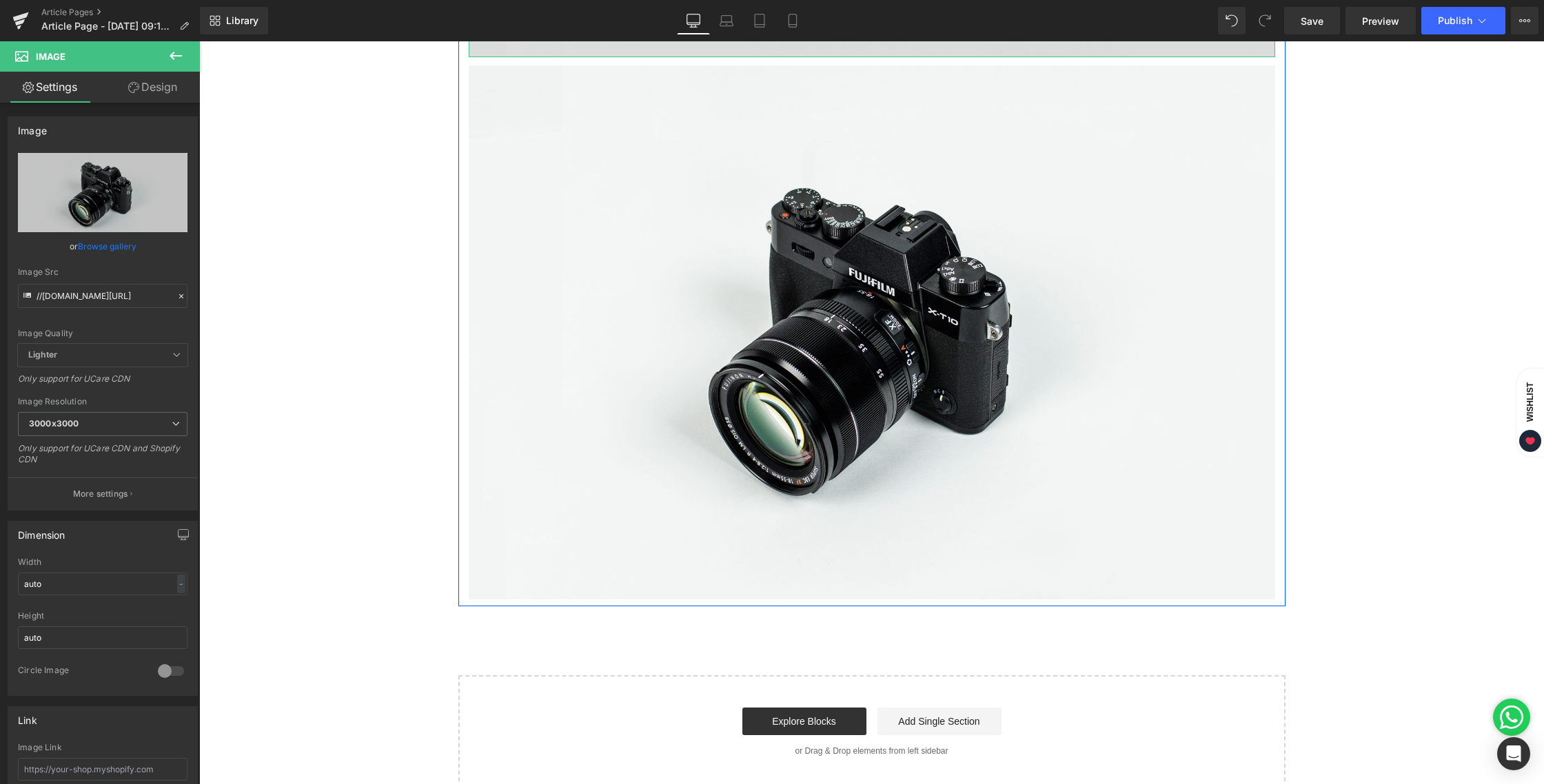
scroll to position [2386, 0]
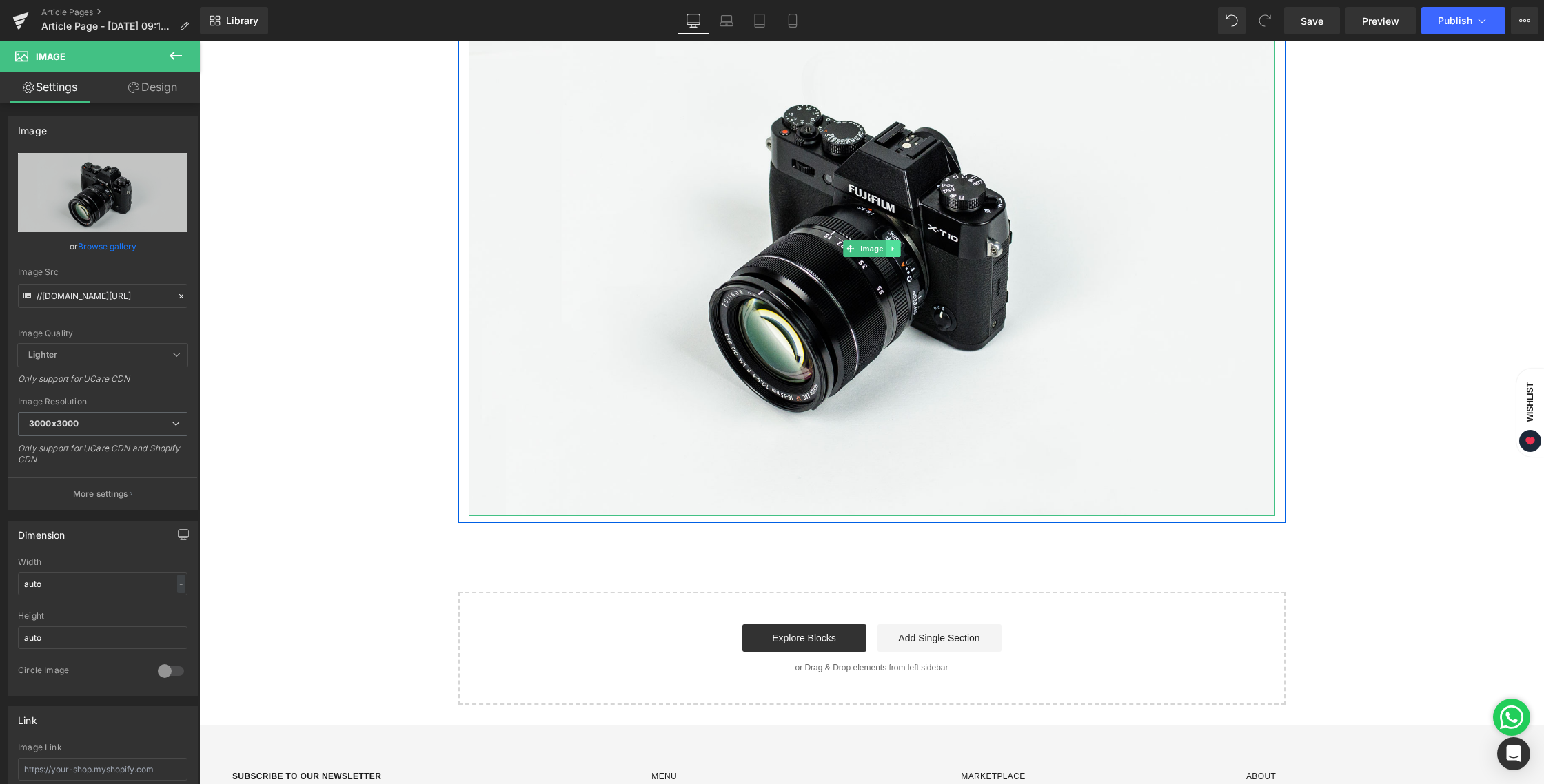
click at [892, 256] on link at bounding box center [893, 248] width 15 height 17
click at [884, 250] on icon at bounding box center [886, 248] width 7 height 8
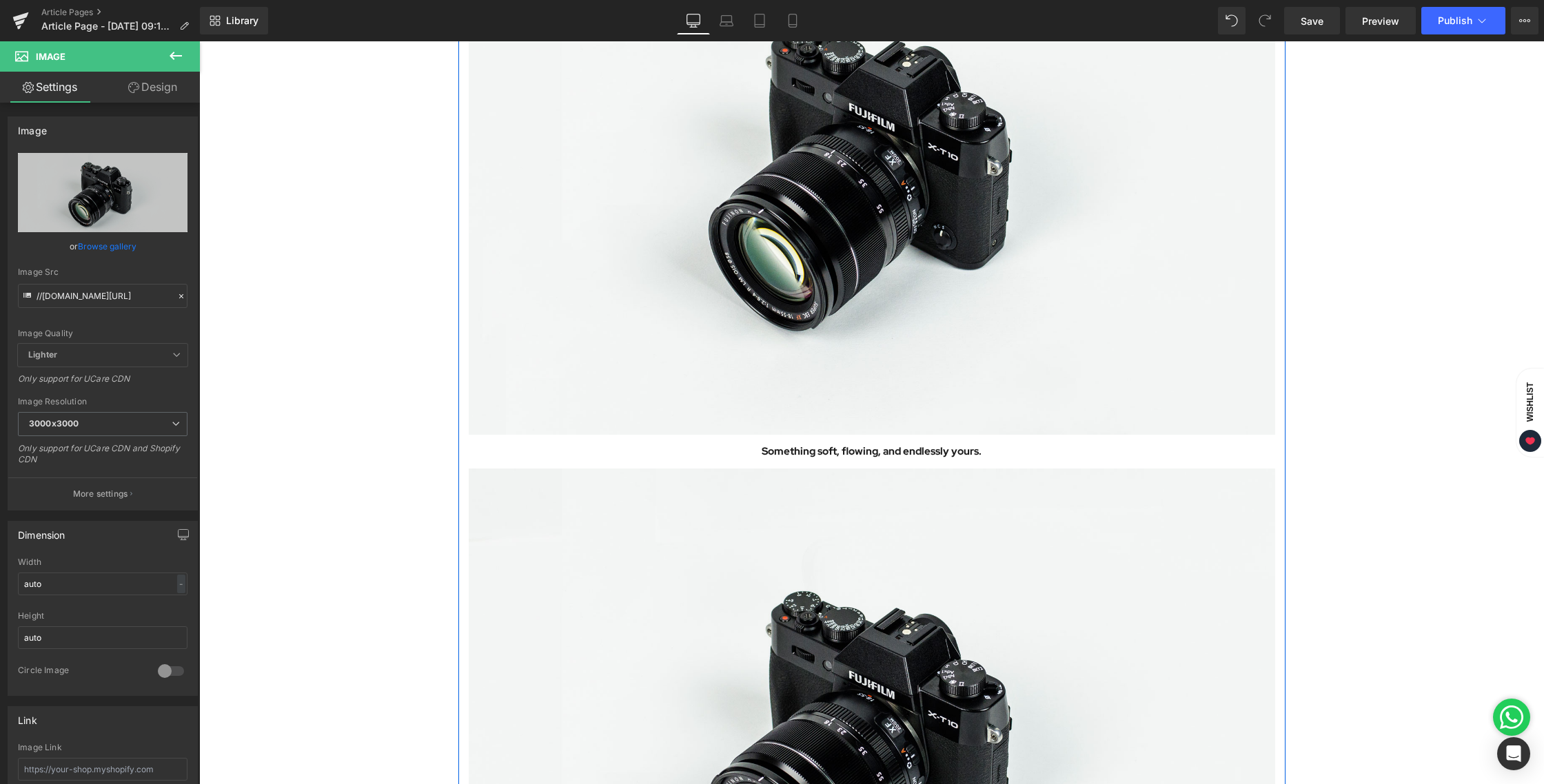
scroll to position [1423, 0]
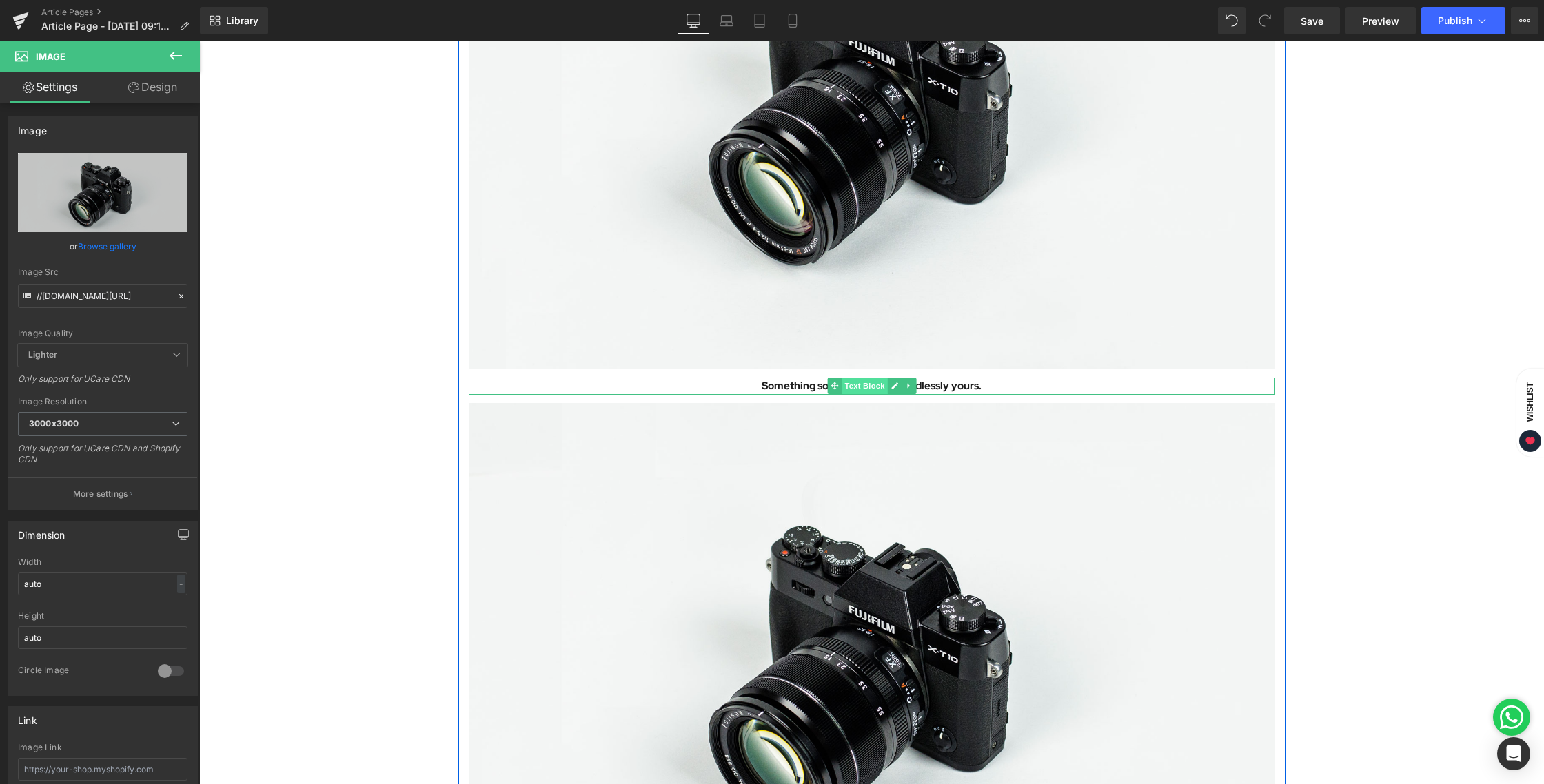
click at [861, 386] on span "Text Block" at bounding box center [865, 385] width 45 height 17
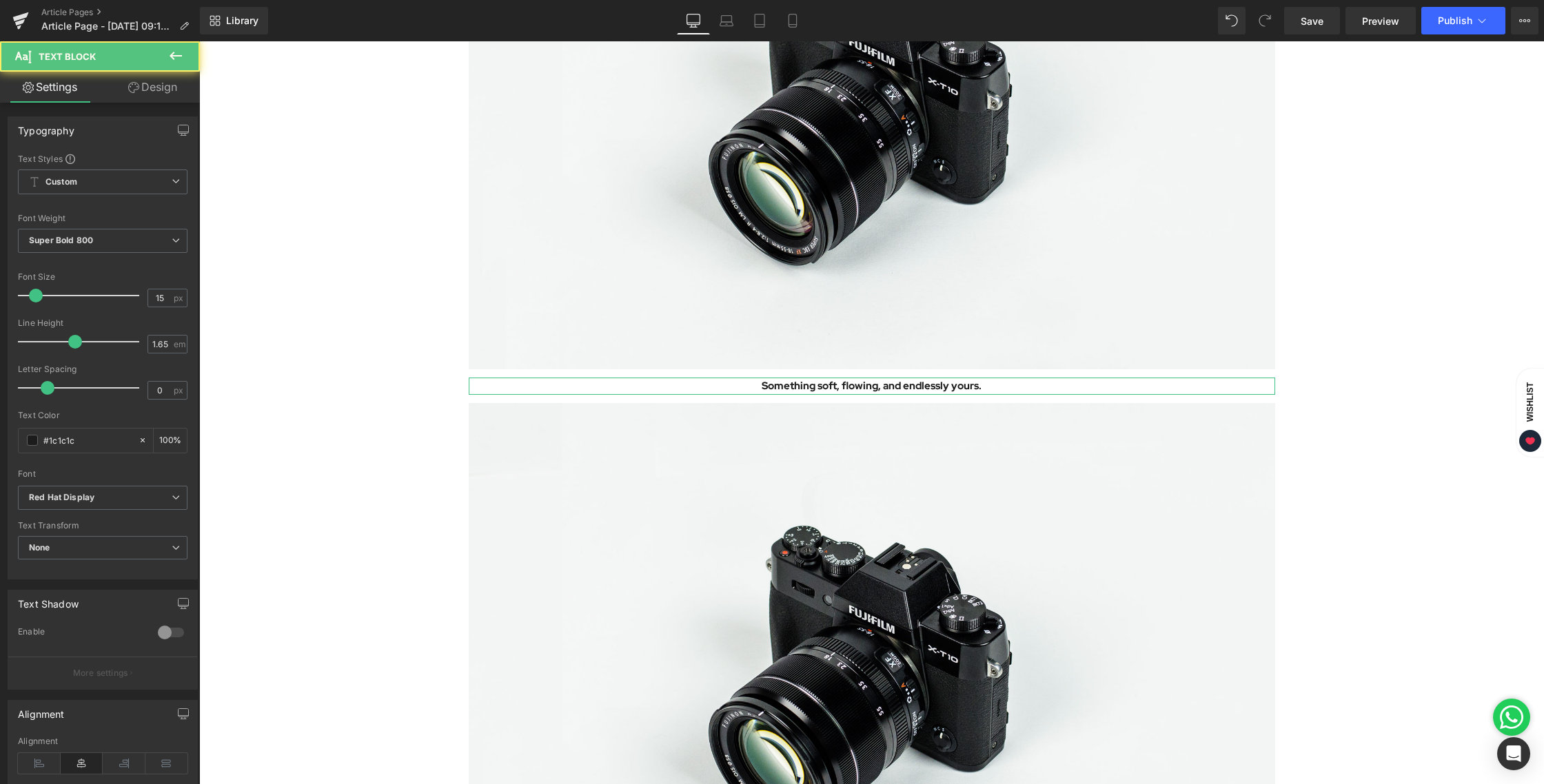
click at [146, 95] on link "Design" at bounding box center [152, 87] width 100 height 31
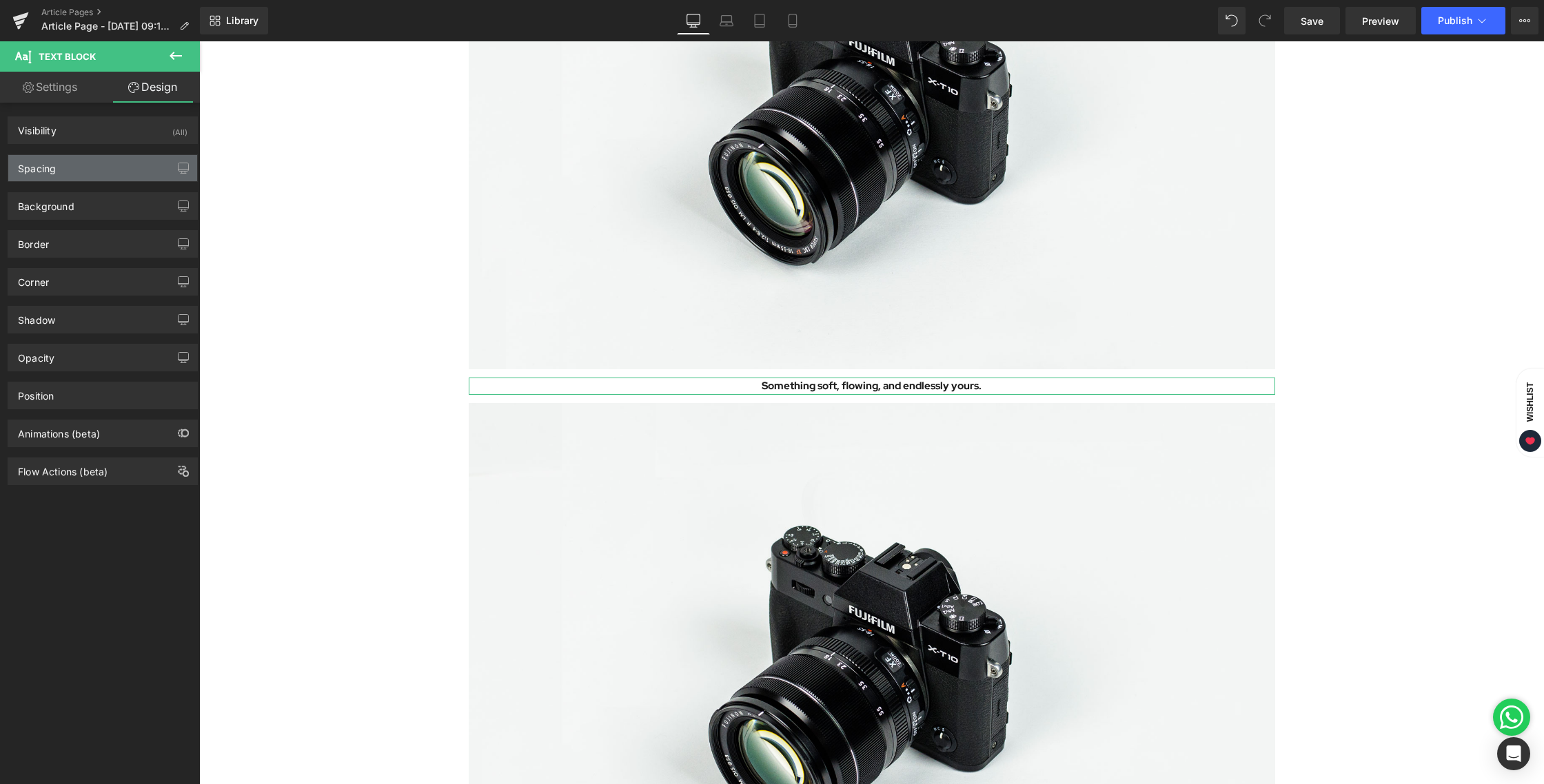
click at [77, 176] on div "Spacing" at bounding box center [102, 168] width 189 height 26
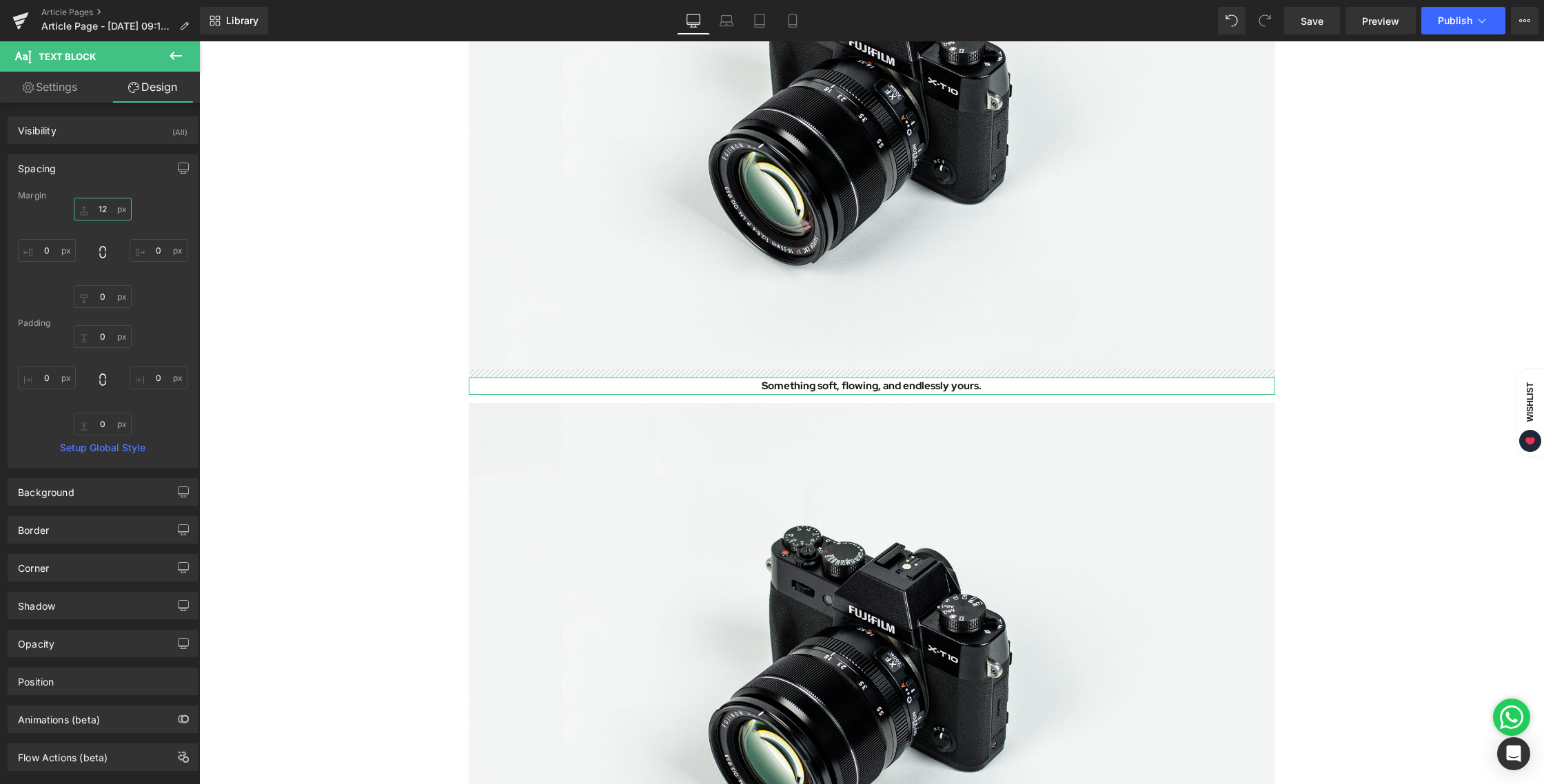
click at [98, 217] on input "12" at bounding box center [102, 208] width 58 height 23
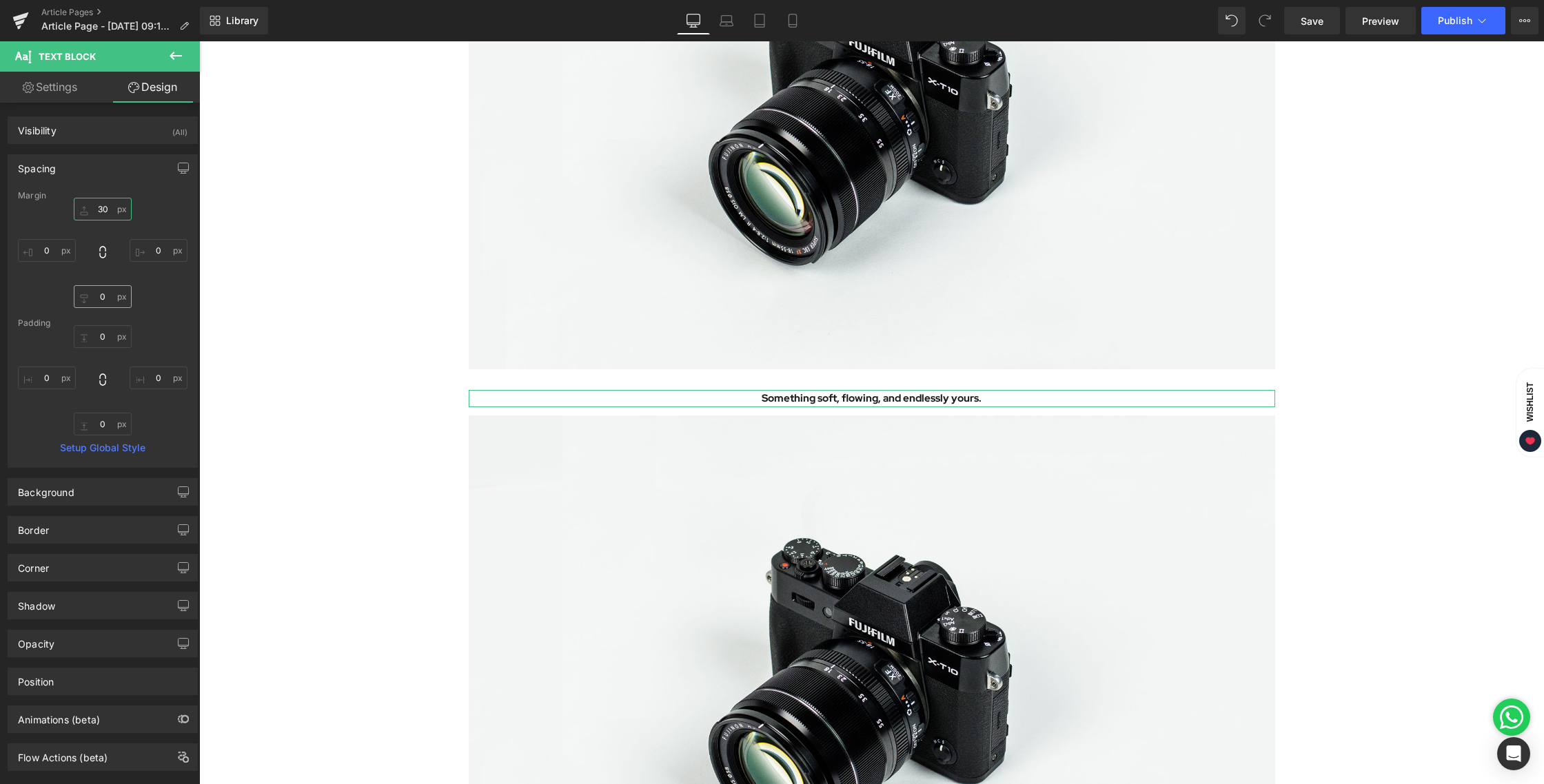
type input "30"
click at [104, 299] on input "0" at bounding box center [102, 297] width 58 height 23
type input "18"
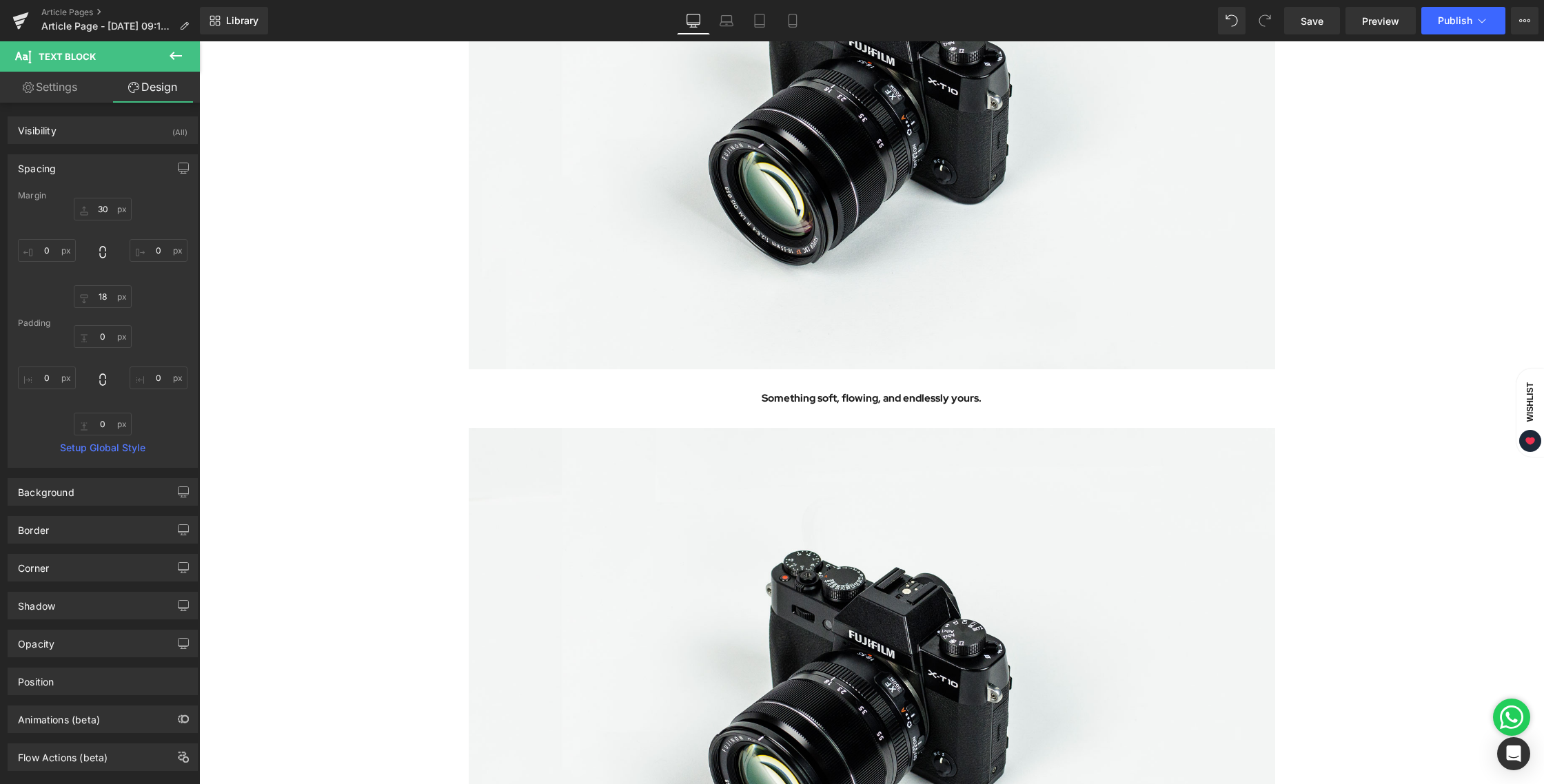
click at [373, 337] on div "Your heading text goes here Heading Image Image Image Something soft, flowing, …" at bounding box center [871, 462] width 1345 height 3546
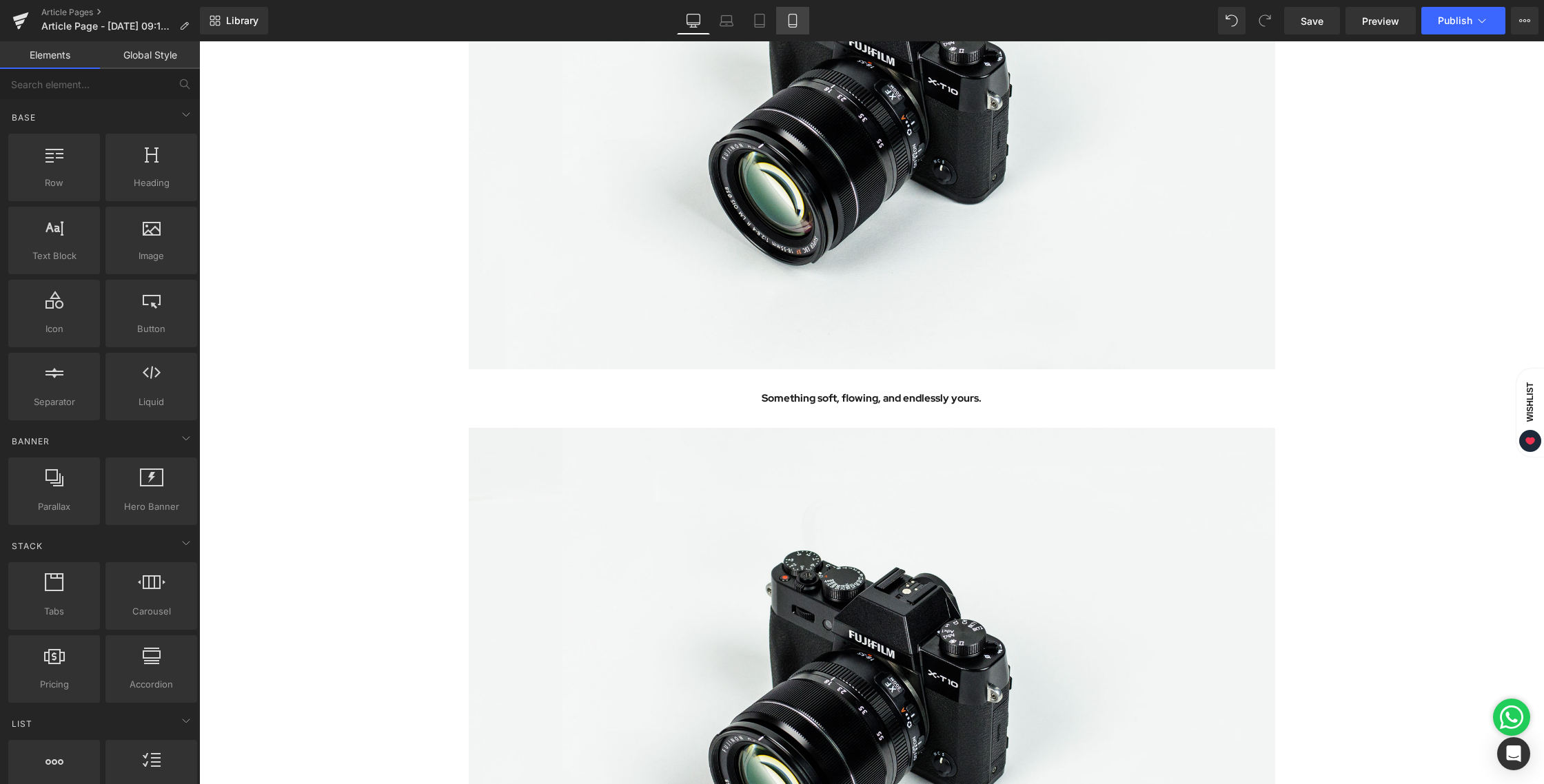
click at [790, 18] on icon at bounding box center [792, 20] width 14 height 14
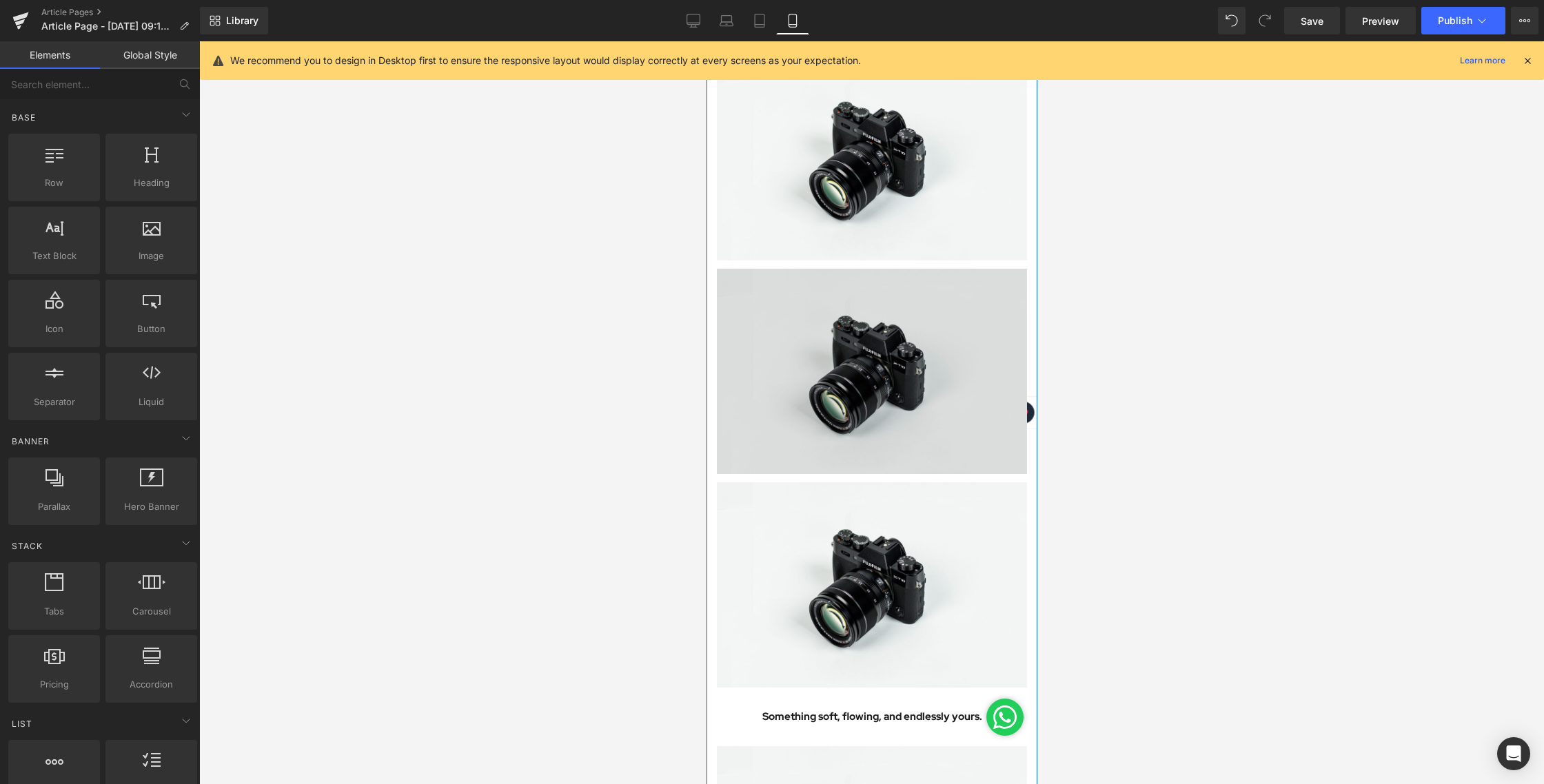
scroll to position [0, 0]
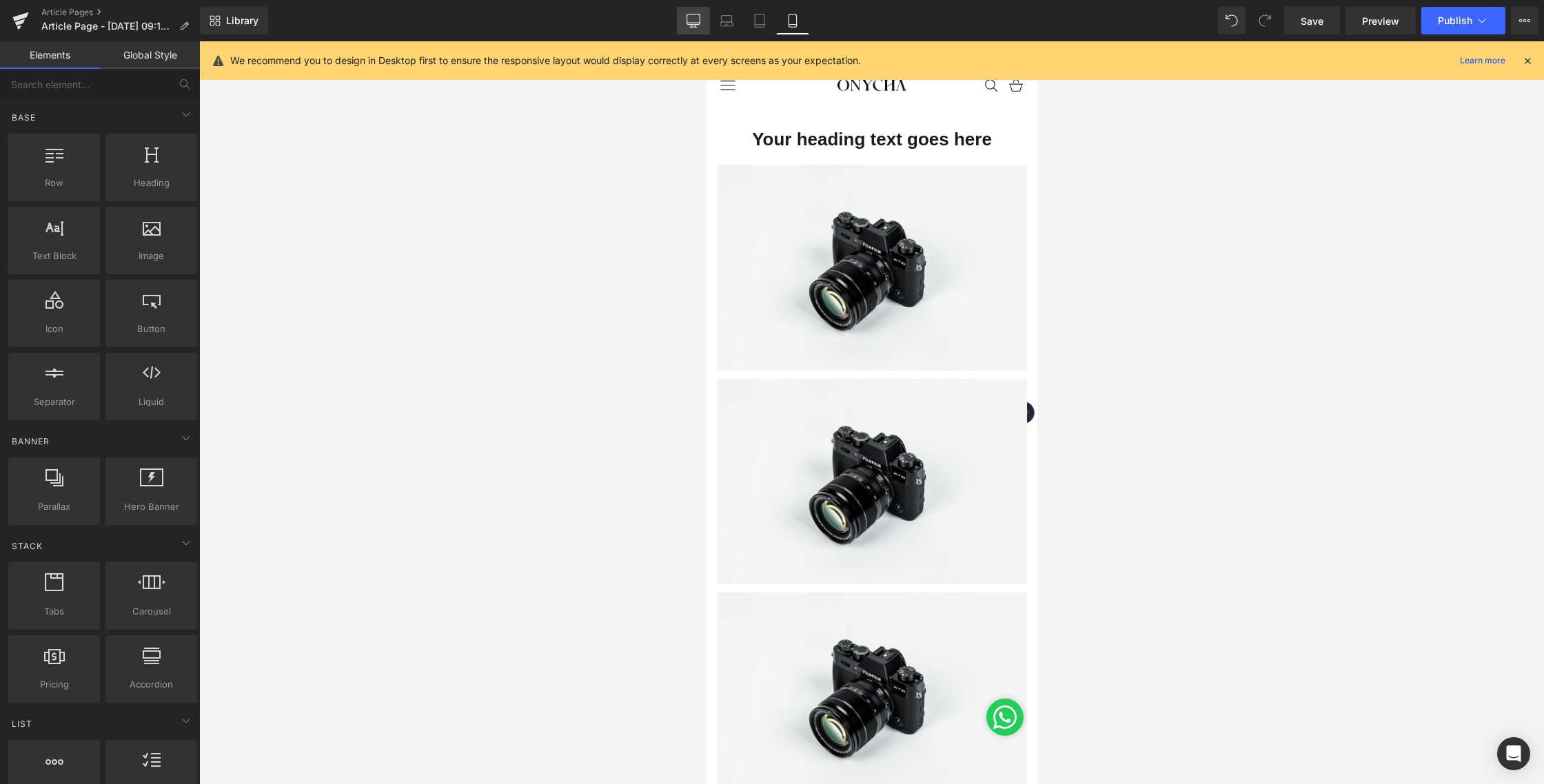
click at [693, 19] on icon at bounding box center [693, 20] width 14 height 14
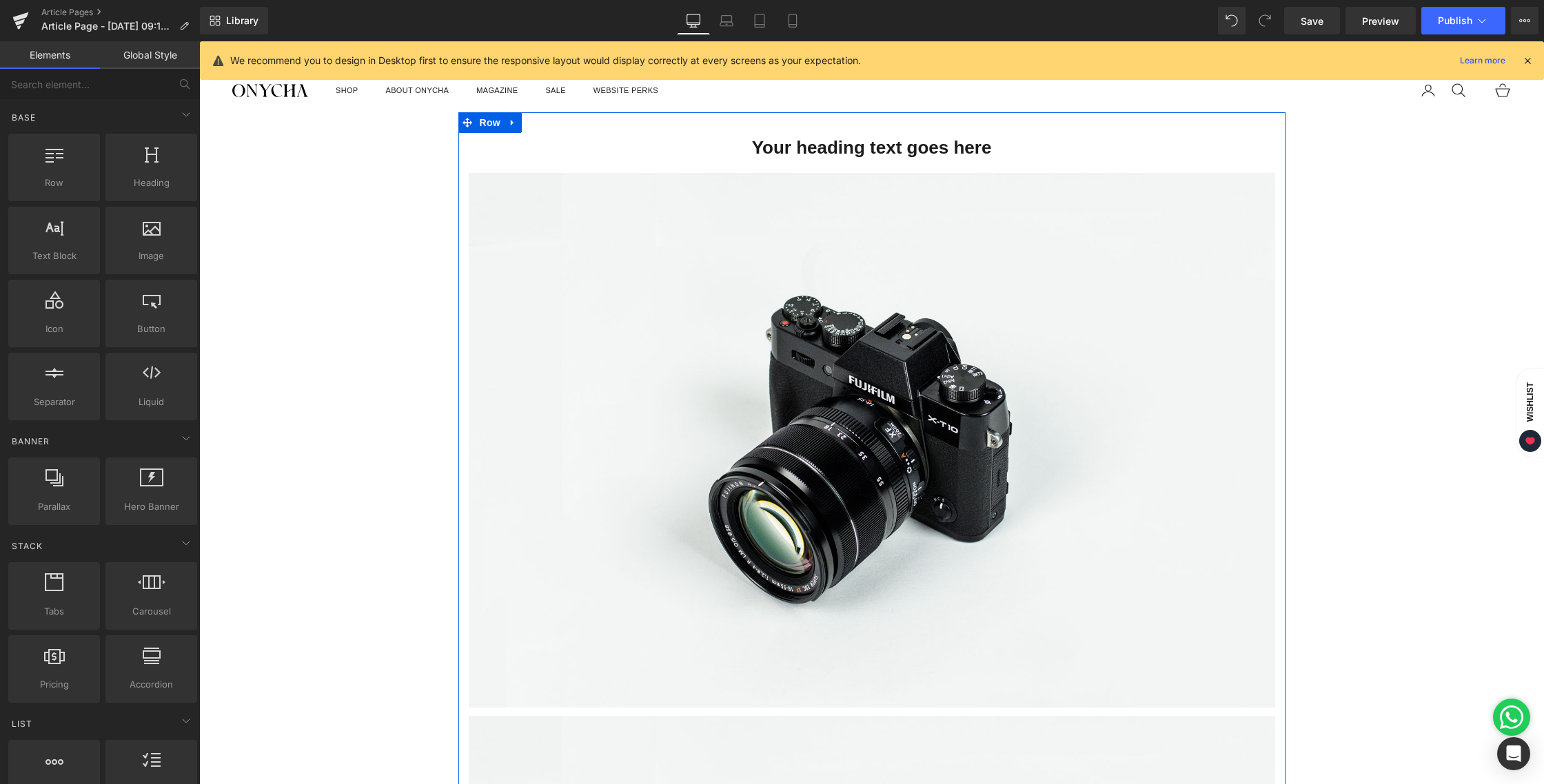
click at [812, 138] on h1 "Your heading text goes here" at bounding box center [872, 148] width 807 height 30
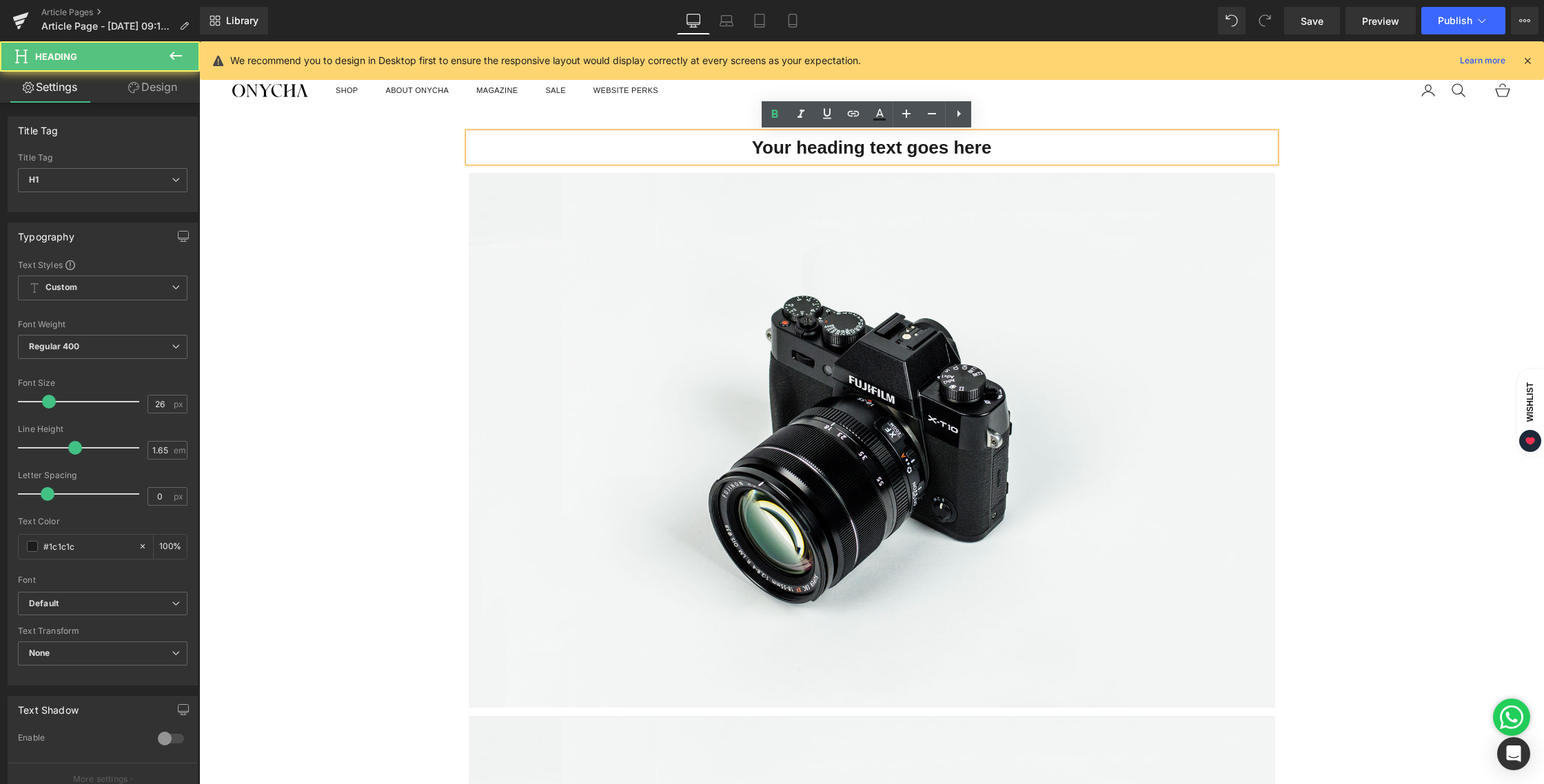
click at [784, 146] on h1 "Your heading text goes here" at bounding box center [872, 148] width 807 height 30
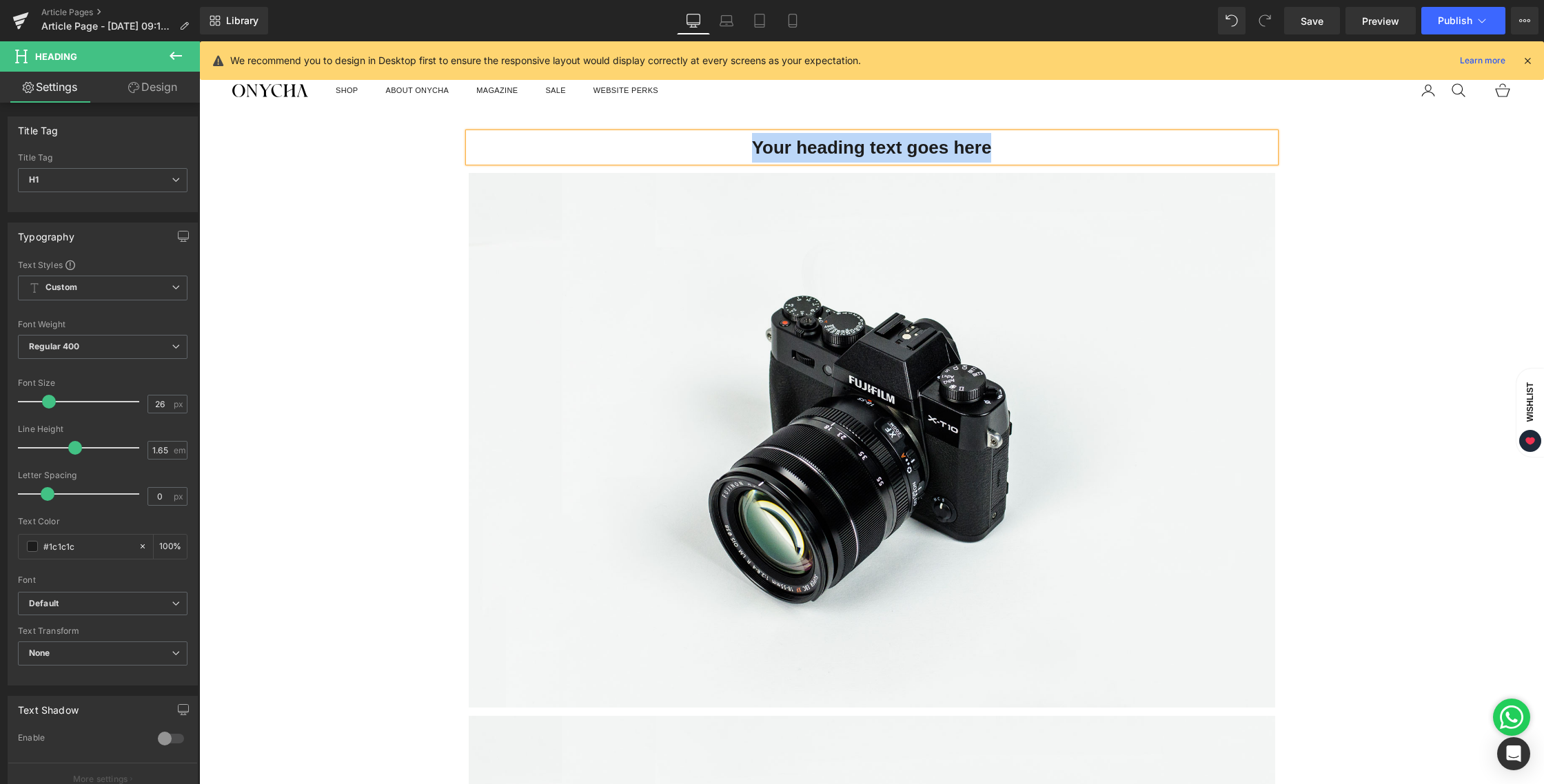
paste div
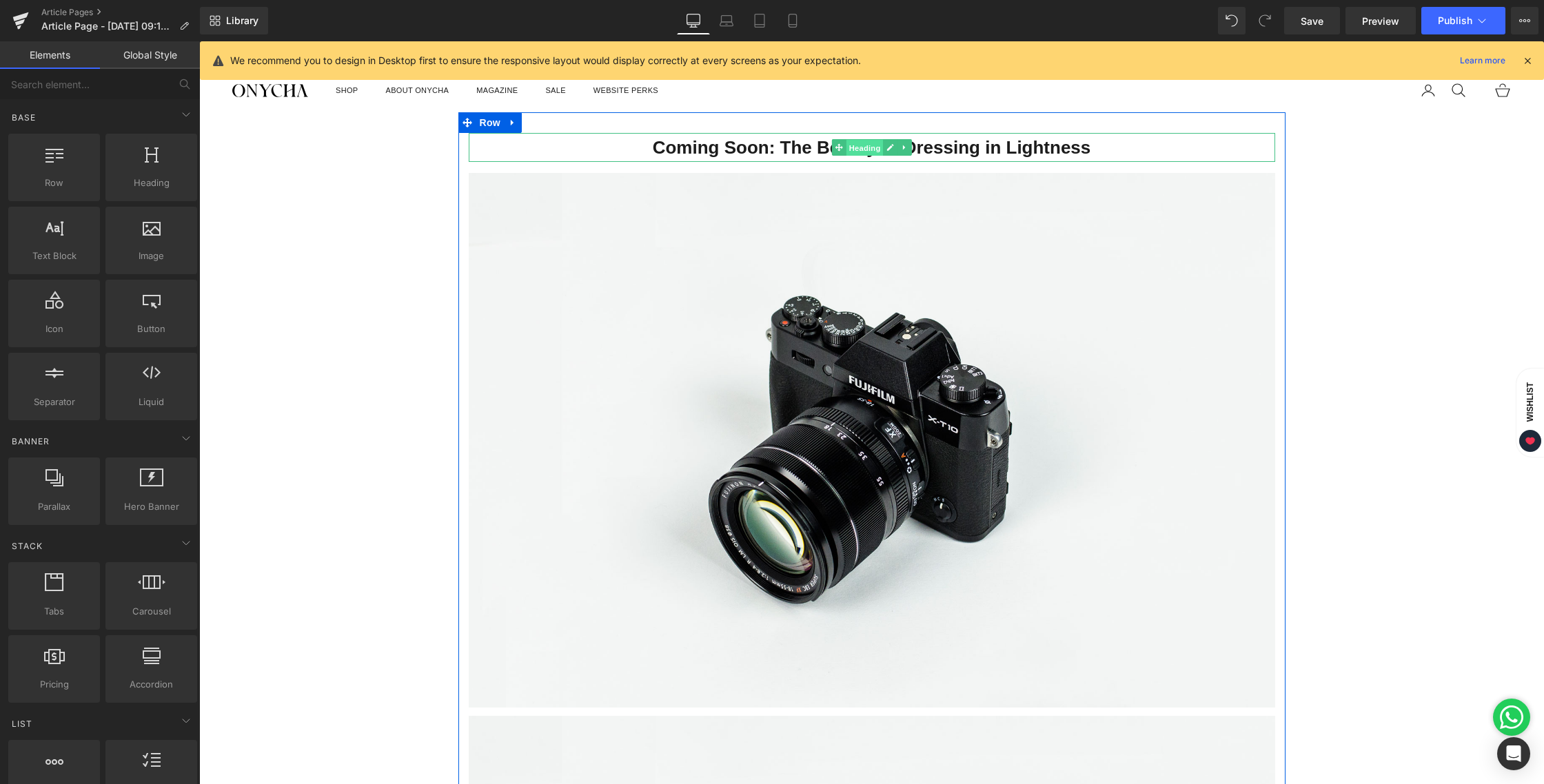
click at [857, 146] on span "Heading" at bounding box center [864, 148] width 37 height 17
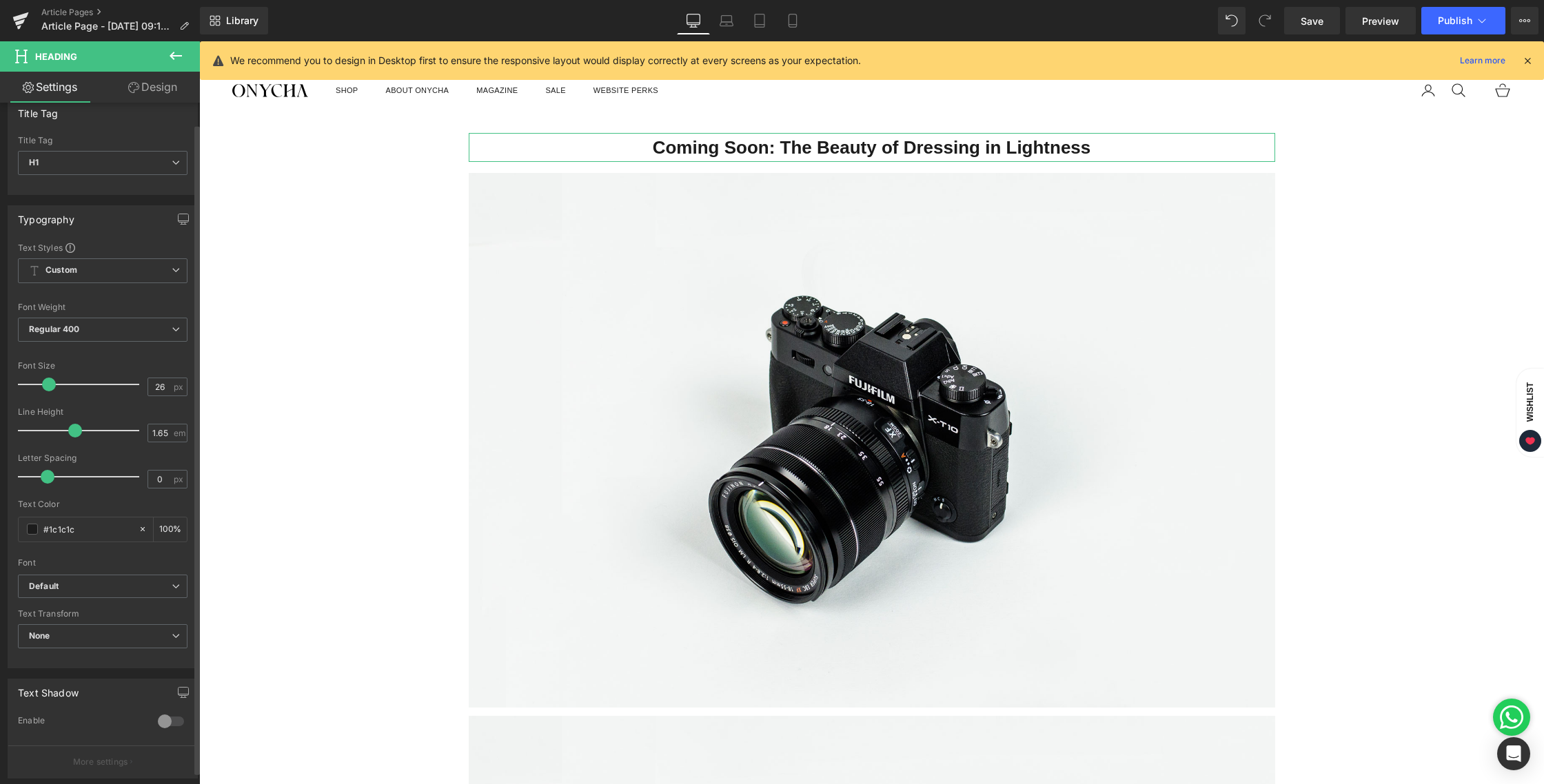
scroll to position [17, 0]
click at [50, 588] on icon "Default" at bounding box center [44, 587] width 30 height 12
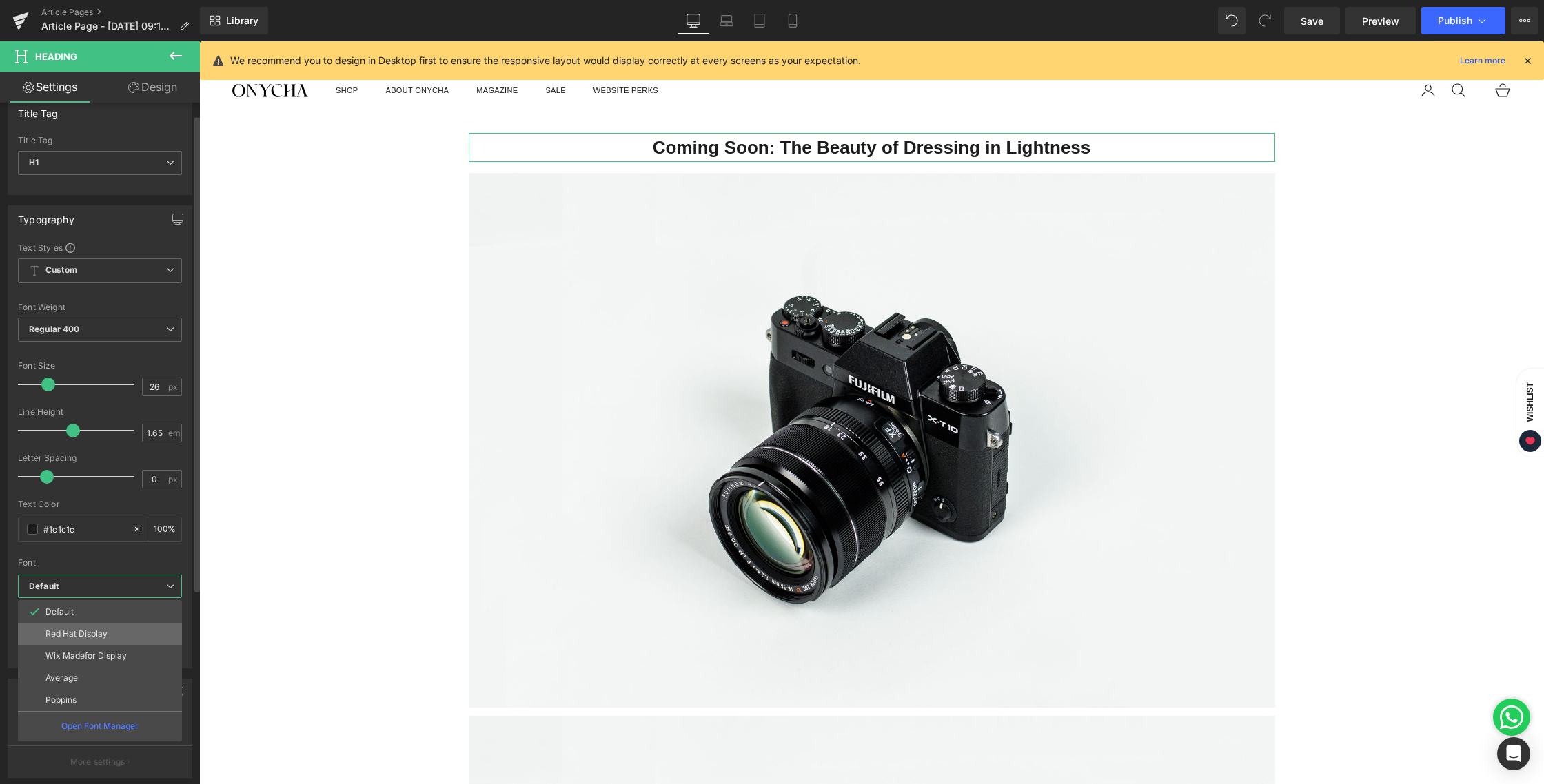
click at [77, 630] on p "Red Hat Display" at bounding box center [76, 633] width 62 height 9
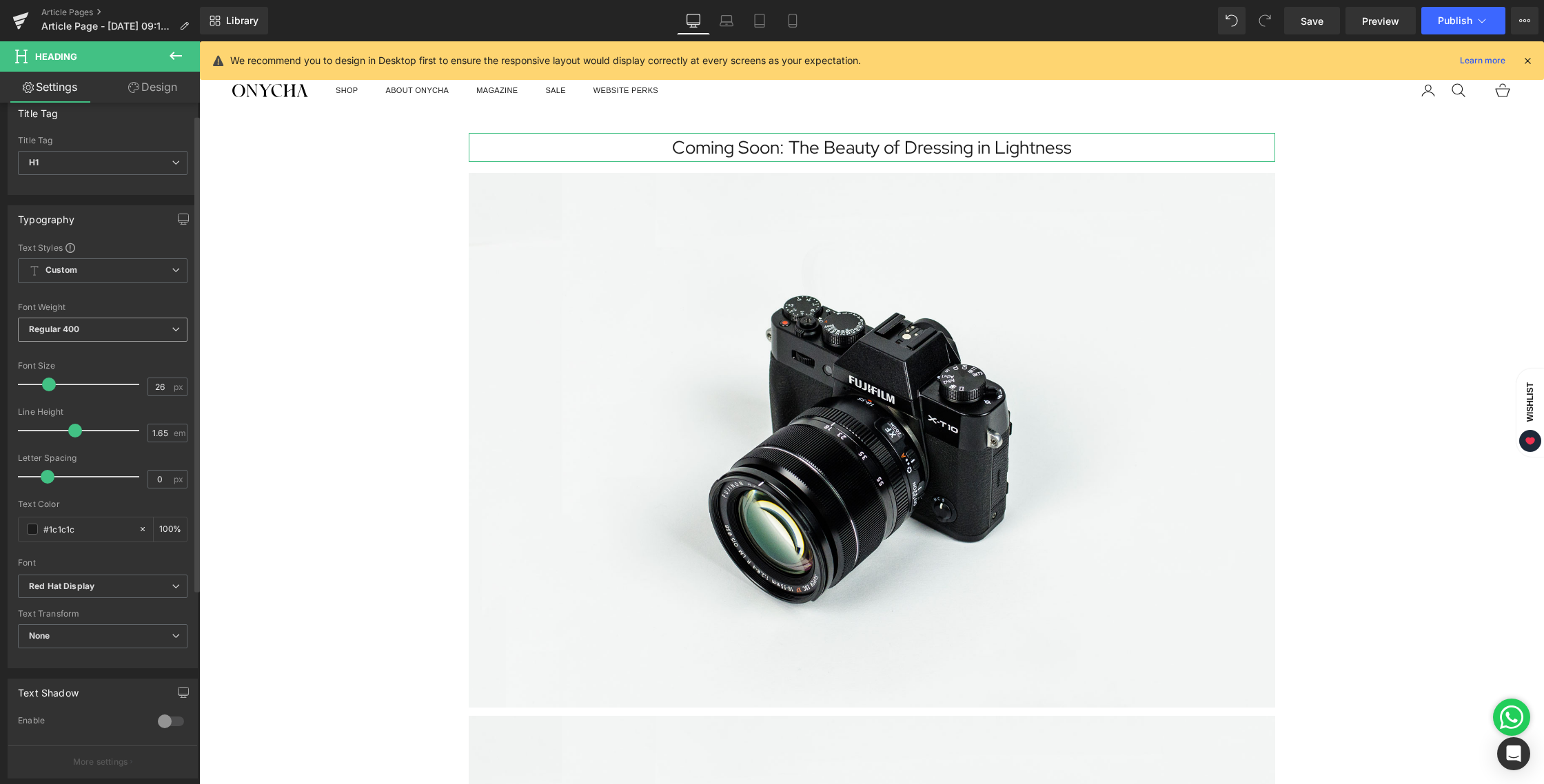
click at [95, 332] on span "Regular 400" at bounding box center [103, 329] width 170 height 24
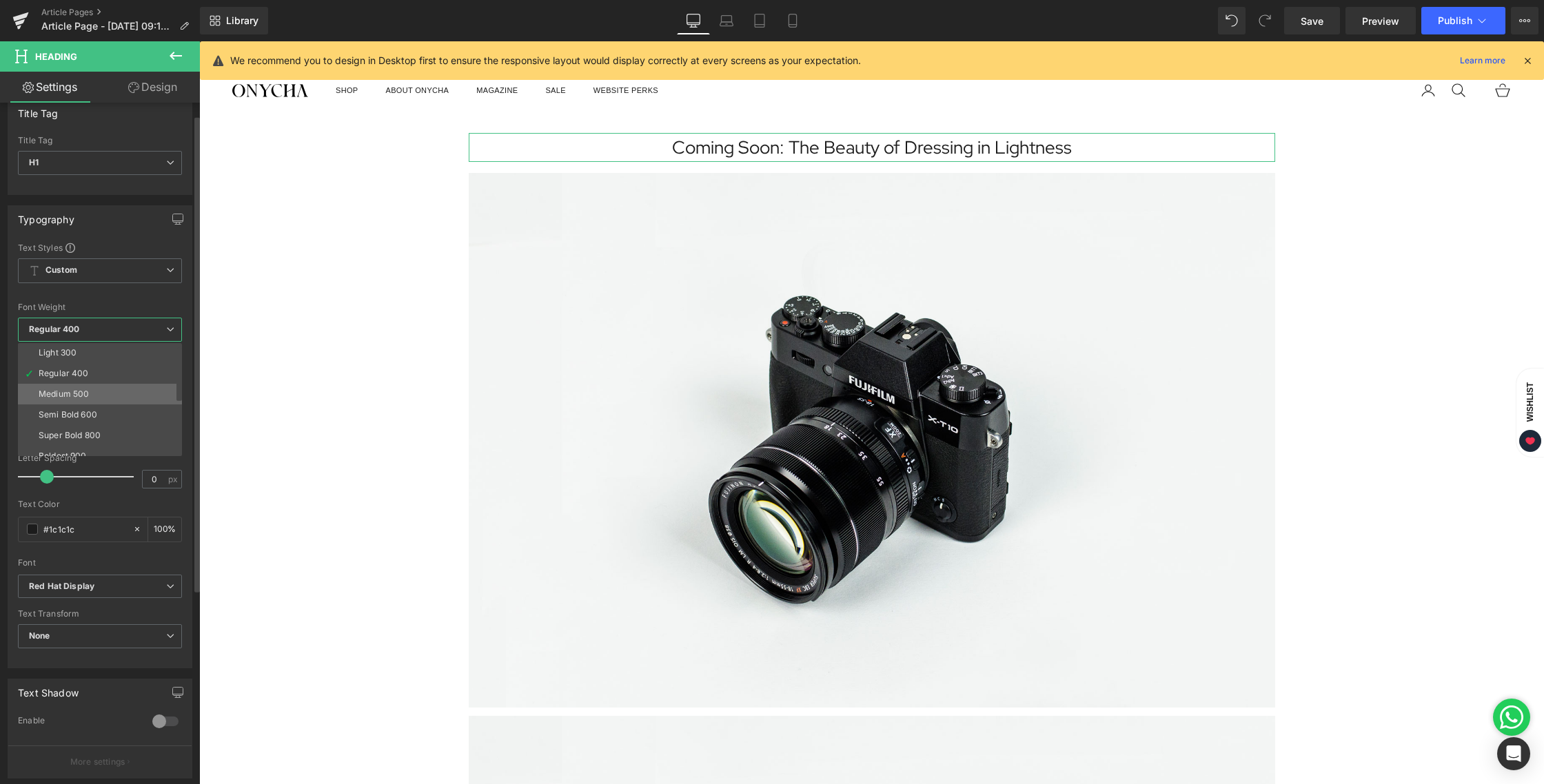
scroll to position [64, 0]
click at [101, 396] on li "Semi Bold 600" at bounding box center [104, 393] width 171 height 20
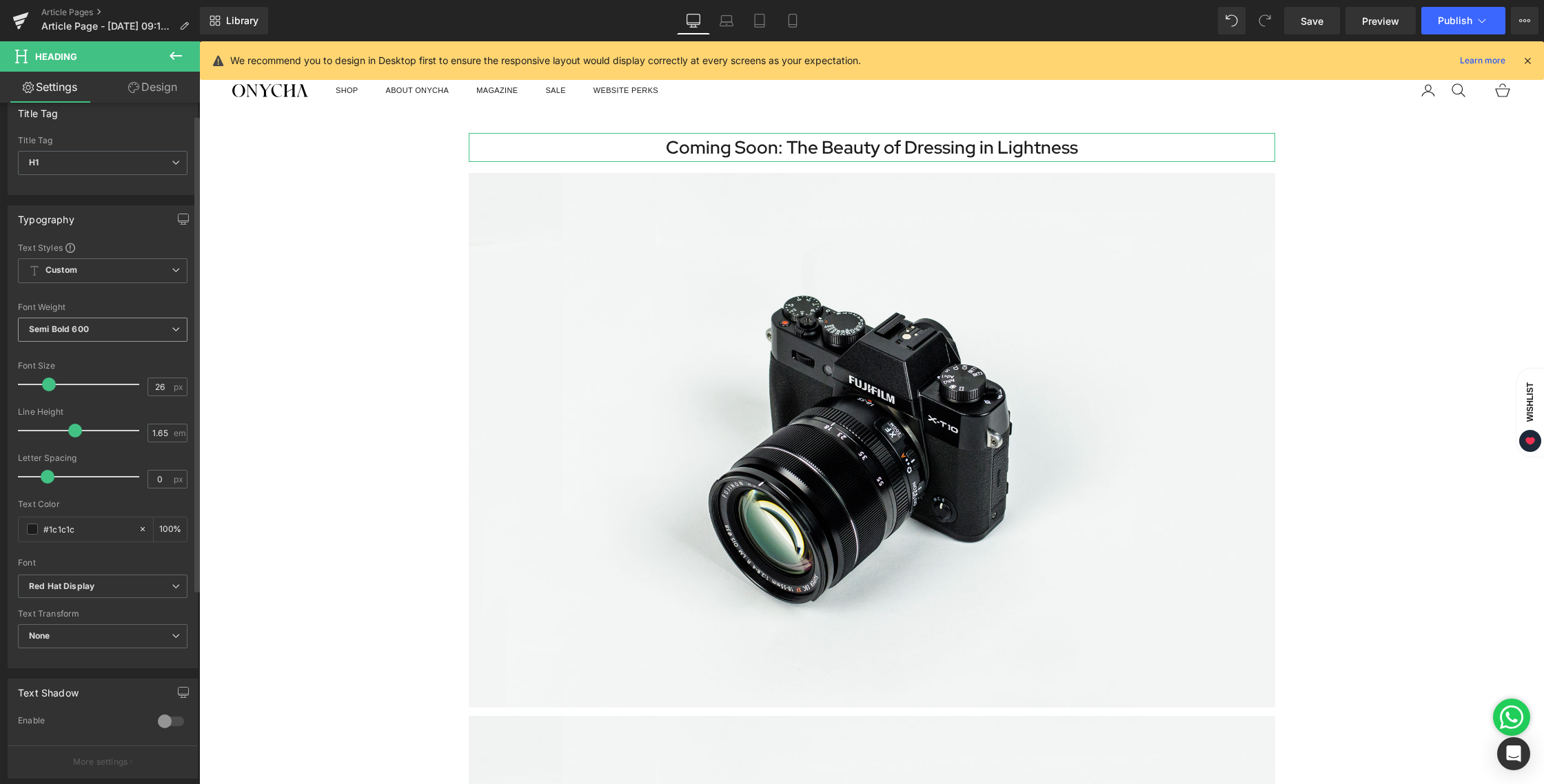
click at [93, 333] on span "Semi Bold 600" at bounding box center [103, 329] width 170 height 24
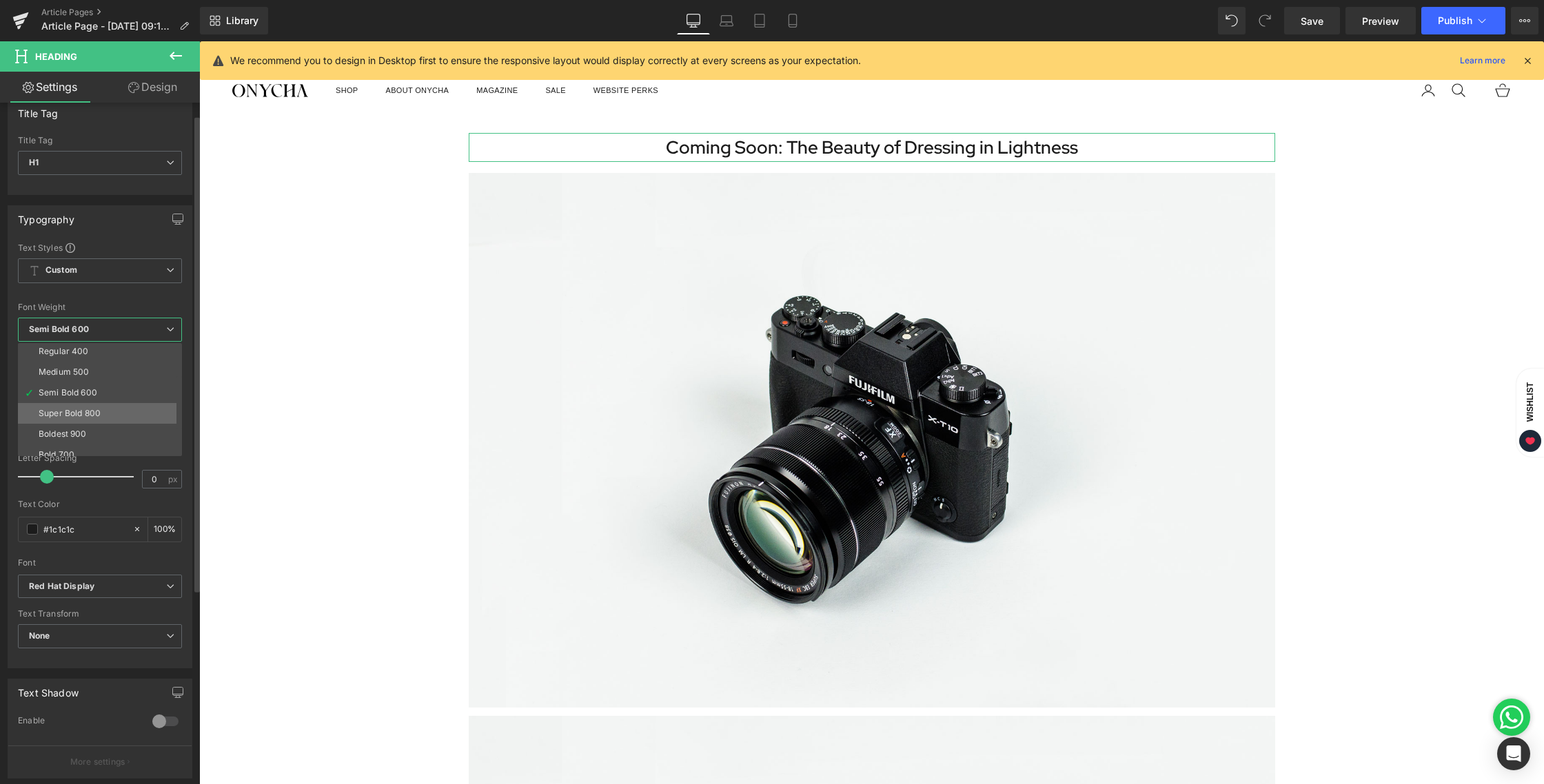
click at [95, 409] on div "Super Bold 800" at bounding box center [69, 413] width 62 height 9
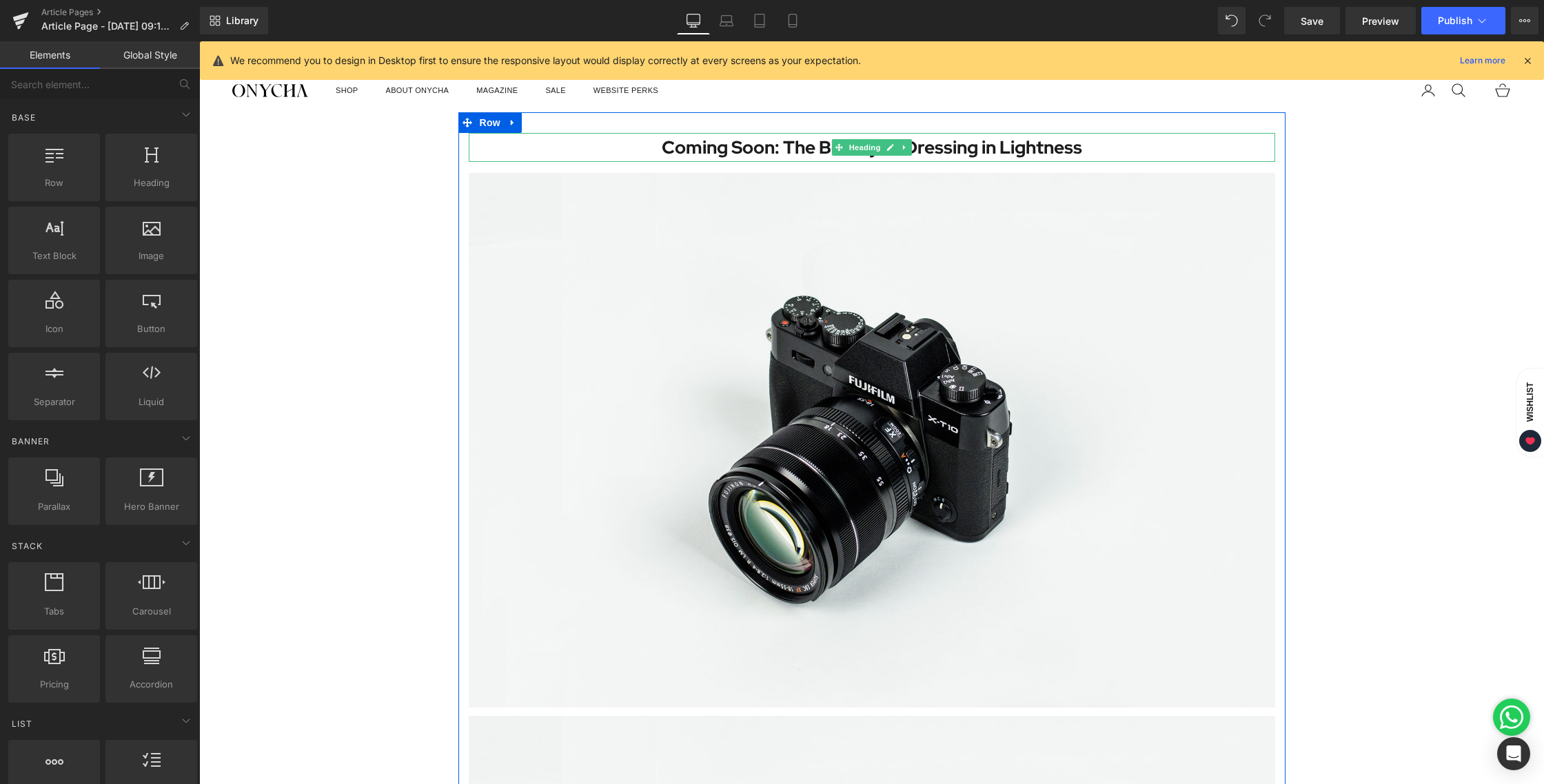
click at [778, 147] on h1 "Coming Soon: The Beauty of Dressing in Lightness" at bounding box center [872, 148] width 807 height 30
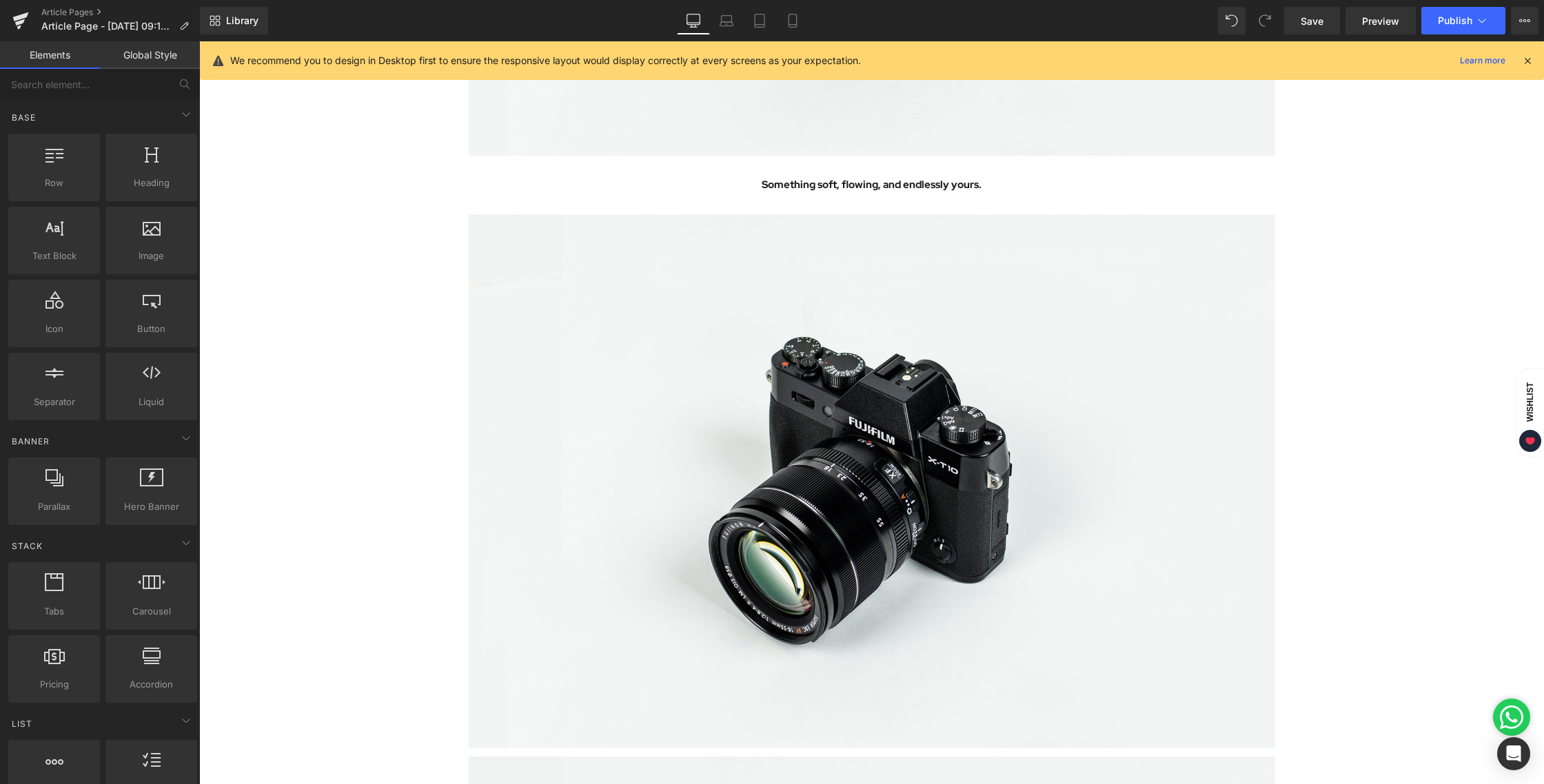
scroll to position [1485, 0]
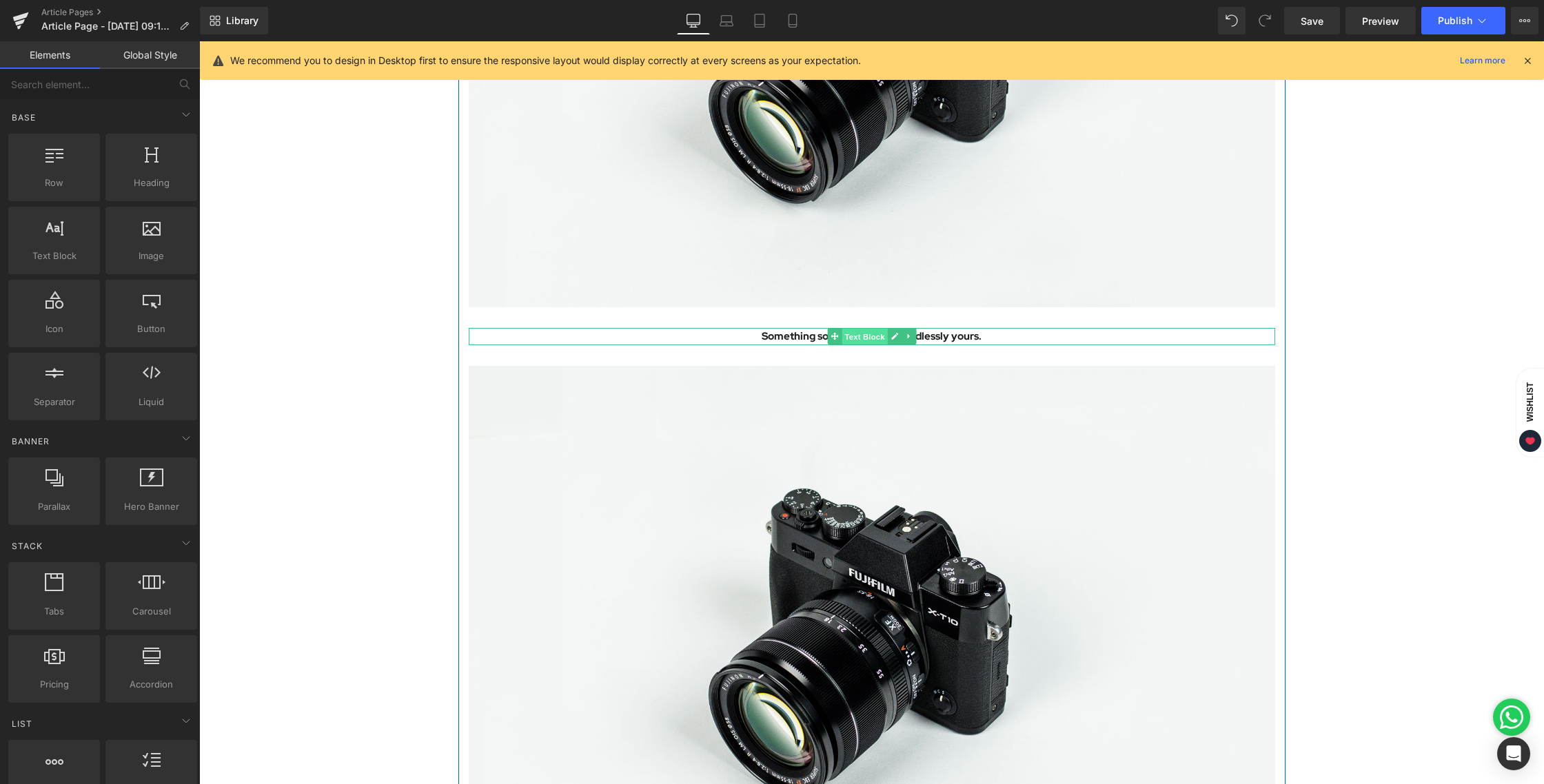
click at [848, 338] on span "Text Block" at bounding box center [865, 337] width 45 height 17
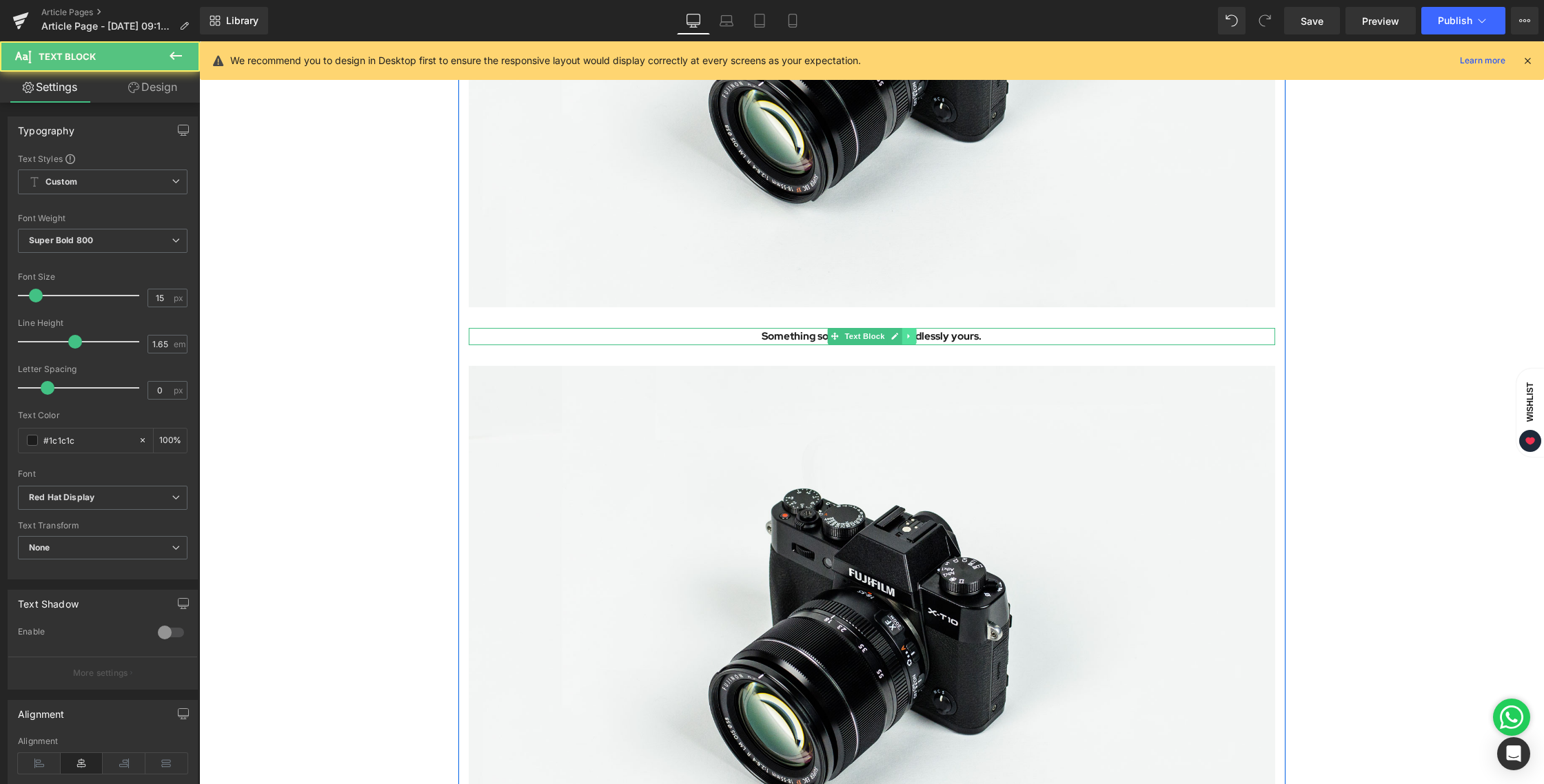
click at [908, 339] on link at bounding box center [909, 336] width 15 height 17
click at [897, 340] on icon at bounding box center [901, 337] width 7 height 7
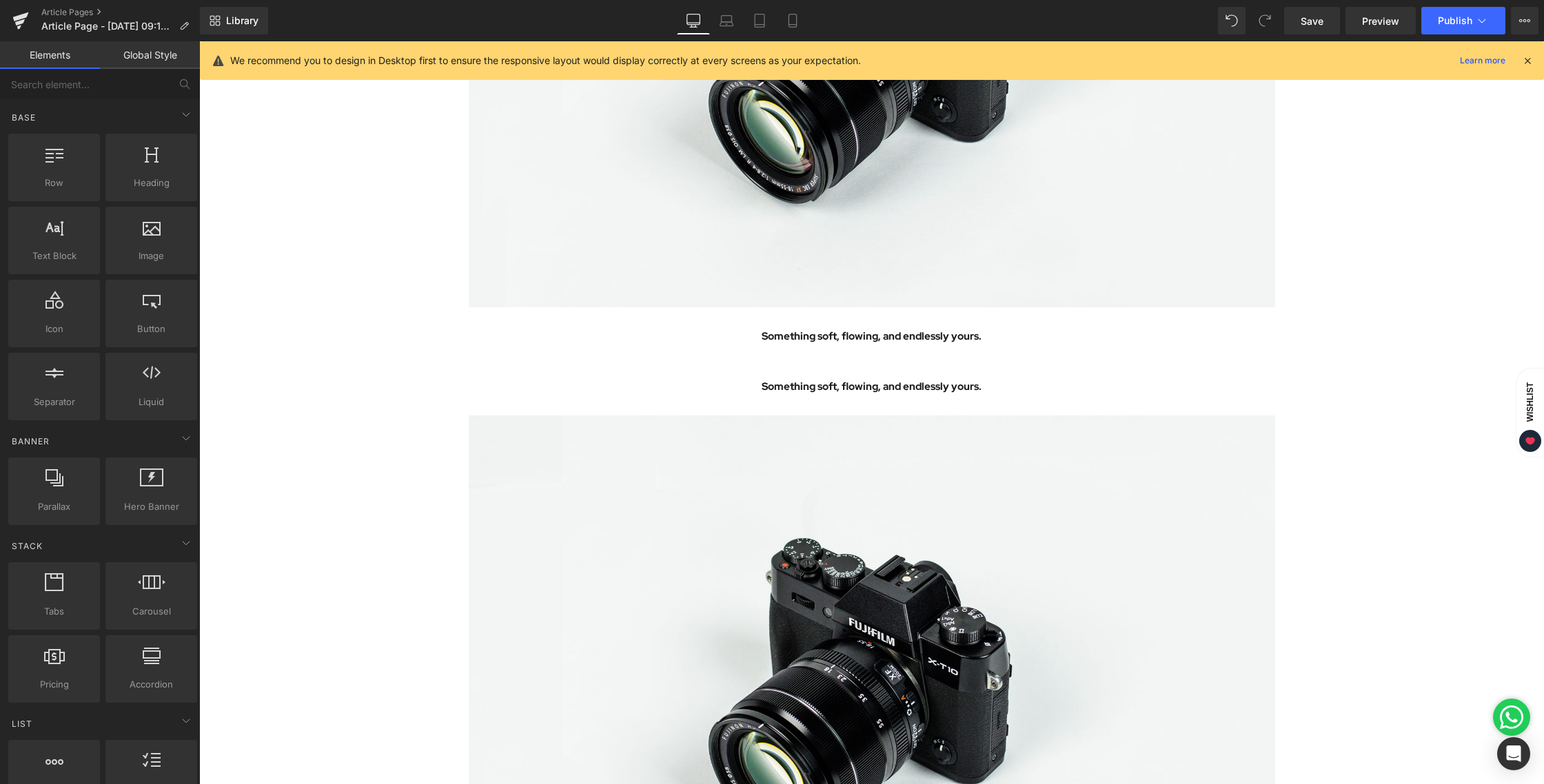
click at [1462, 425] on div "Coming Soon: The Beauty of Dressing in Lightness Heading Image Image Image Some…" at bounding box center [871, 426] width 1345 height 3596
click at [847, 392] on span "Text Block" at bounding box center [865, 387] width 45 height 17
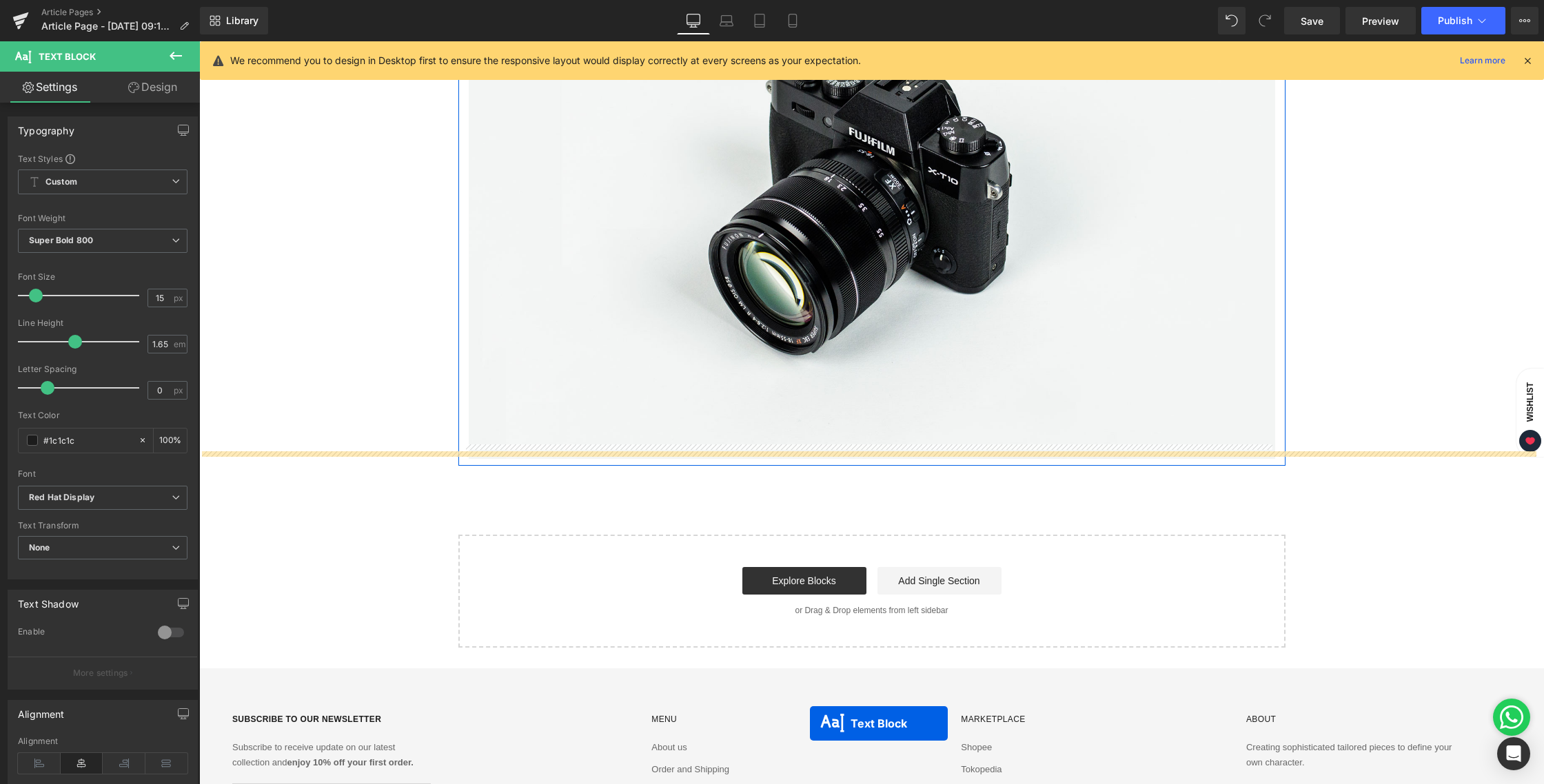
scroll to position [3084, 0]
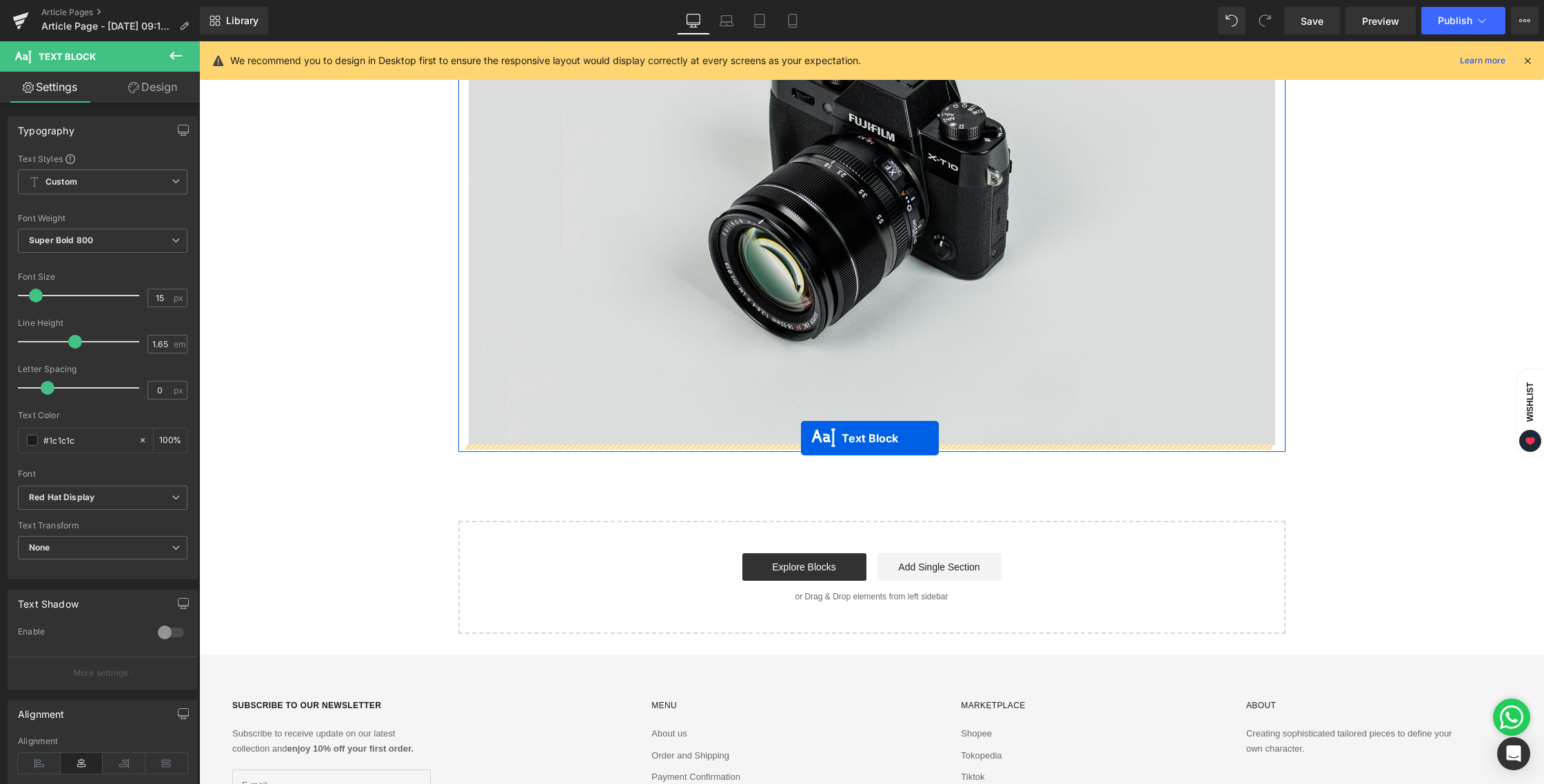
drag, startPoint x: 830, startPoint y: 388, endPoint x: 801, endPoint y: 438, distance: 57.8
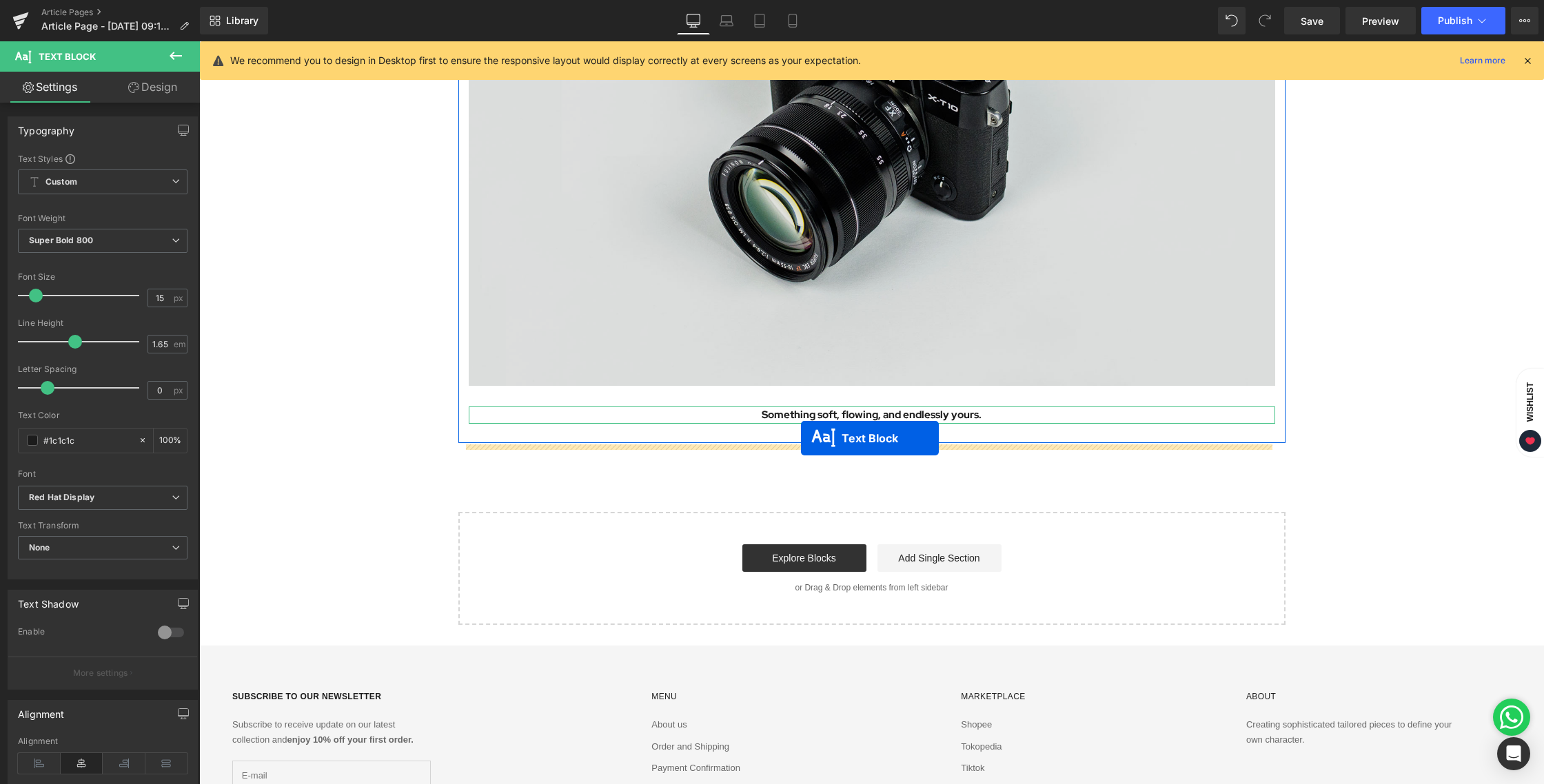
scroll to position [3025, 0]
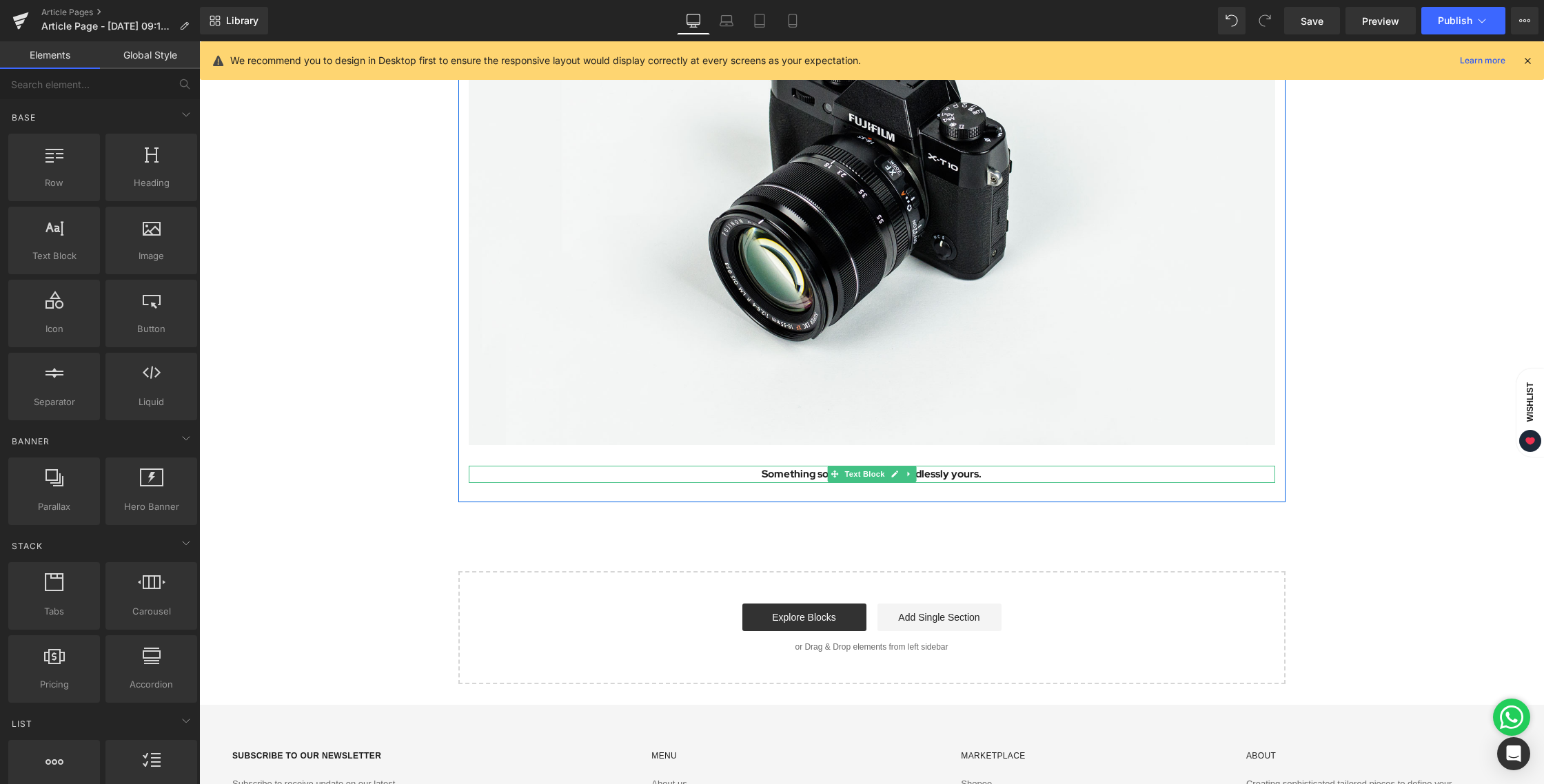
click at [891, 475] on icon at bounding box center [894, 474] width 7 height 8
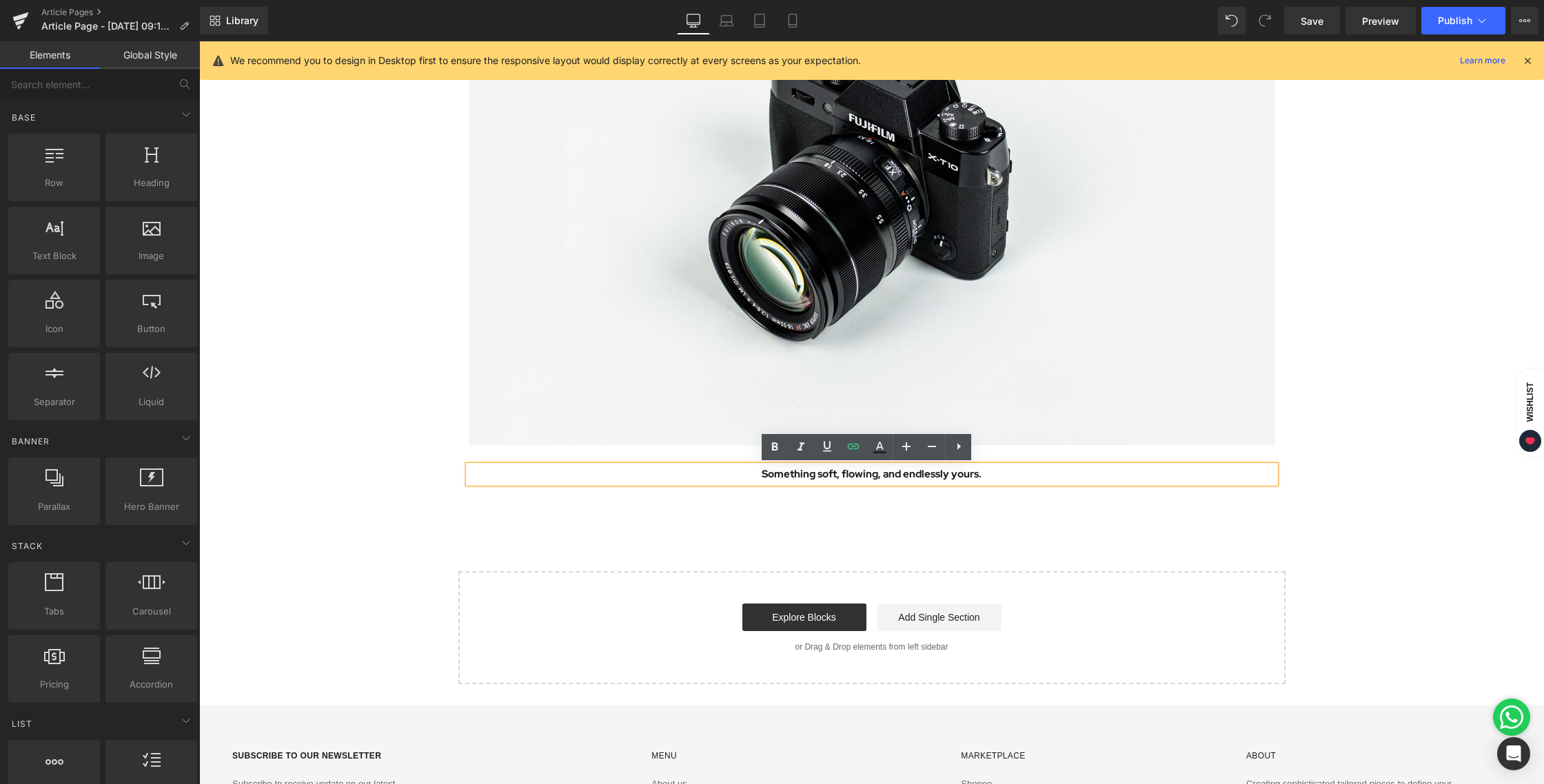
click at [819, 477] on p "Something soft, flowing, and endlessly yours." at bounding box center [872, 474] width 807 height 17
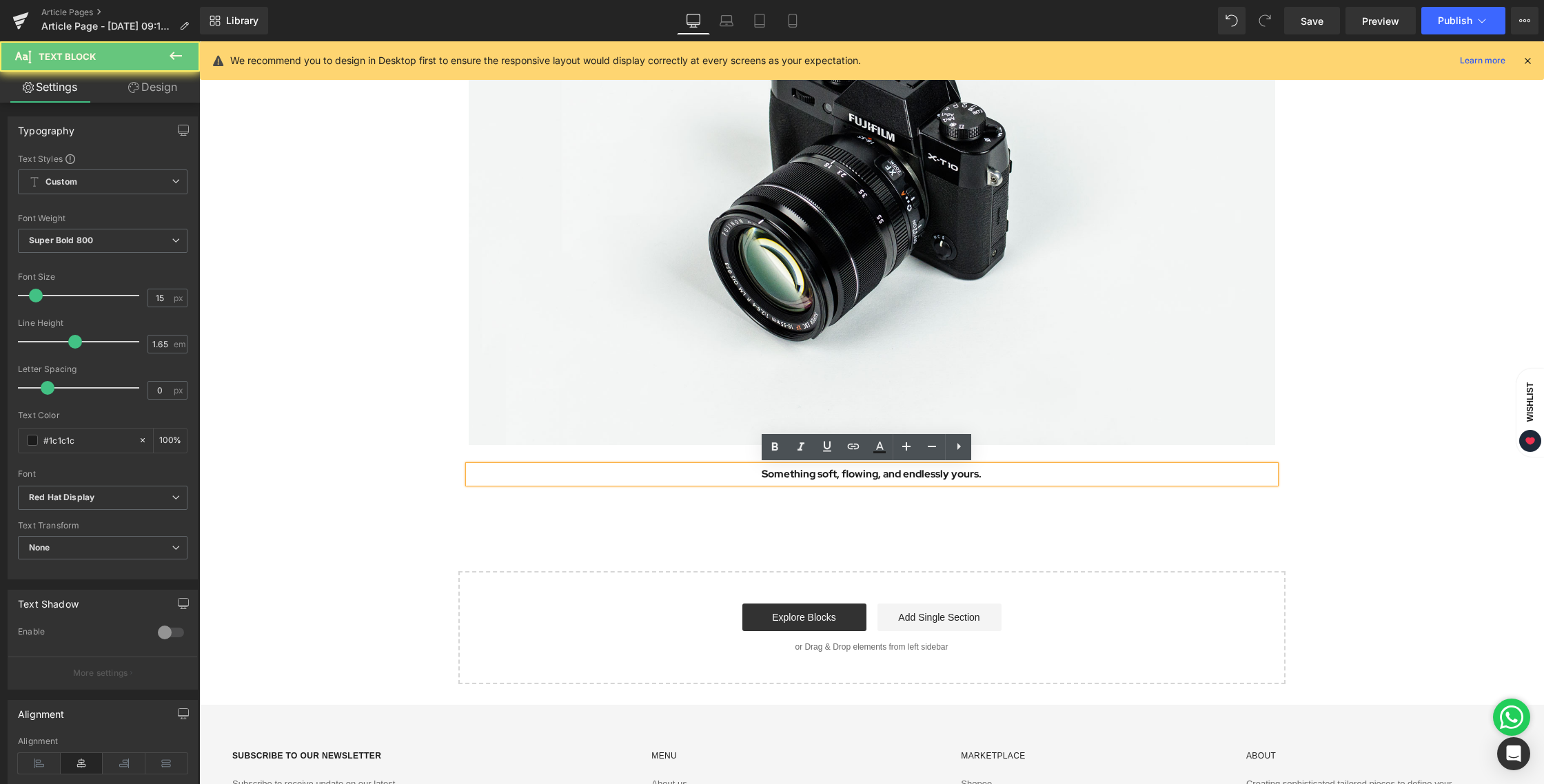
click at [795, 478] on p "Something soft, flowing, and endlessly yours." at bounding box center [872, 474] width 807 height 17
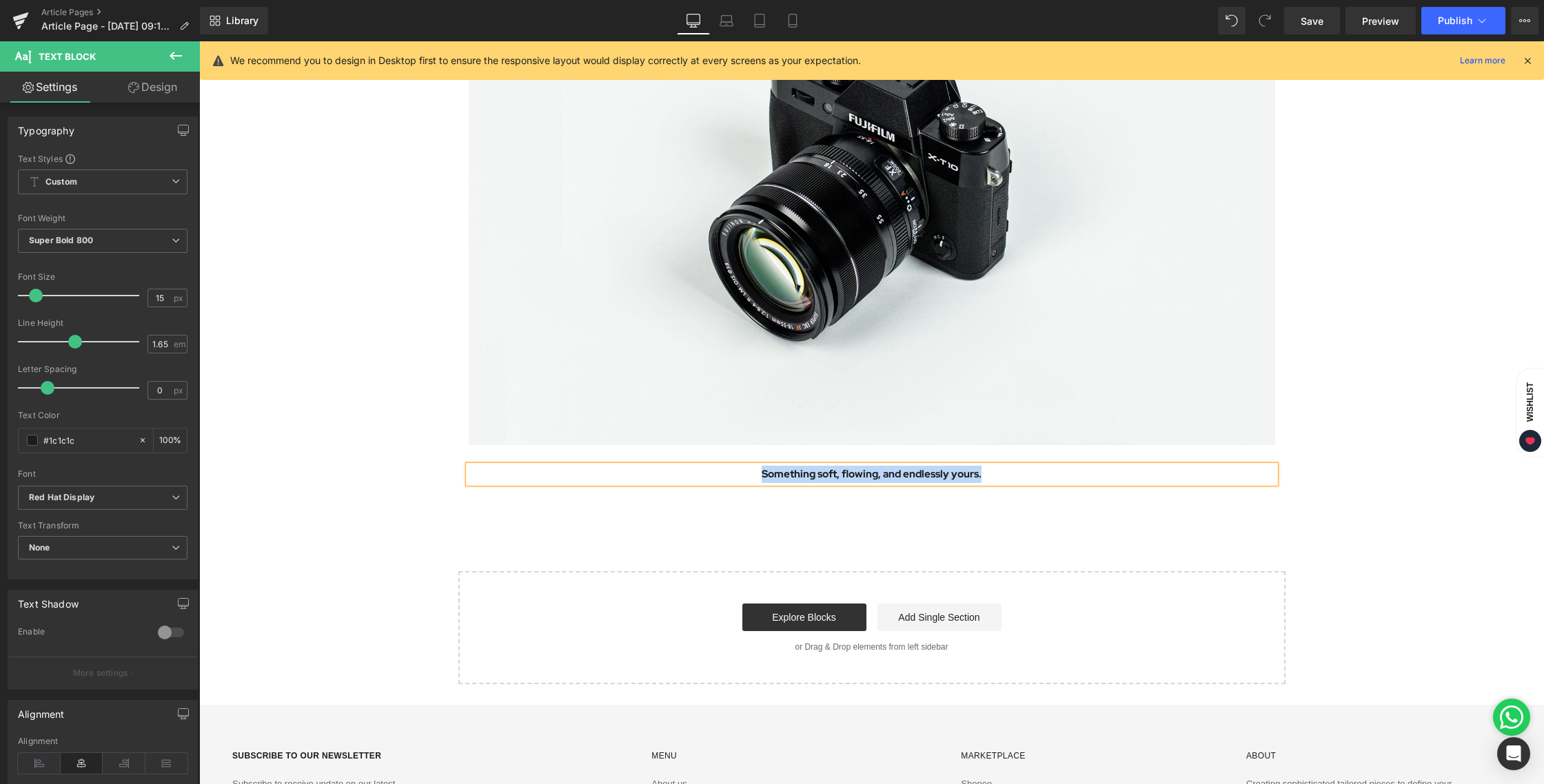
paste div
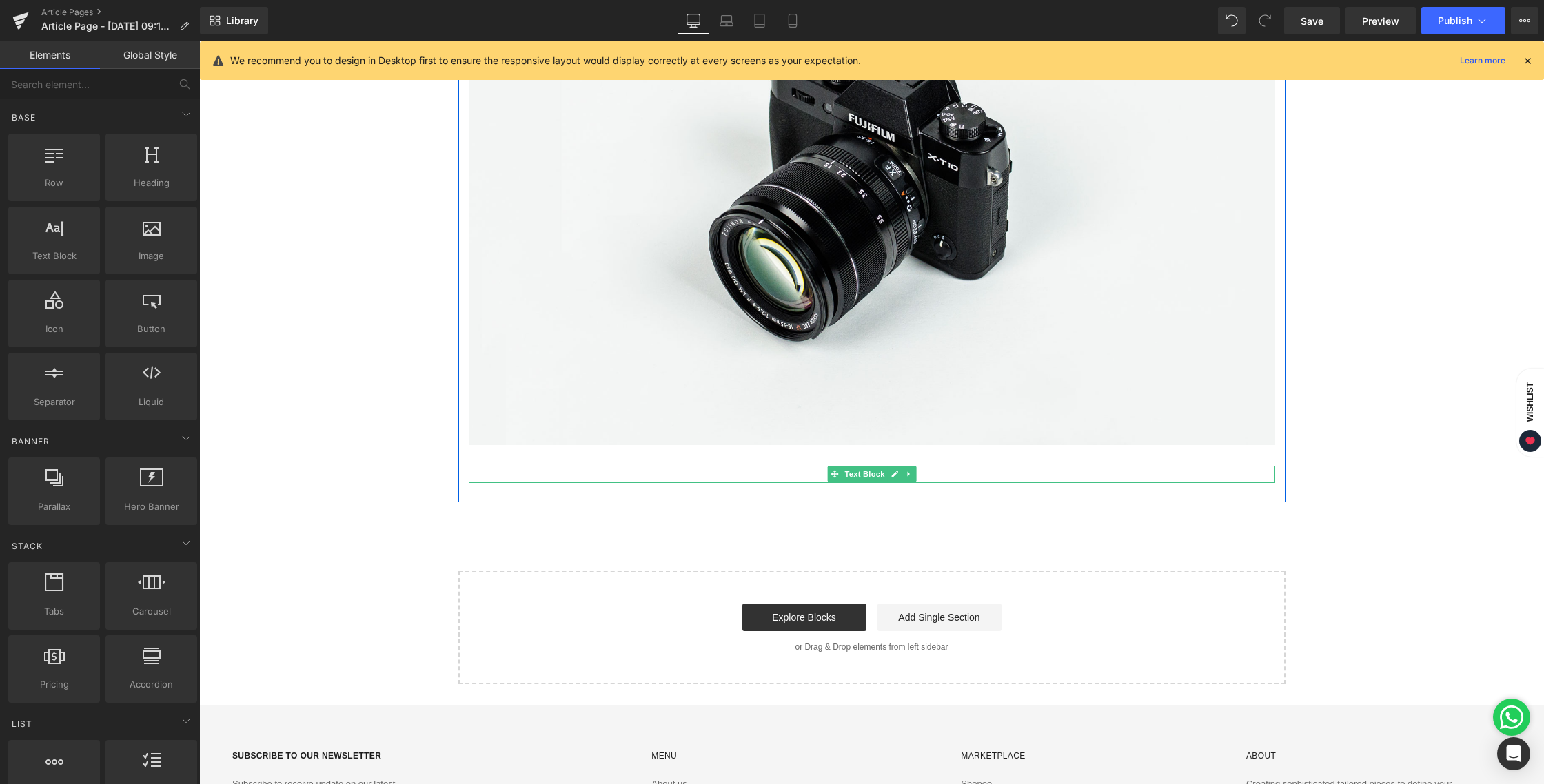
click at [917, 474] on p "Unveiling [DATE]" at bounding box center [872, 474] width 807 height 17
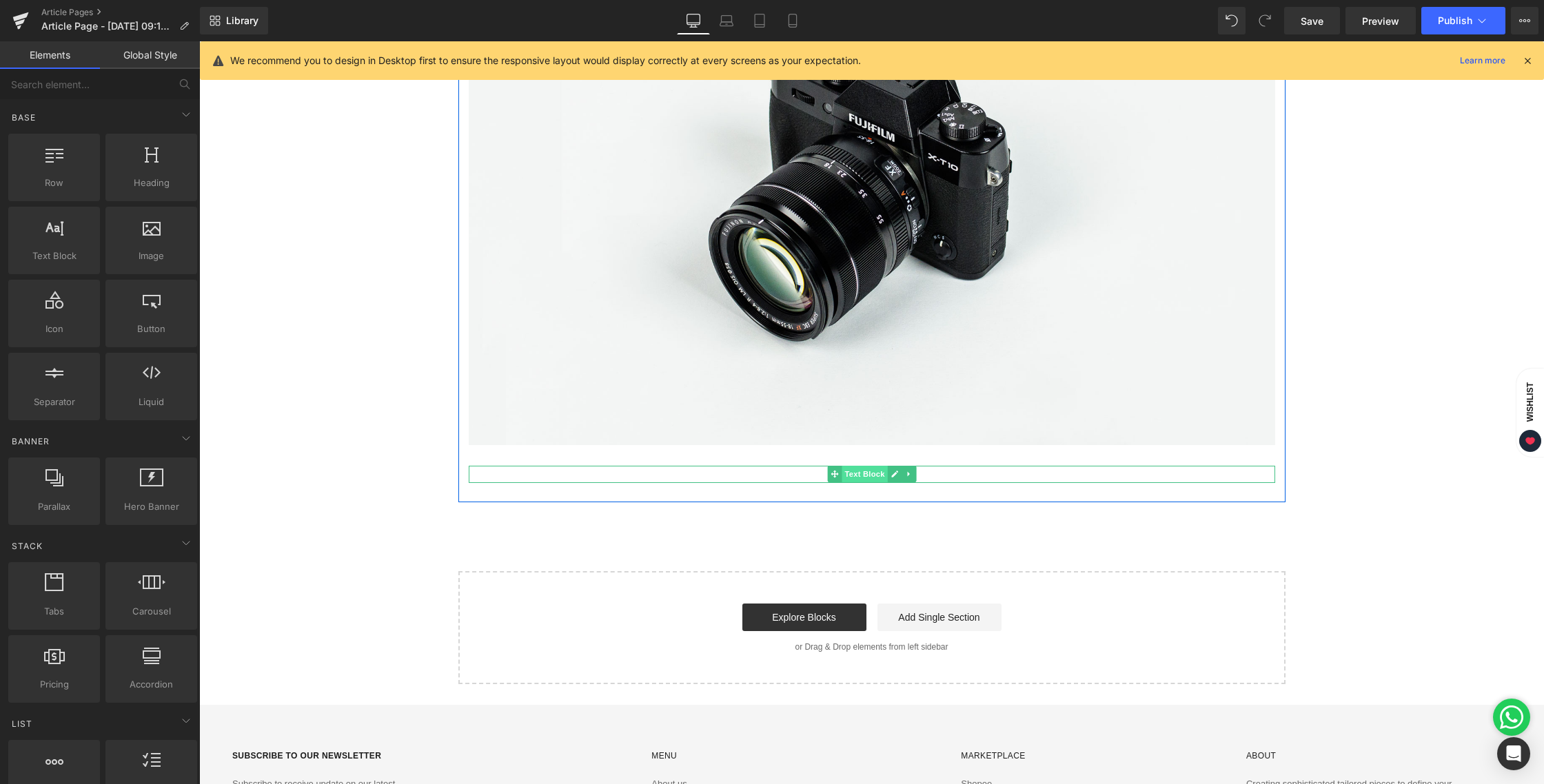
click at [859, 474] on span "Text Block" at bounding box center [865, 474] width 45 height 17
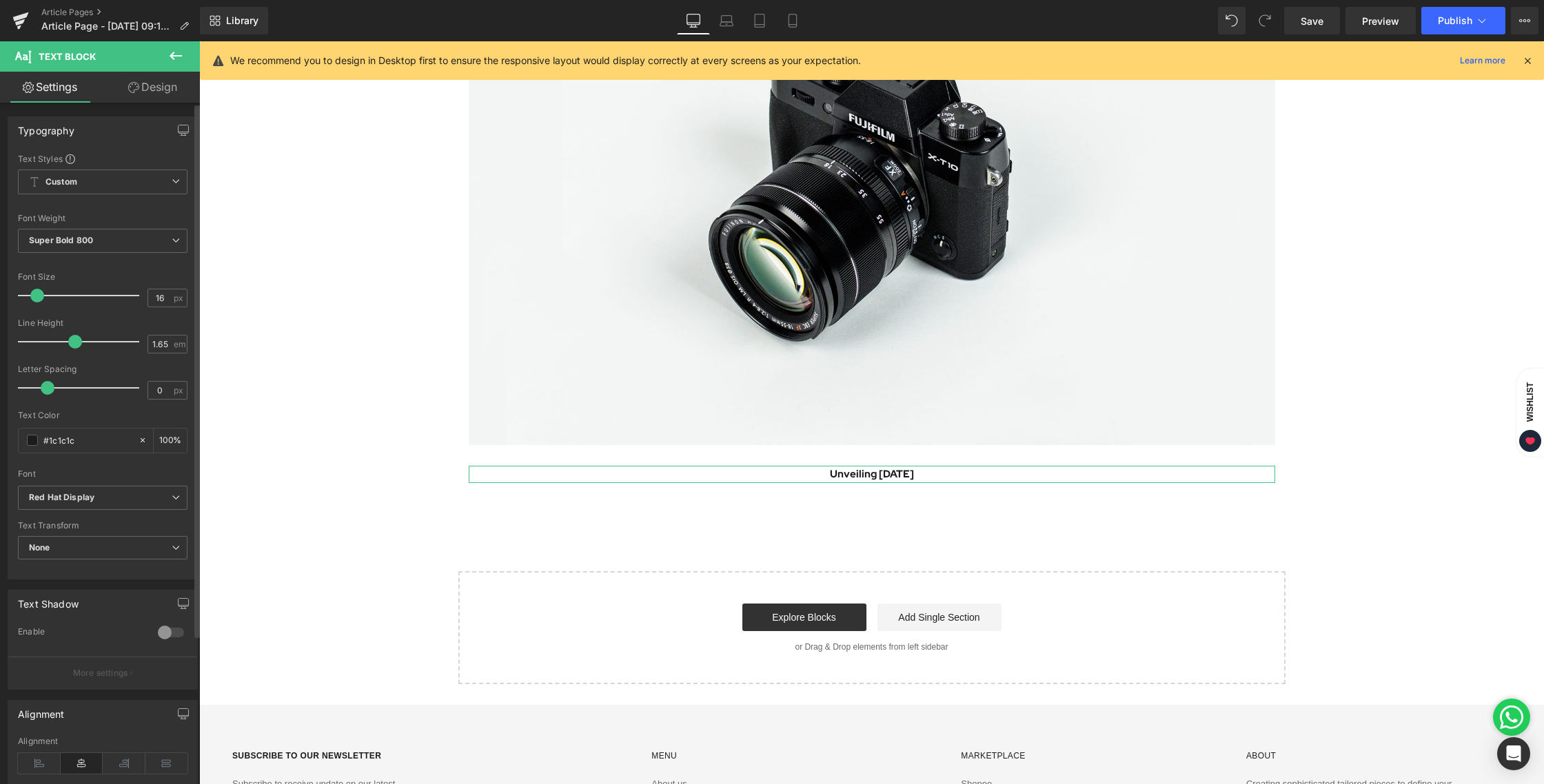
type input "17"
click at [34, 299] on span at bounding box center [38, 295] width 14 height 14
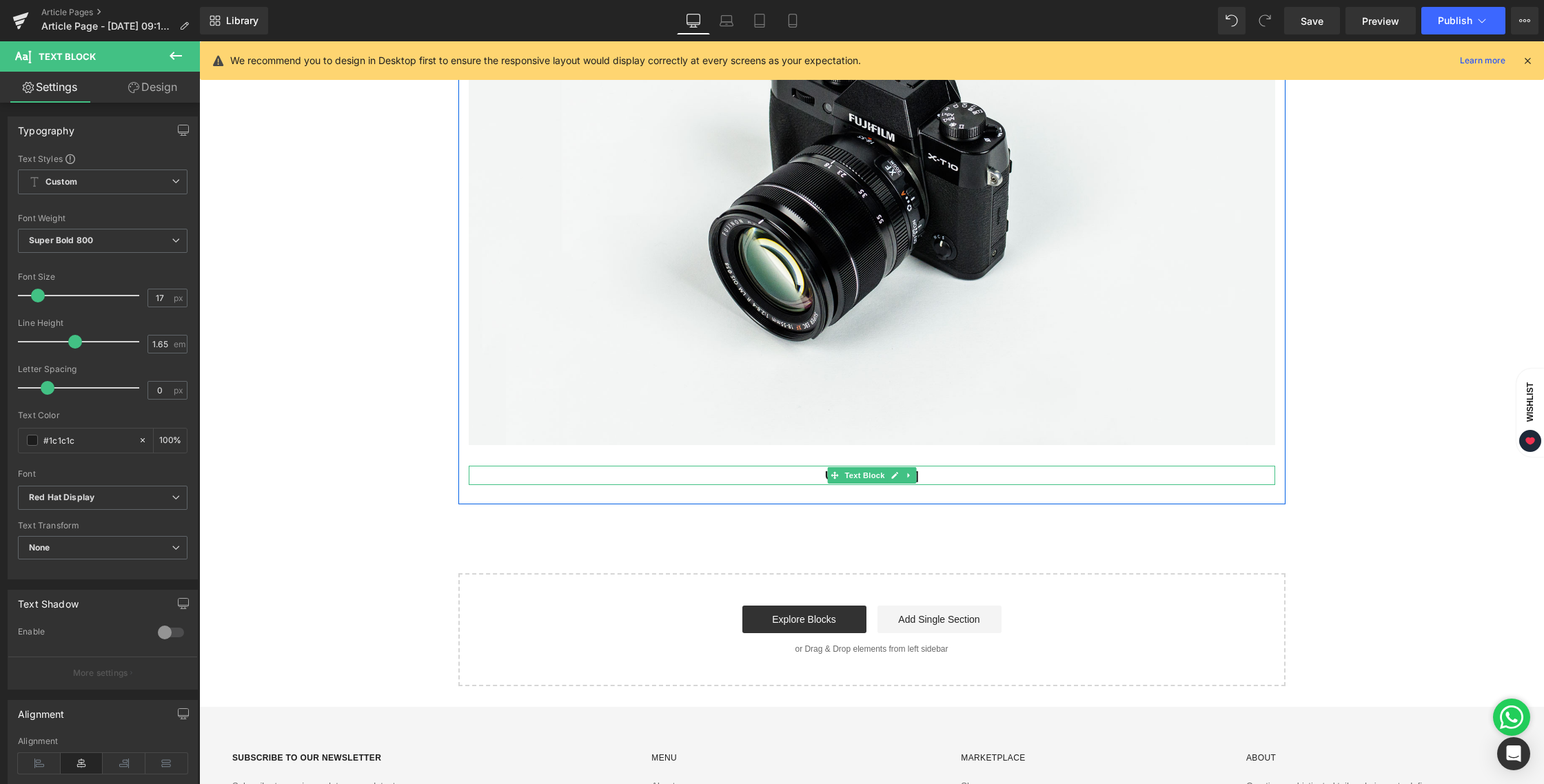
click at [956, 471] on p "Unveiling [DATE]" at bounding box center [872, 475] width 807 height 19
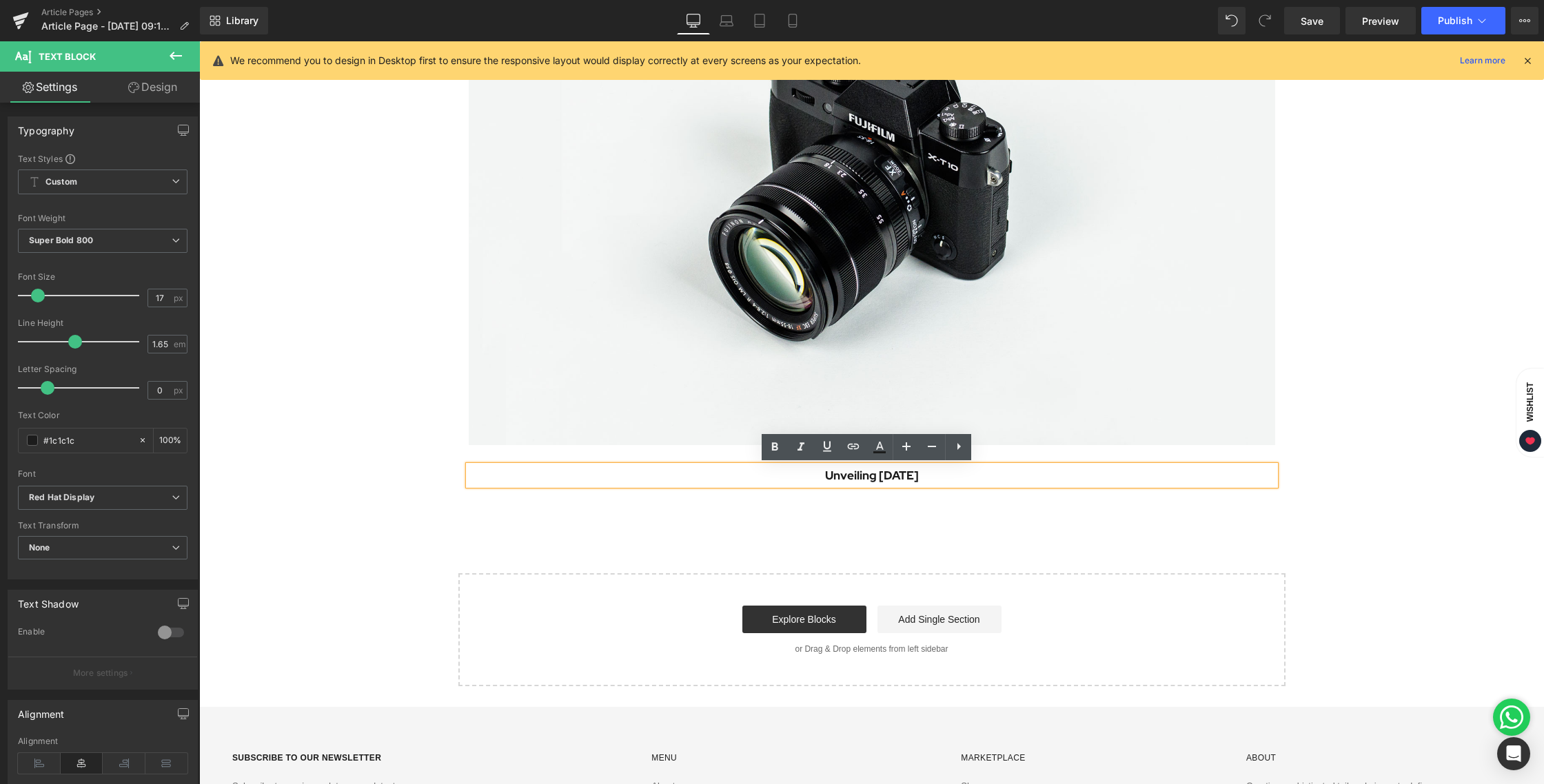
click at [874, 474] on p "Unveiling [DATE]" at bounding box center [872, 475] width 807 height 19
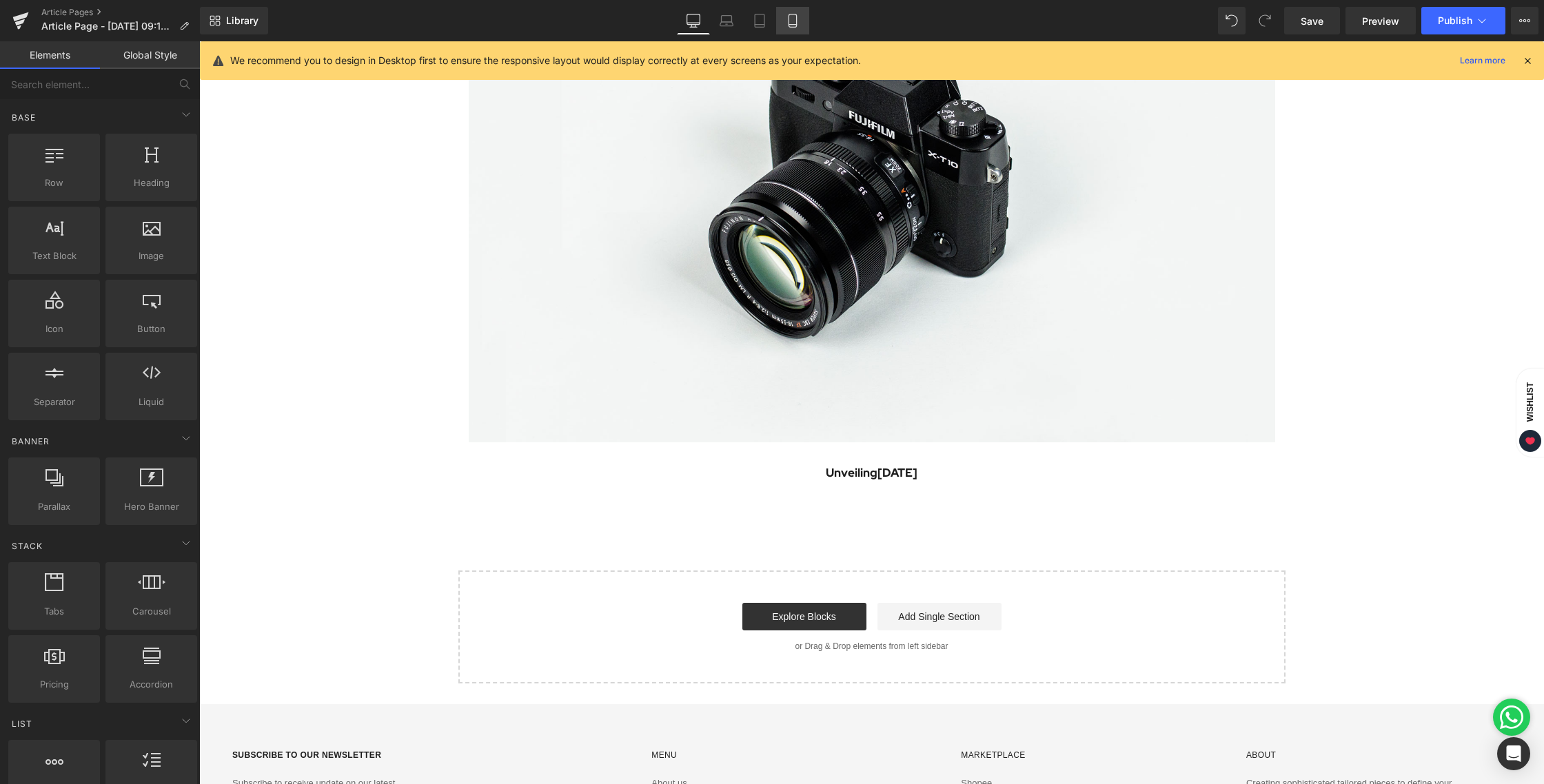
click at [792, 18] on icon at bounding box center [792, 20] width 14 height 14
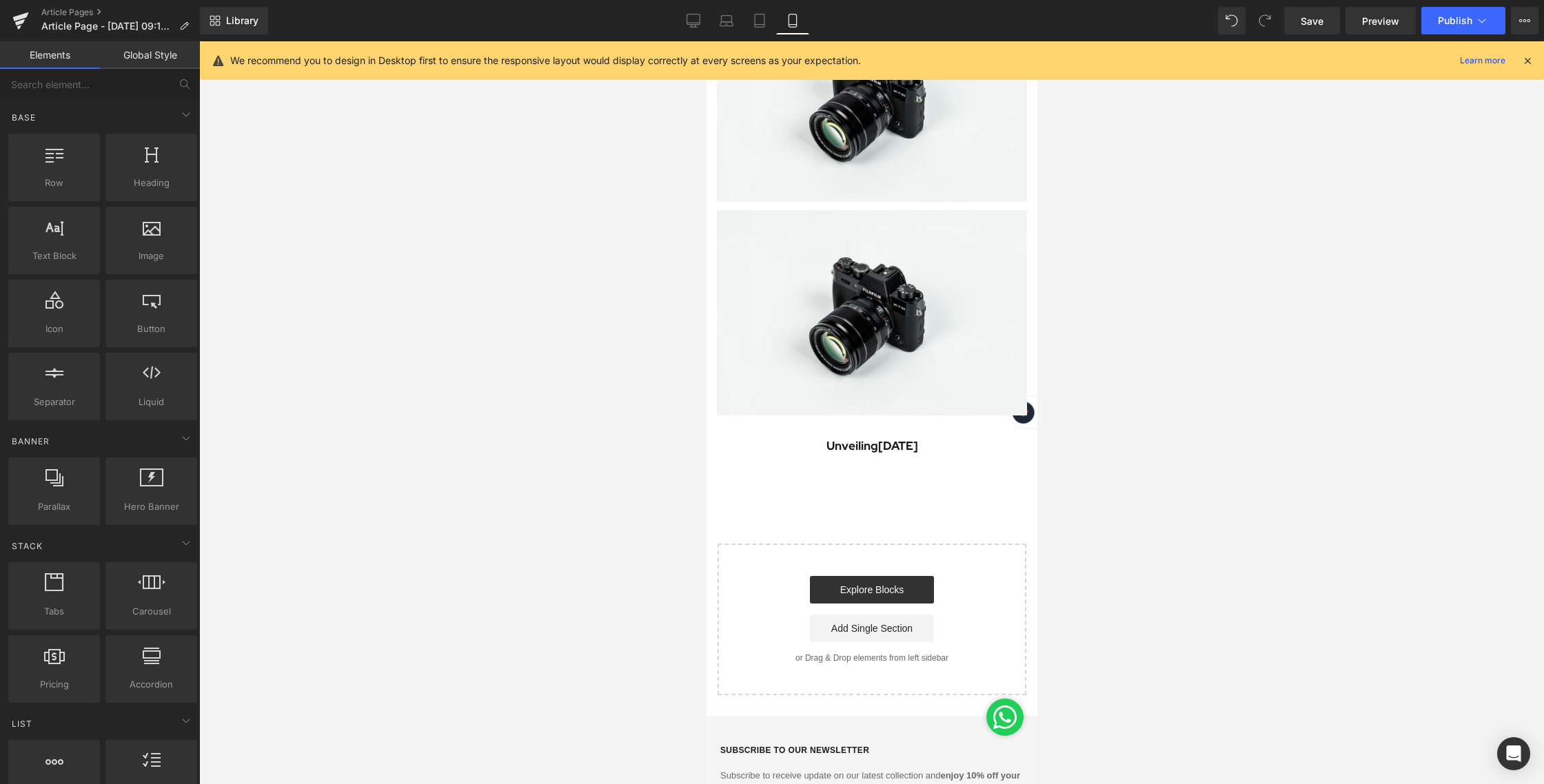
scroll to position [1004, 0]
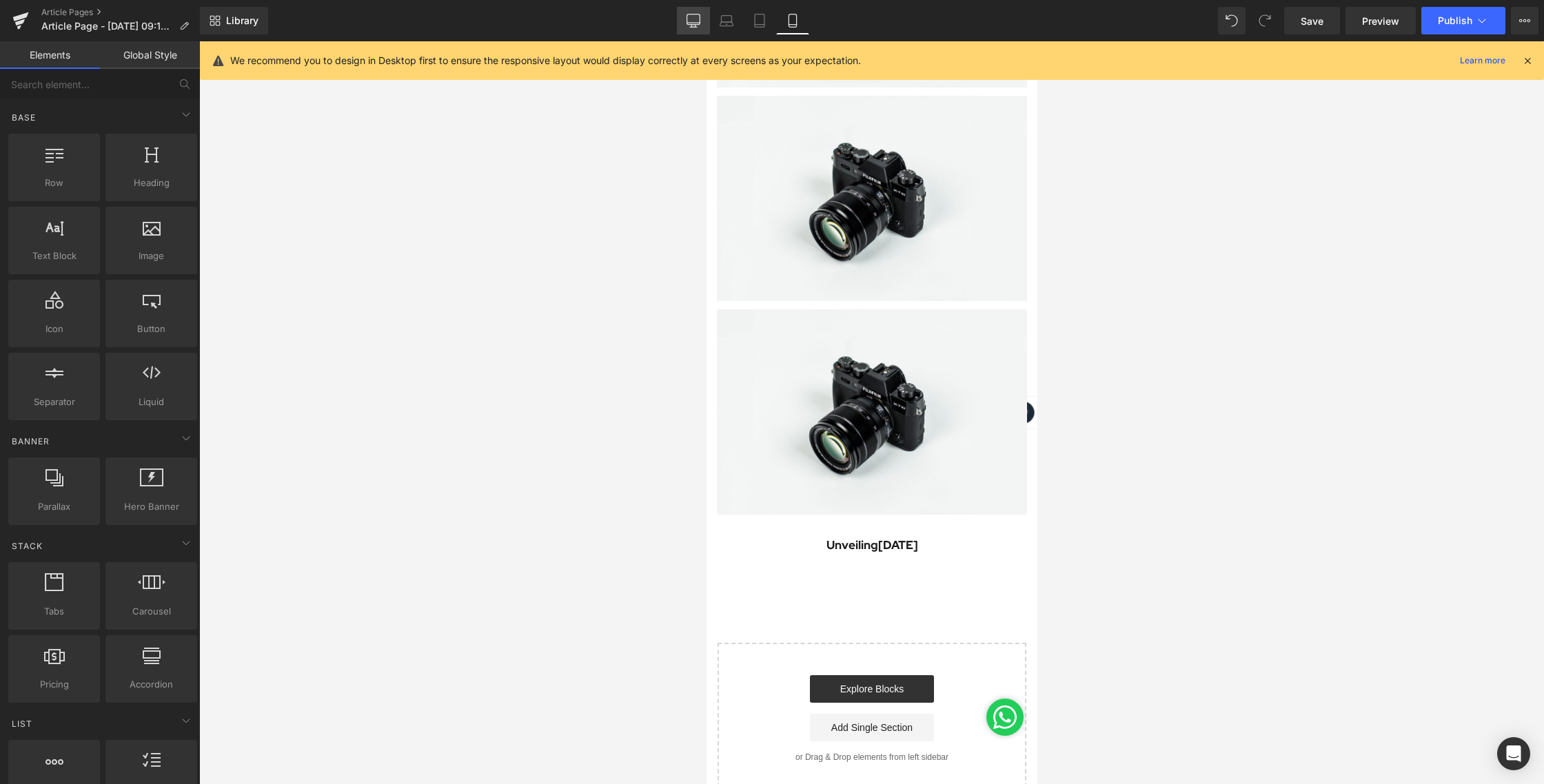
click at [707, 20] on link "Desktop" at bounding box center [693, 20] width 33 height 28
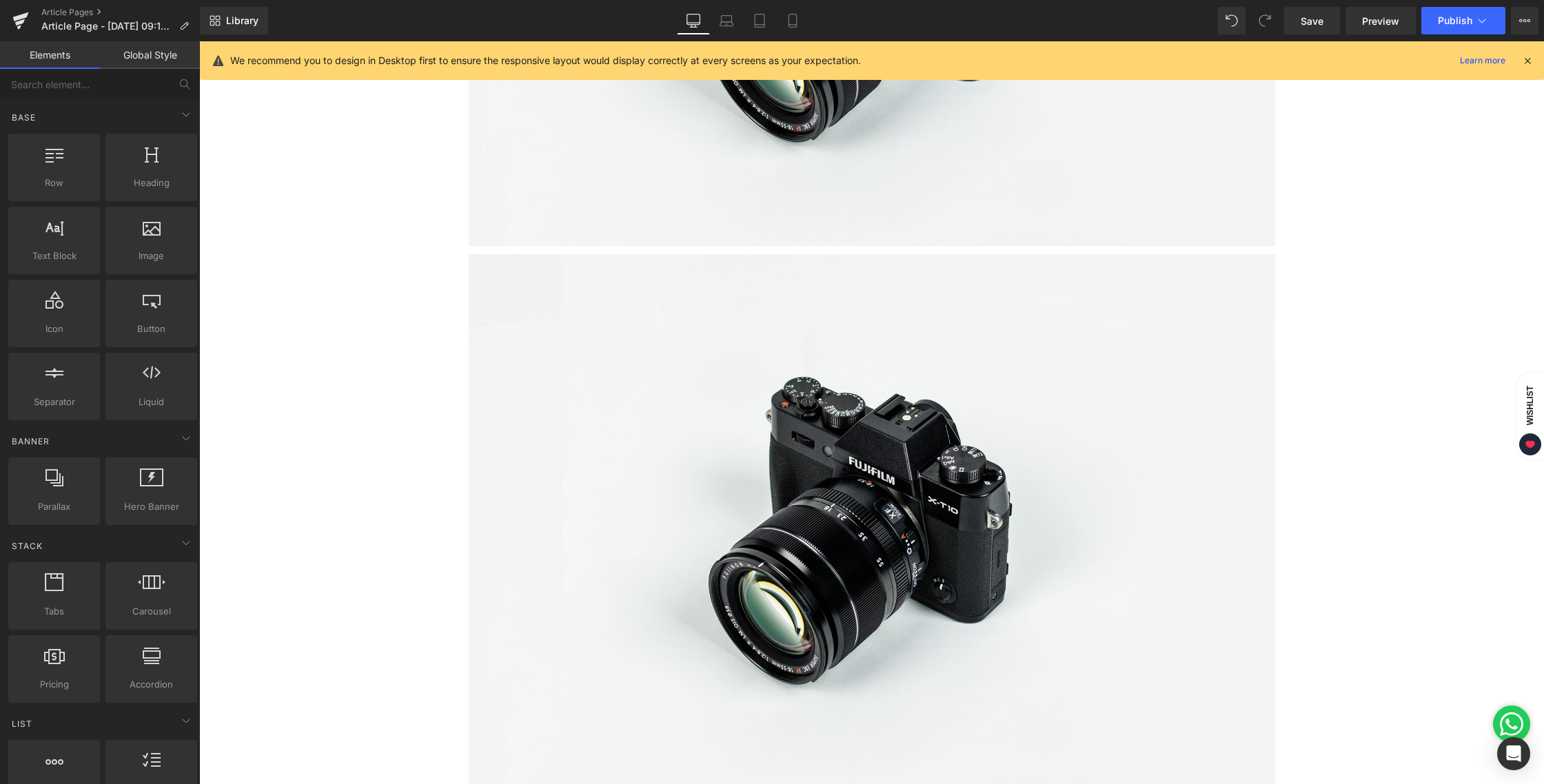
scroll to position [3207, 0]
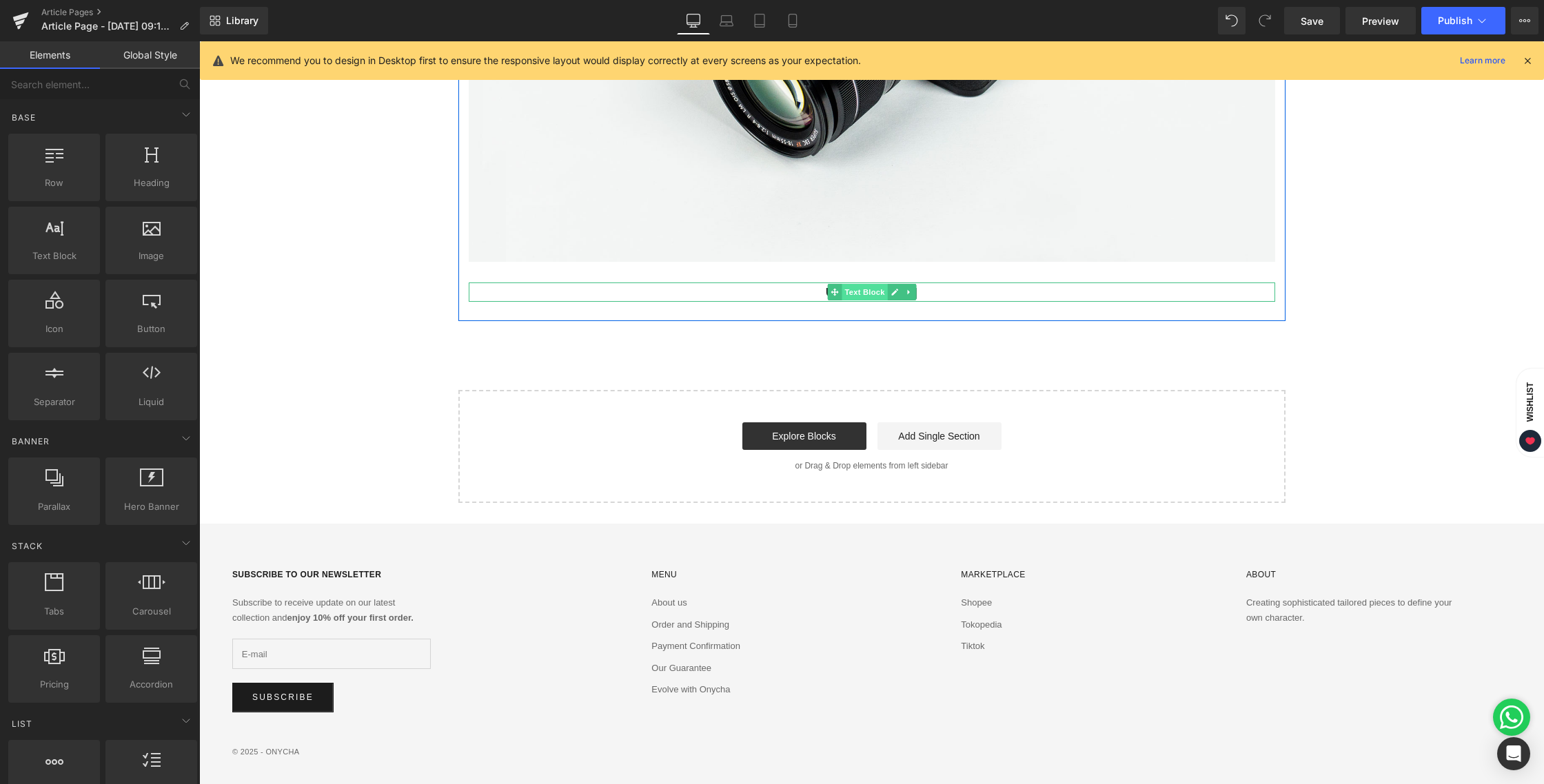
click at [858, 295] on span "Text Block" at bounding box center [865, 292] width 45 height 17
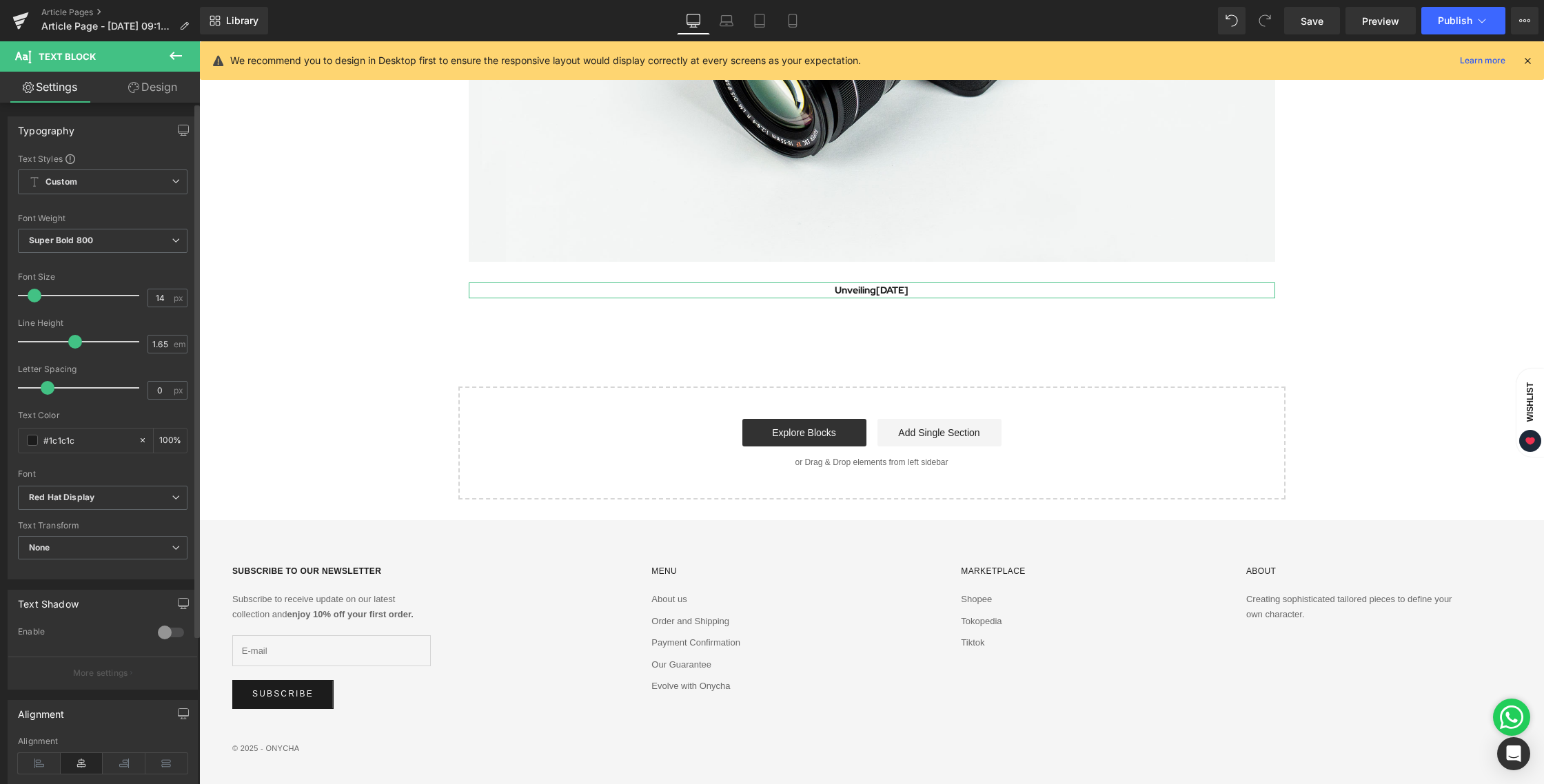
type input "15"
click at [36, 292] on span at bounding box center [36, 295] width 14 height 14
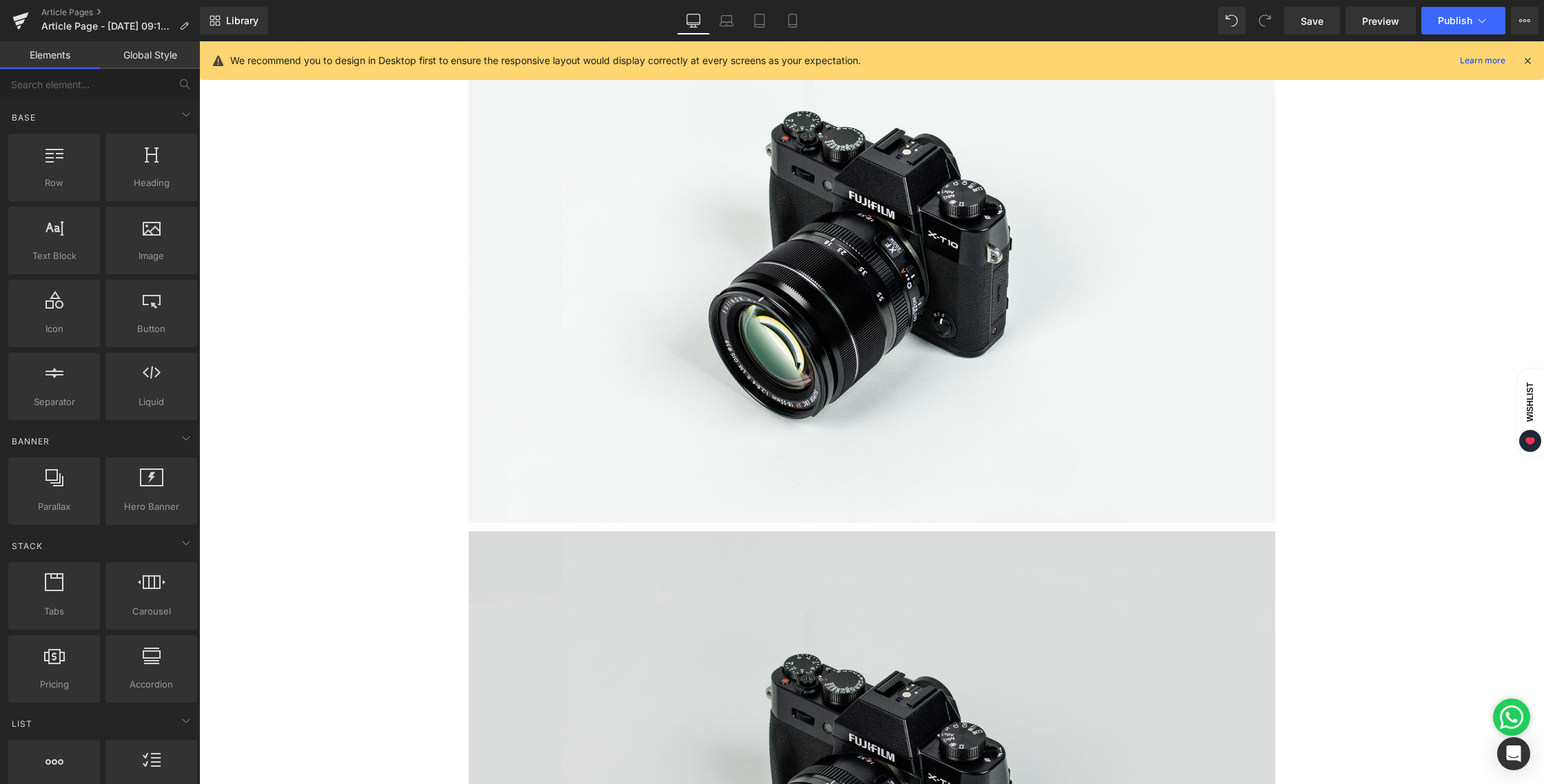
scroll to position [0, 0]
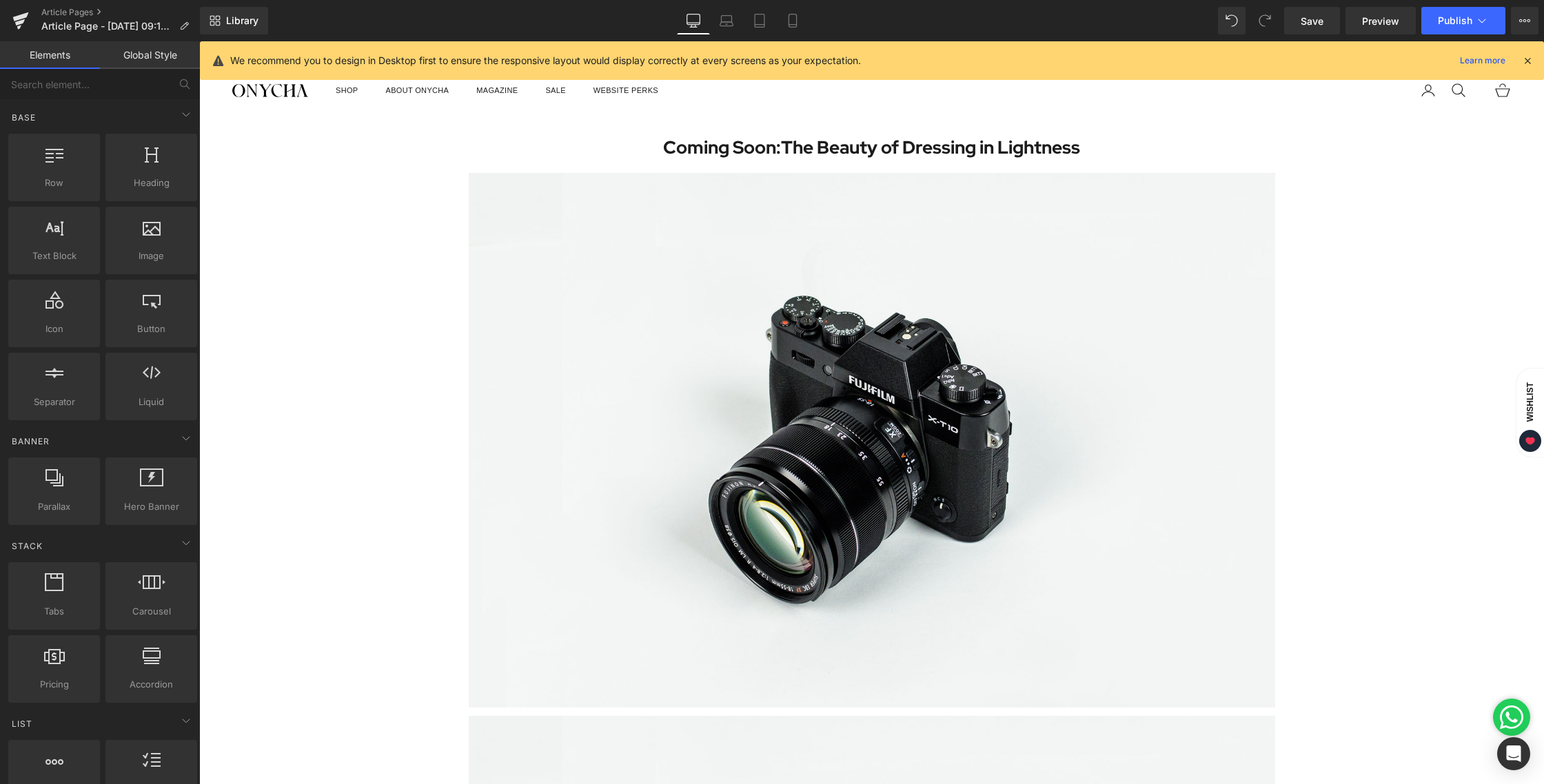
click at [1311, 22] on span "Save" at bounding box center [1312, 21] width 23 height 15
click at [176, 23] on p "Article Page - [DATE] 09:17:36" at bounding box center [115, 26] width 159 height 17
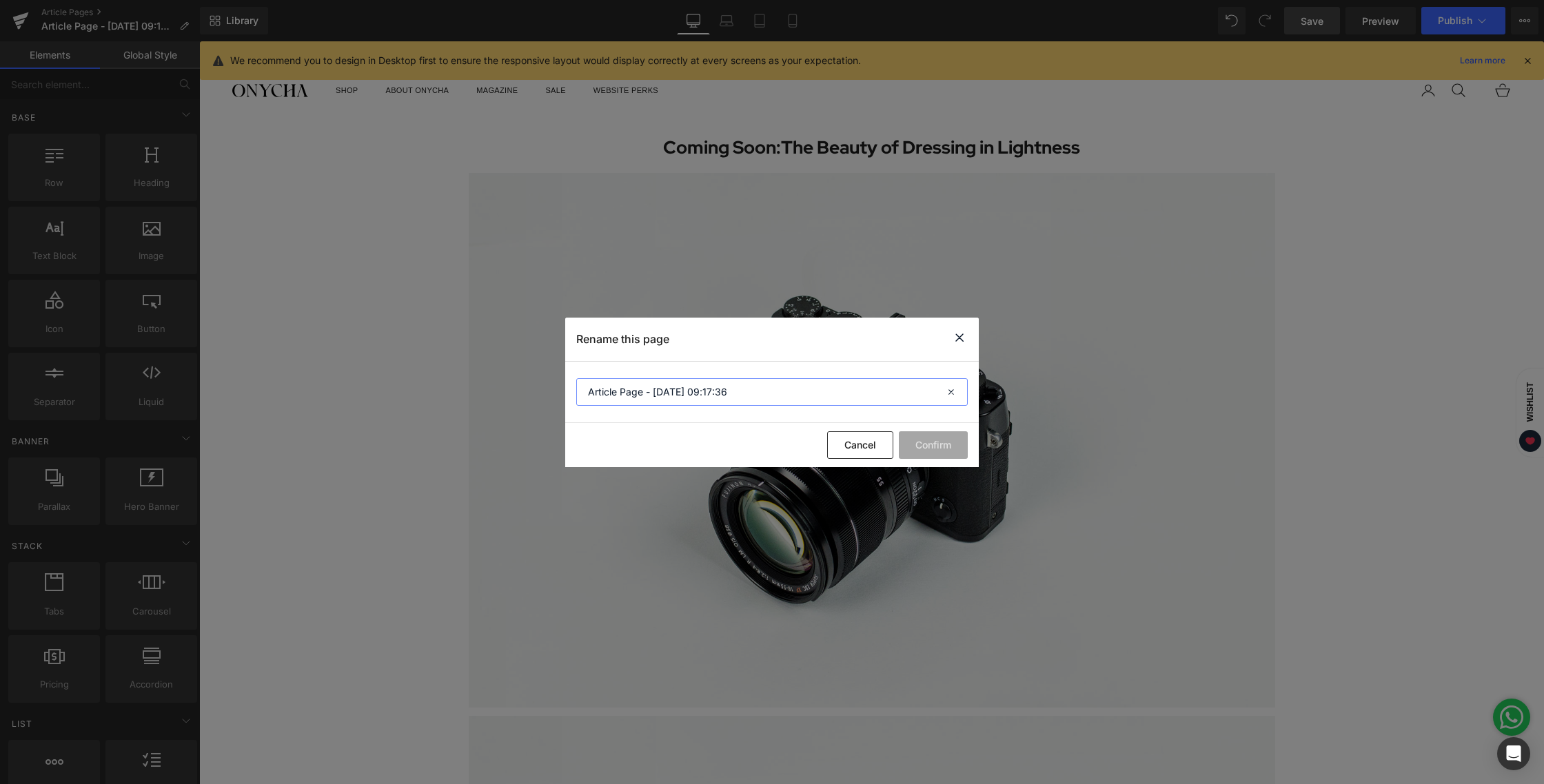
click at [750, 390] on input "Article Page - [DATE] 09:17:36" at bounding box center [772, 392] width 391 height 28
drag, startPoint x: 754, startPoint y: 393, endPoint x: 529, endPoint y: 387, distance: 225.1
click at [529, 387] on div "Rename this page Article Page - [DATE] 09:17:36 Cancel Confirm" at bounding box center [772, 392] width 1544 height 784
paste input "3rd Quarter of 2025"
drag, startPoint x: 665, startPoint y: 391, endPoint x: 564, endPoint y: 391, distance: 101.0
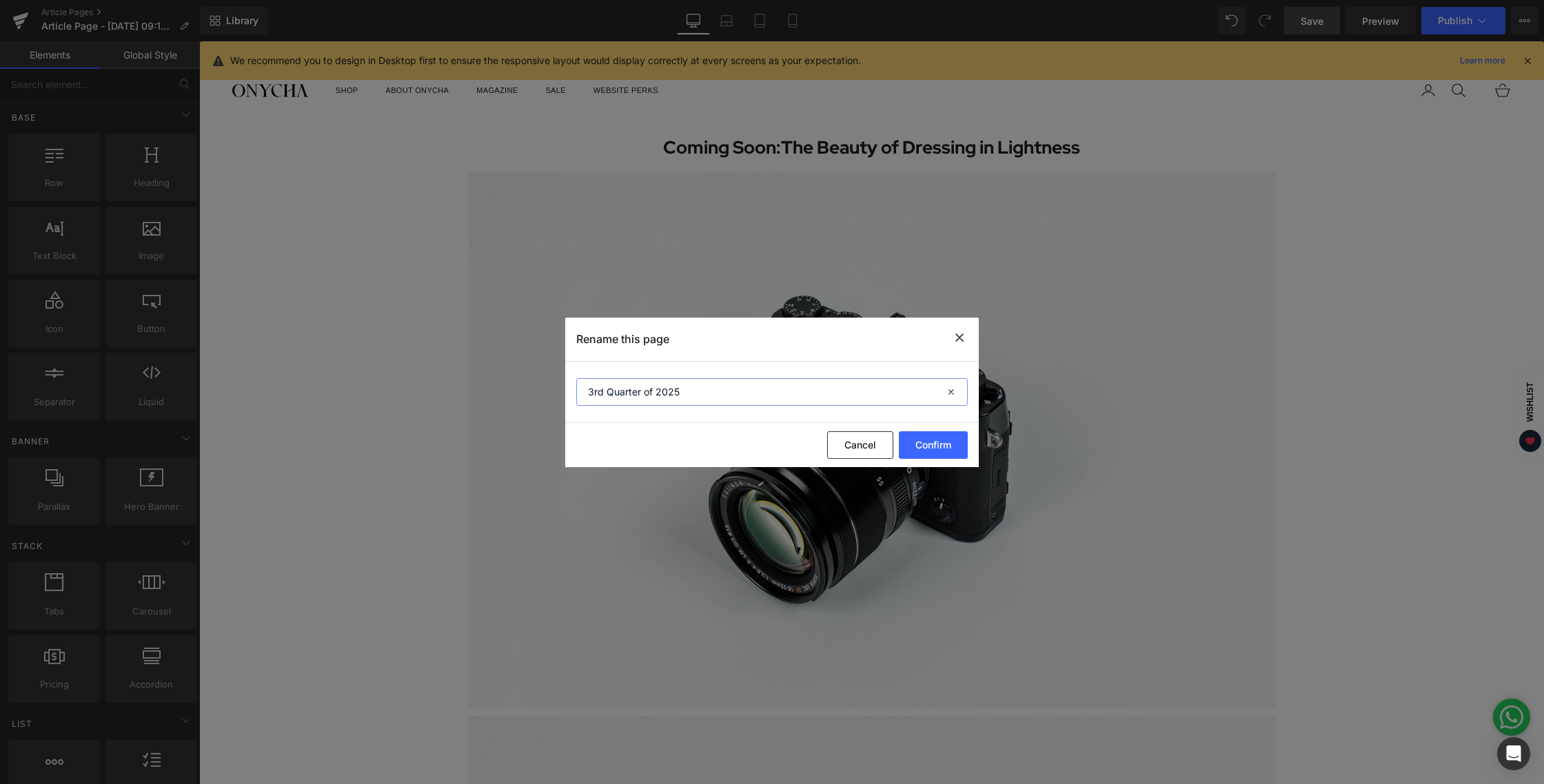
click at [564, 391] on div "Rename this page 3rd Quarter of 2025 Cancel Confirm" at bounding box center [772, 392] width 1544 height 784
click at [694, 391] on input "3rd Quarter of 2025" at bounding box center [772, 392] width 391 height 28
click at [693, 393] on input "3rd Quarter of 2025" at bounding box center [772, 392] width 391 height 28
drag, startPoint x: 682, startPoint y: 392, endPoint x: 547, endPoint y: 397, distance: 135.1
click at [547, 397] on div "Rename this page 3rd Quarter of 2025 3RD QUARTER OF 2025 Cancel Confirm" at bounding box center [772, 392] width 1544 height 784
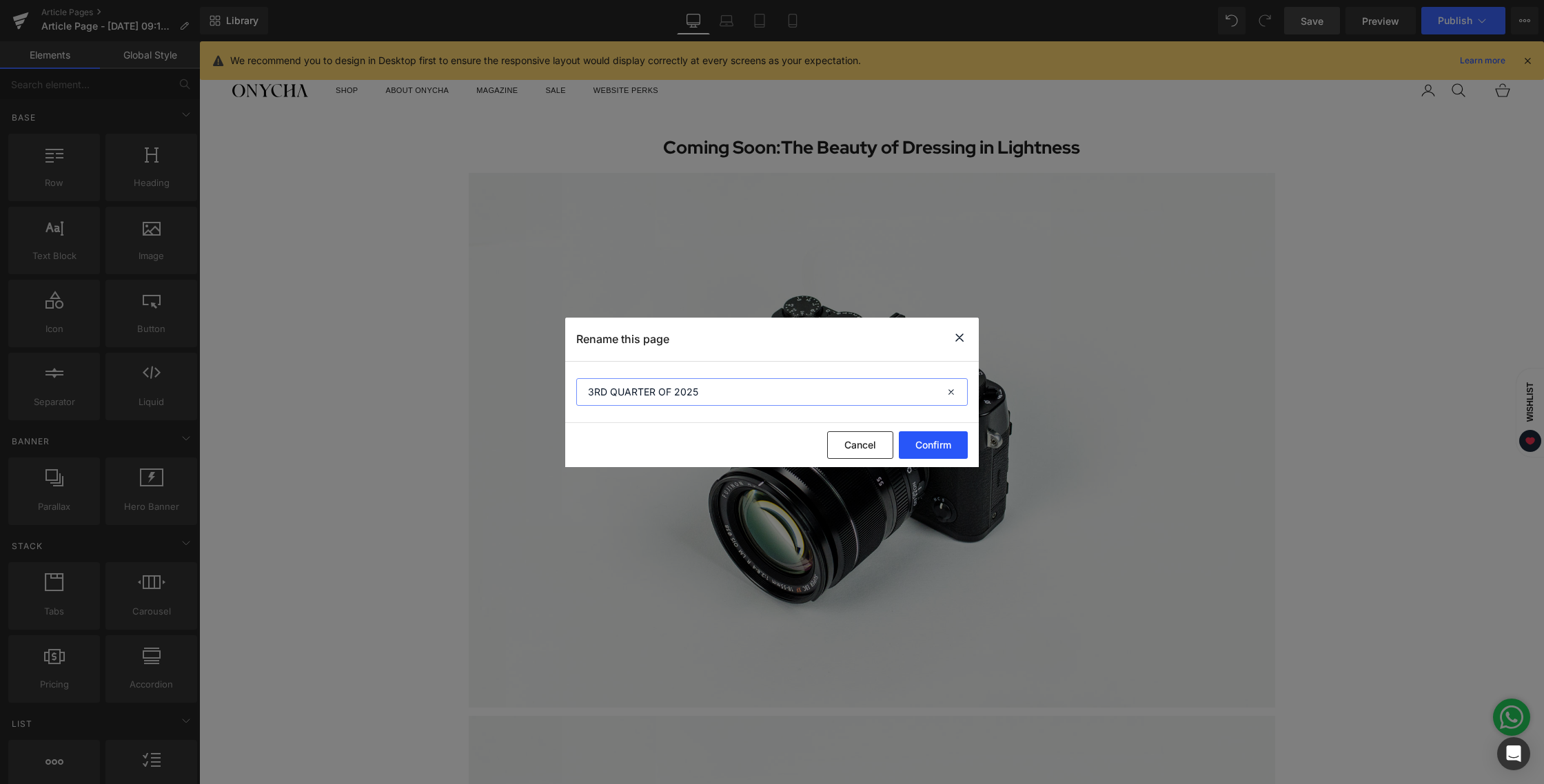
type input "3RD QUARTER OF 2025"
click at [916, 455] on button "Confirm" at bounding box center [933, 445] width 69 height 28
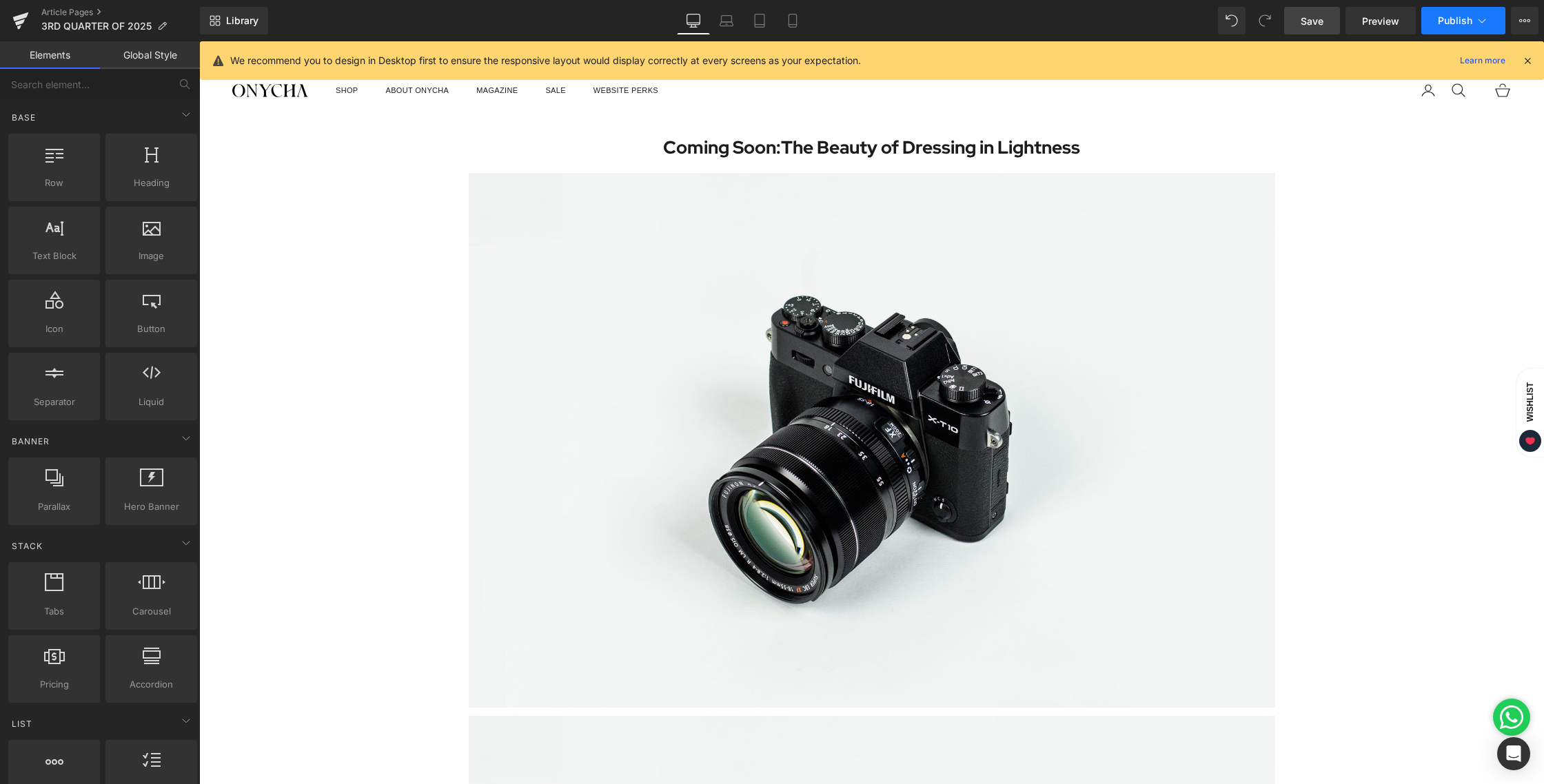
click at [1480, 23] on icon at bounding box center [1482, 20] width 14 height 14
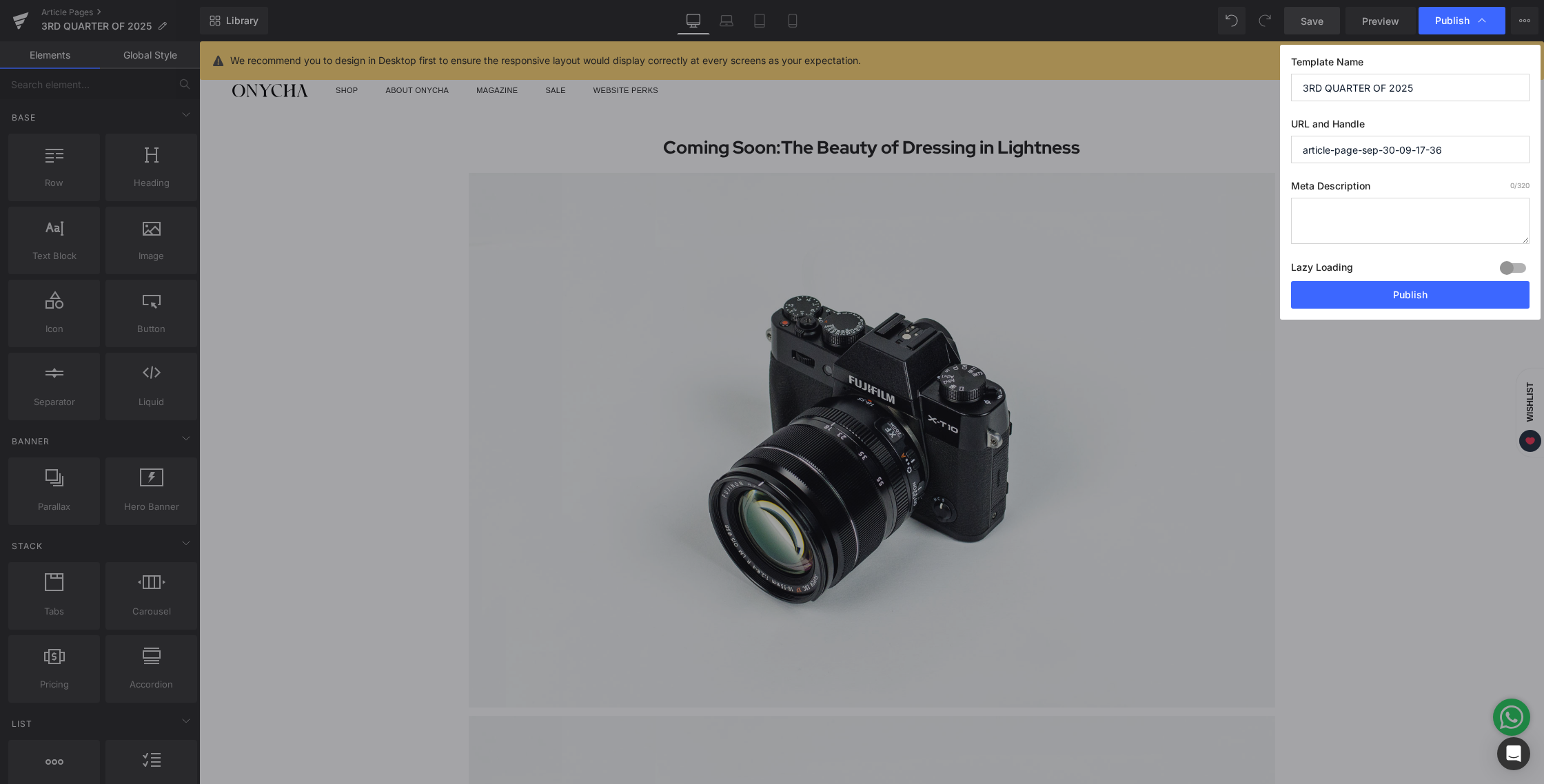
click at [1480, 23] on icon at bounding box center [1482, 20] width 14 height 14
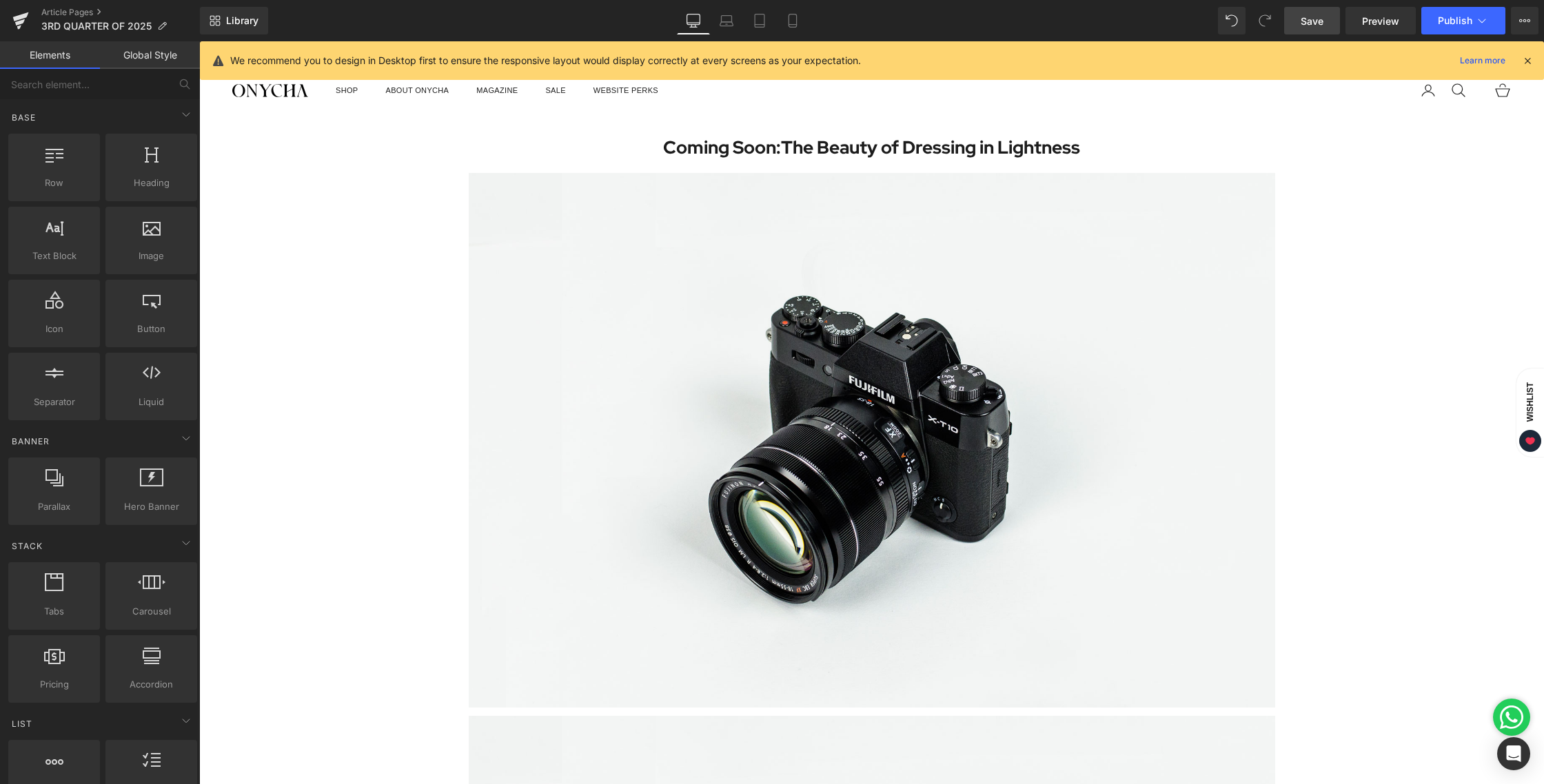
click at [1301, 20] on link "Save" at bounding box center [1312, 20] width 56 height 28
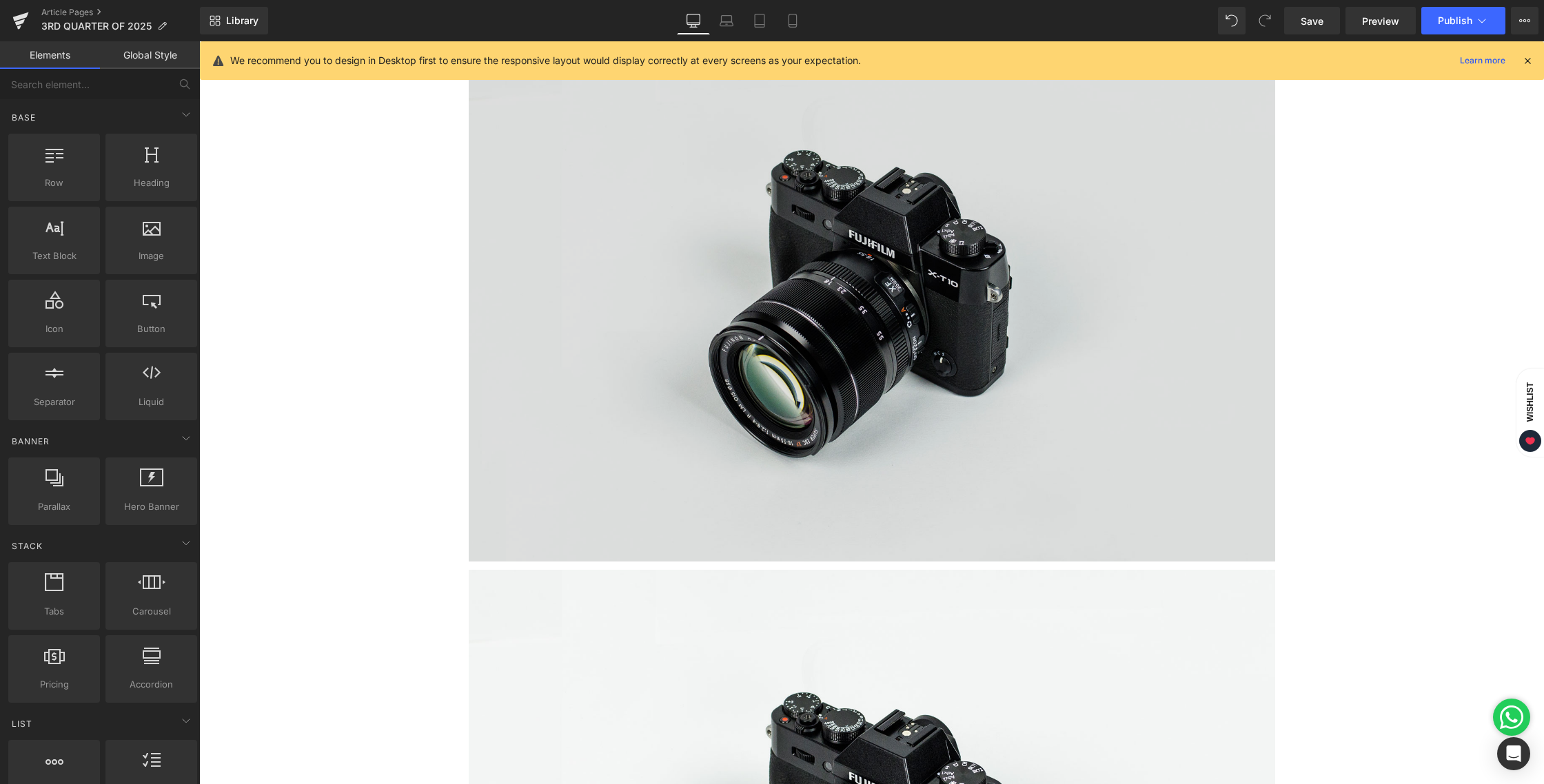
scroll to position [1661, 0]
